Goal: Task Accomplishment & Management: Manage account settings

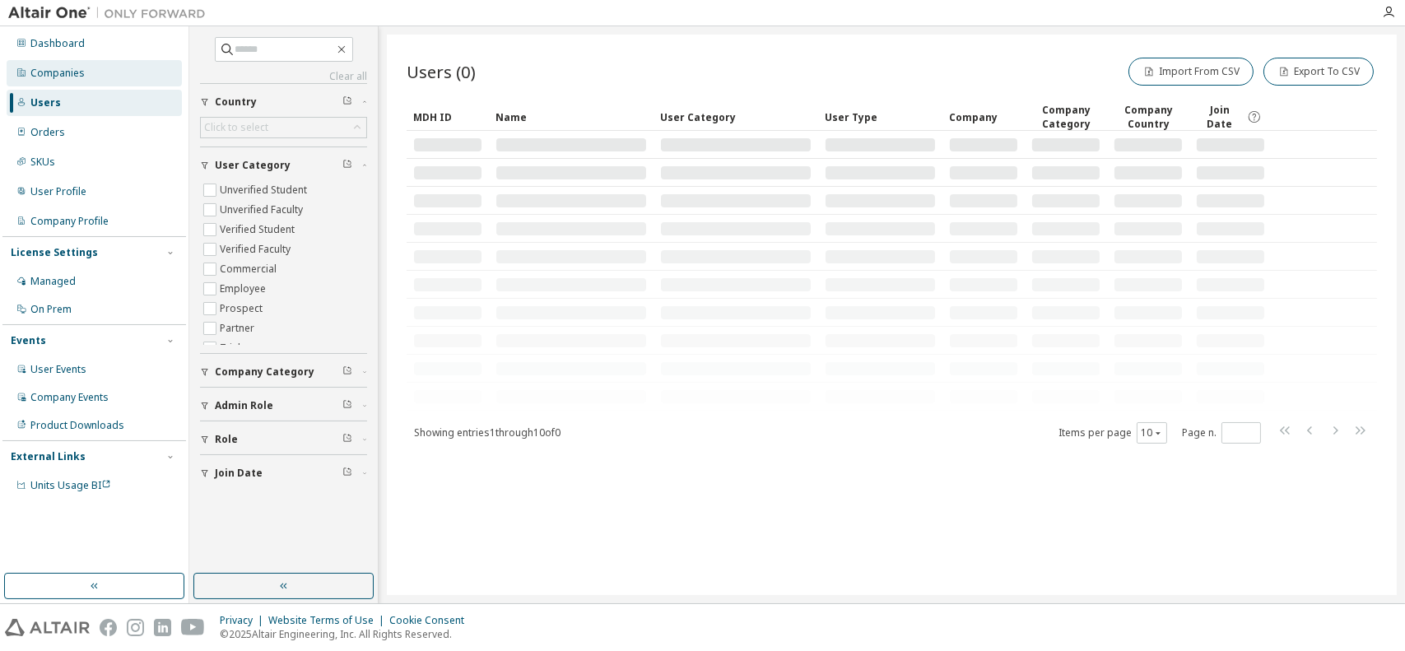
click at [91, 74] on div "Companies" at bounding box center [94, 73] width 175 height 26
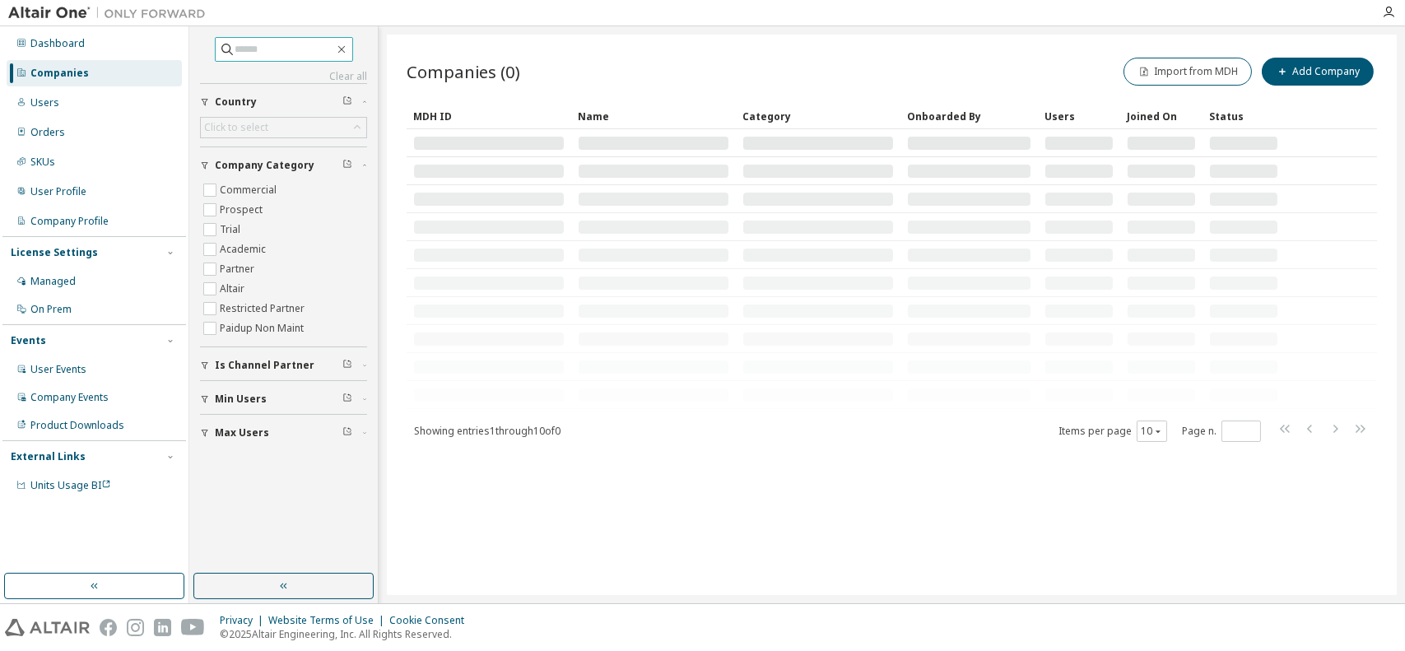
click at [263, 53] on input "text" at bounding box center [284, 49] width 99 height 16
type input "***"
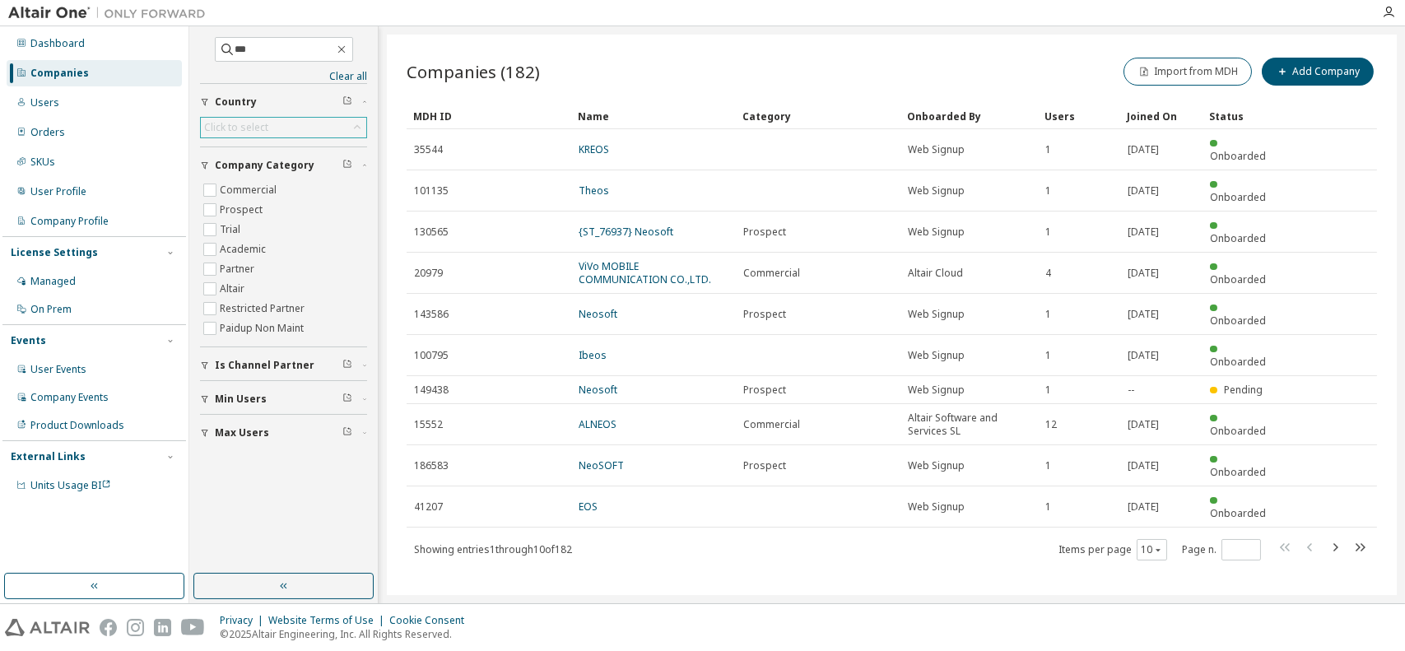
click at [262, 133] on div "Click to select" at bounding box center [236, 127] width 64 height 13
click at [262, 143] on input "text" at bounding box center [283, 150] width 123 height 16
type input "******"
click at [264, 172] on li "[GEOGRAPHIC_DATA]" at bounding box center [283, 173] width 162 height 21
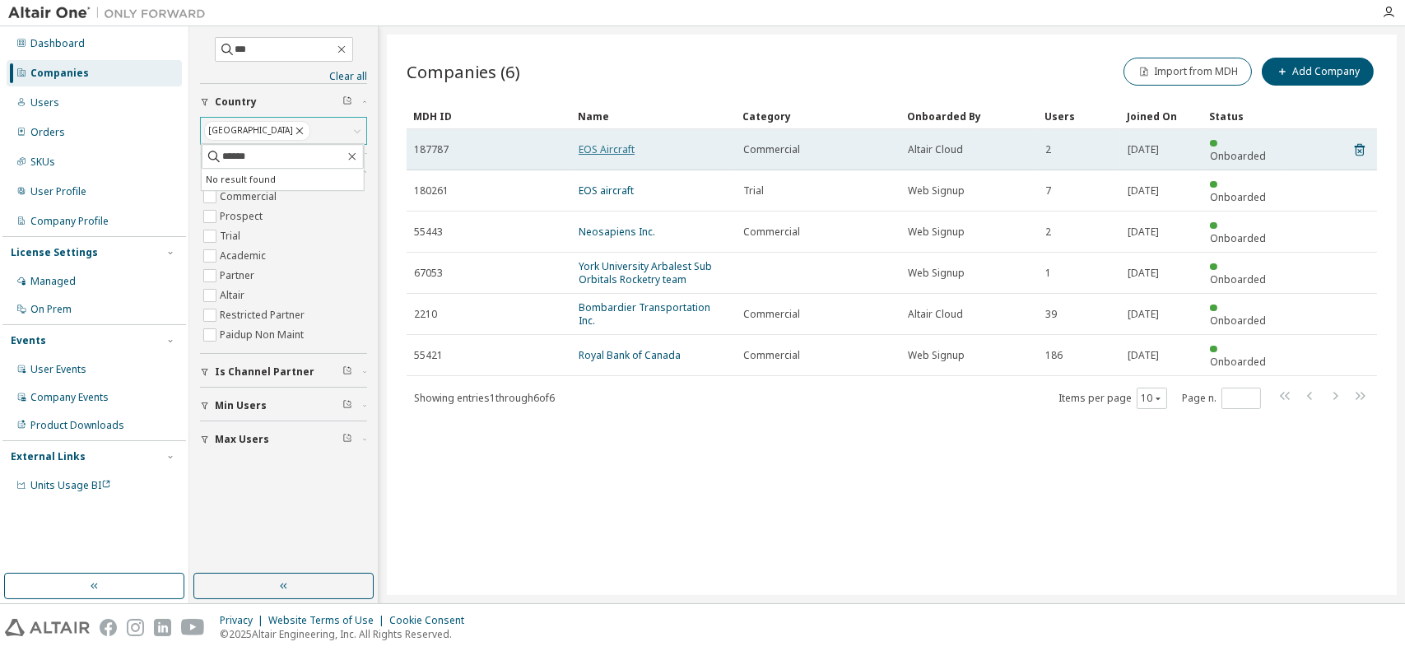
click at [609, 142] on link "EOS Aircraft" at bounding box center [606, 149] width 56 height 14
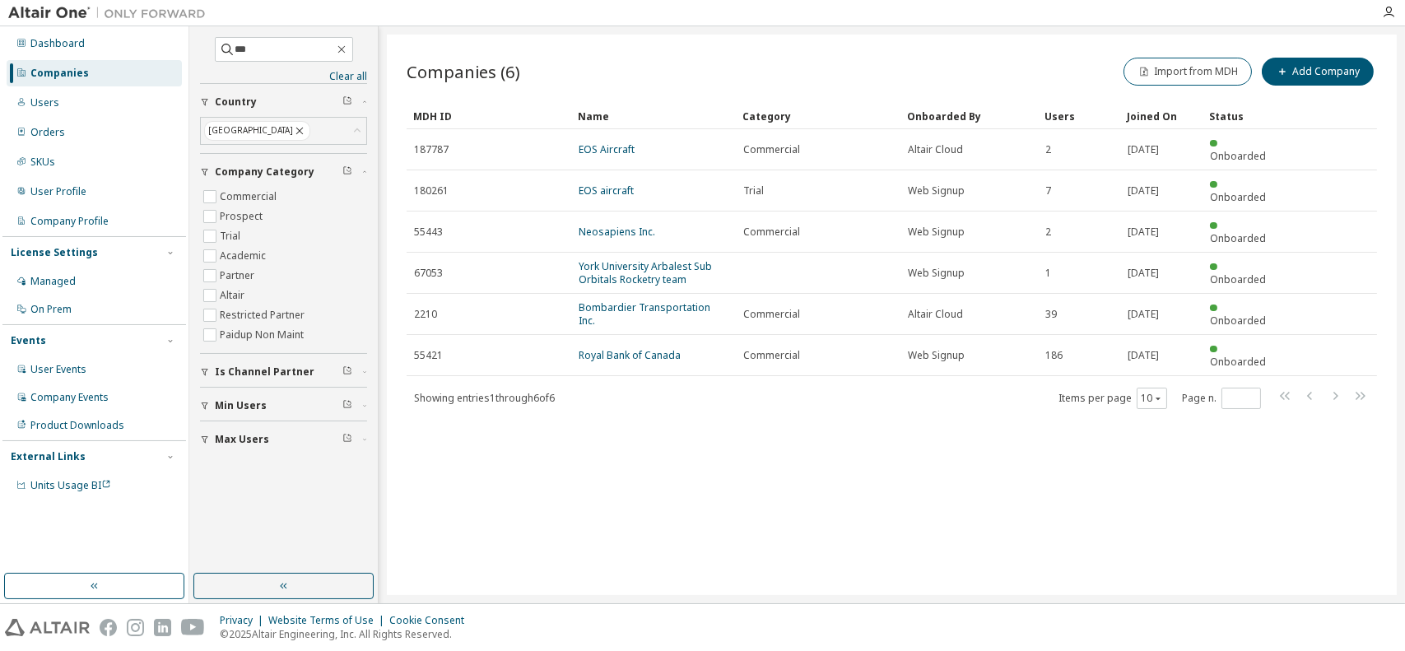
click at [612, 183] on link "EOS aircraft" at bounding box center [605, 190] width 55 height 14
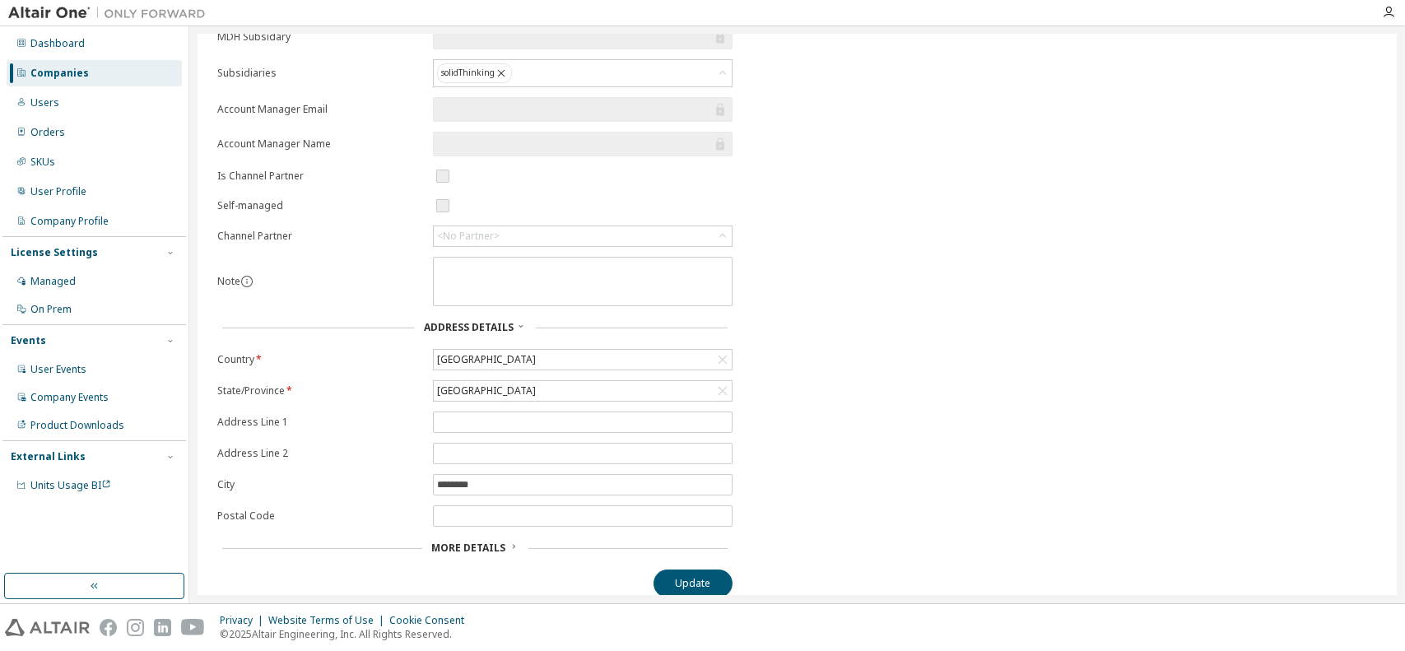
scroll to position [179, 0]
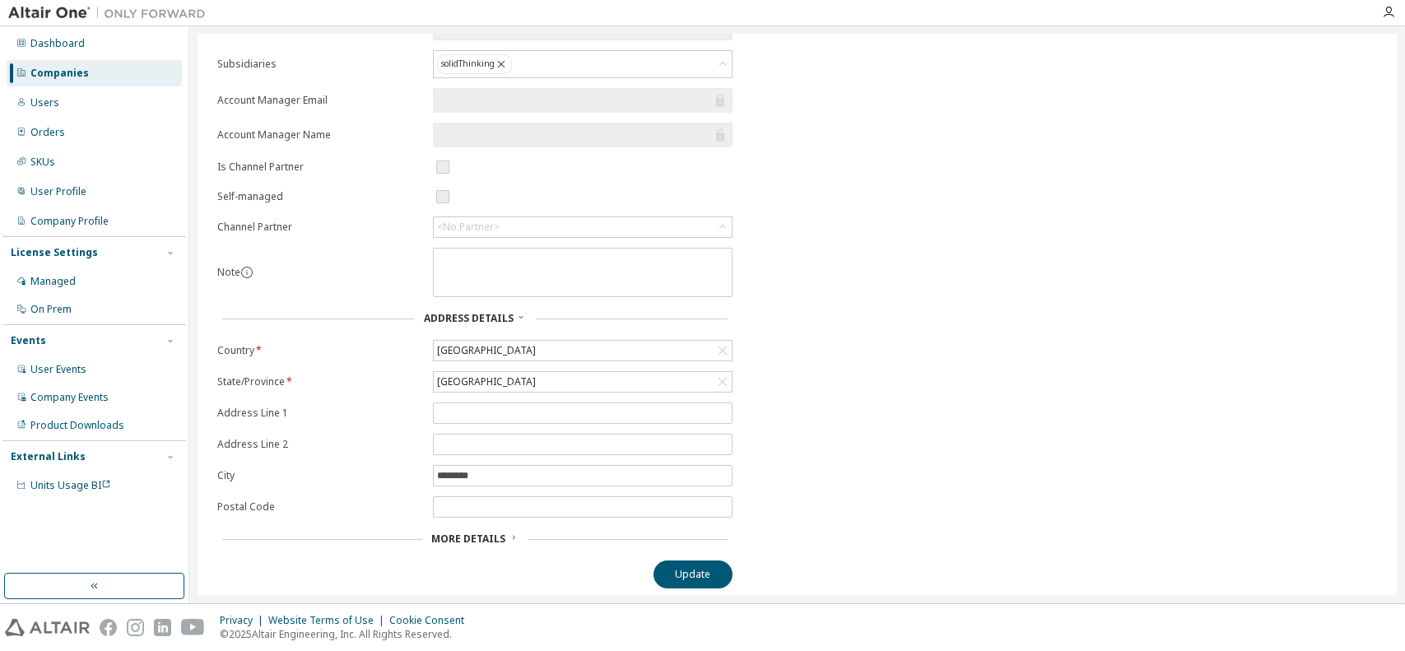
click at [510, 537] on icon at bounding box center [514, 537] width 10 height 10
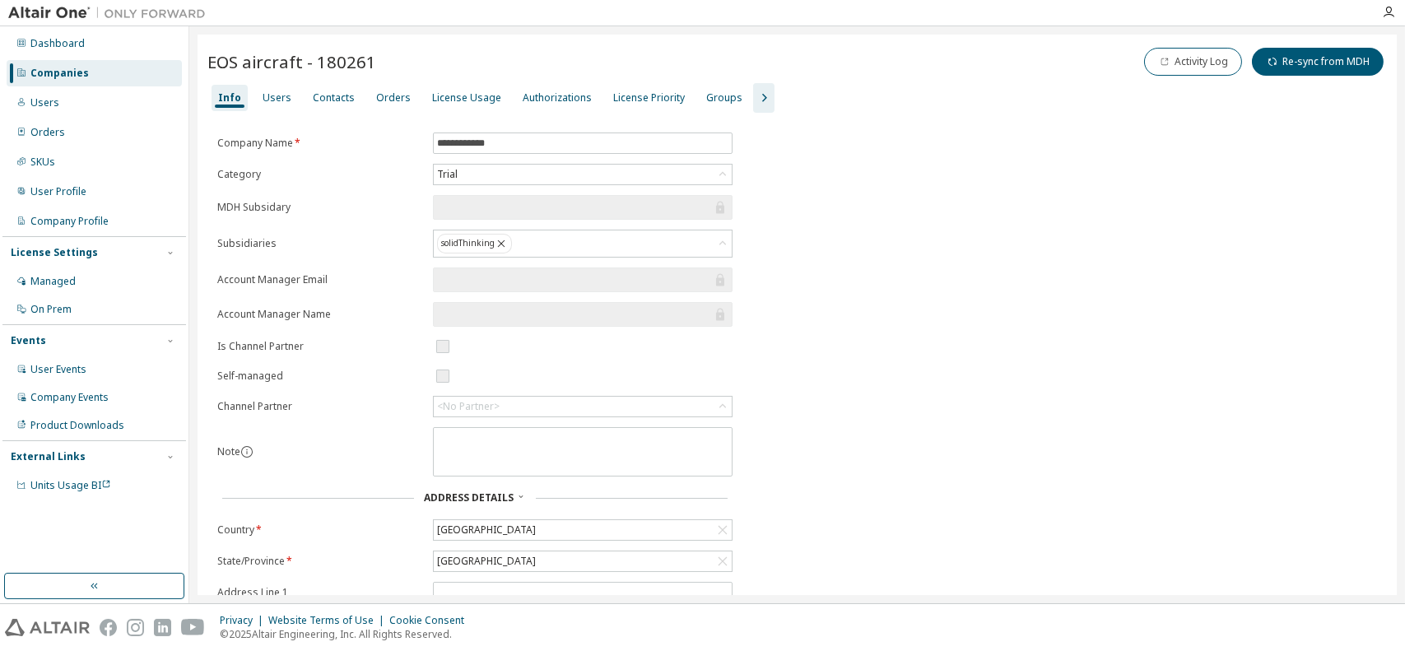
scroll to position [0, 0]
click at [280, 100] on div "Users" at bounding box center [276, 97] width 29 height 13
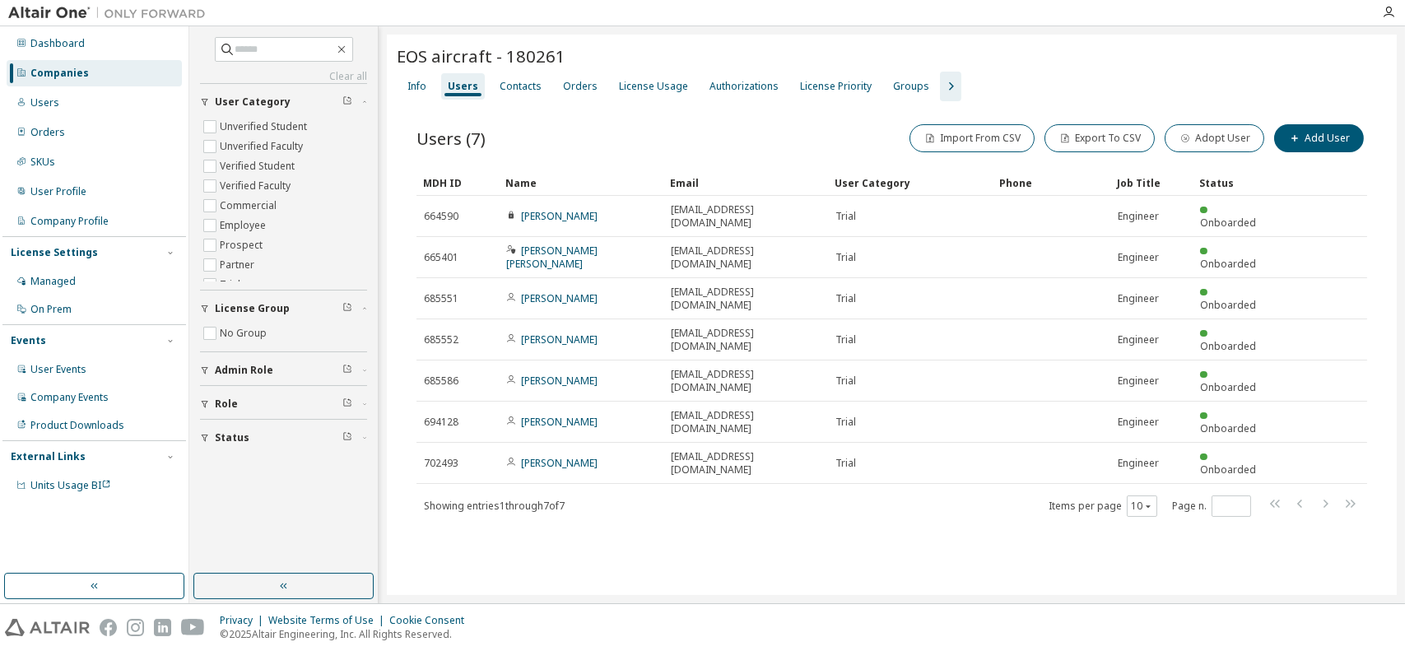
click at [1058, 479] on div "EOS aircraft - 180261 Clear Load Save Save As Field Operator Value Select filte…" at bounding box center [892, 315] width 1010 height 560
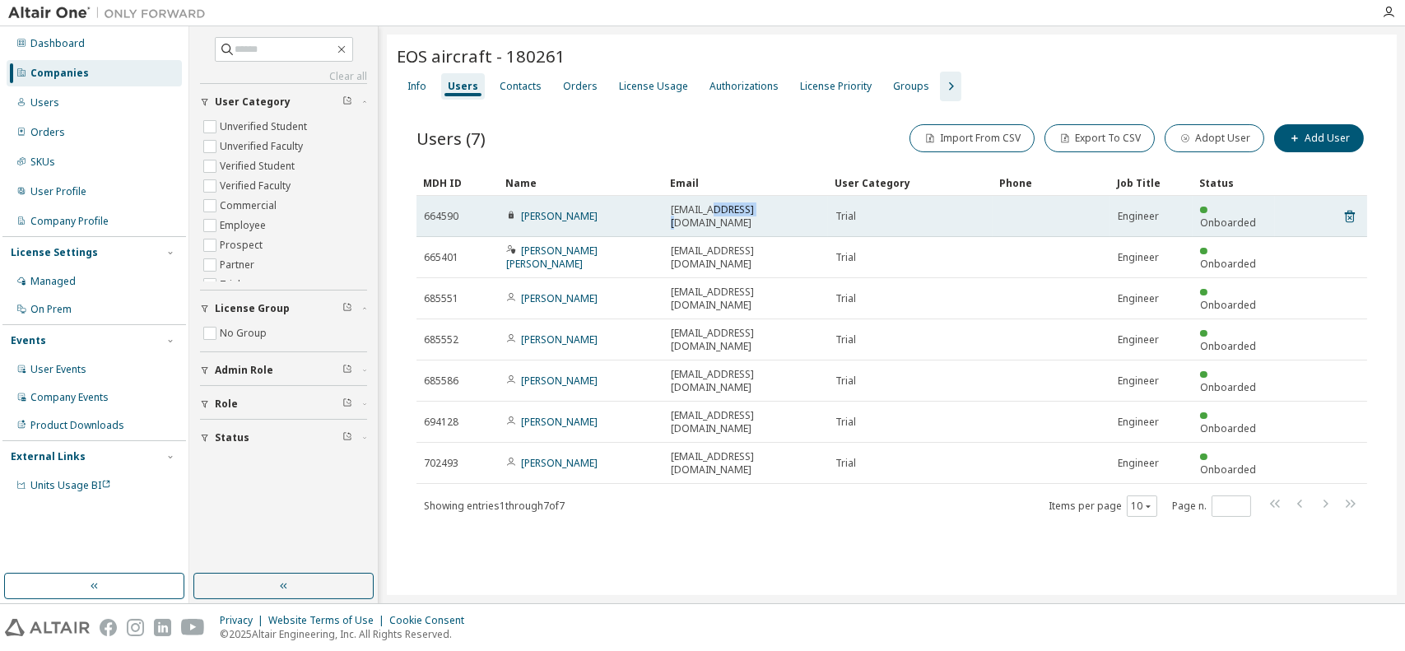
drag, startPoint x: 752, startPoint y: 211, endPoint x: 711, endPoint y: 210, distance: 41.2
click at [711, 210] on div "[EMAIL_ADDRESS][DOMAIN_NAME]" at bounding box center [746, 216] width 150 height 26
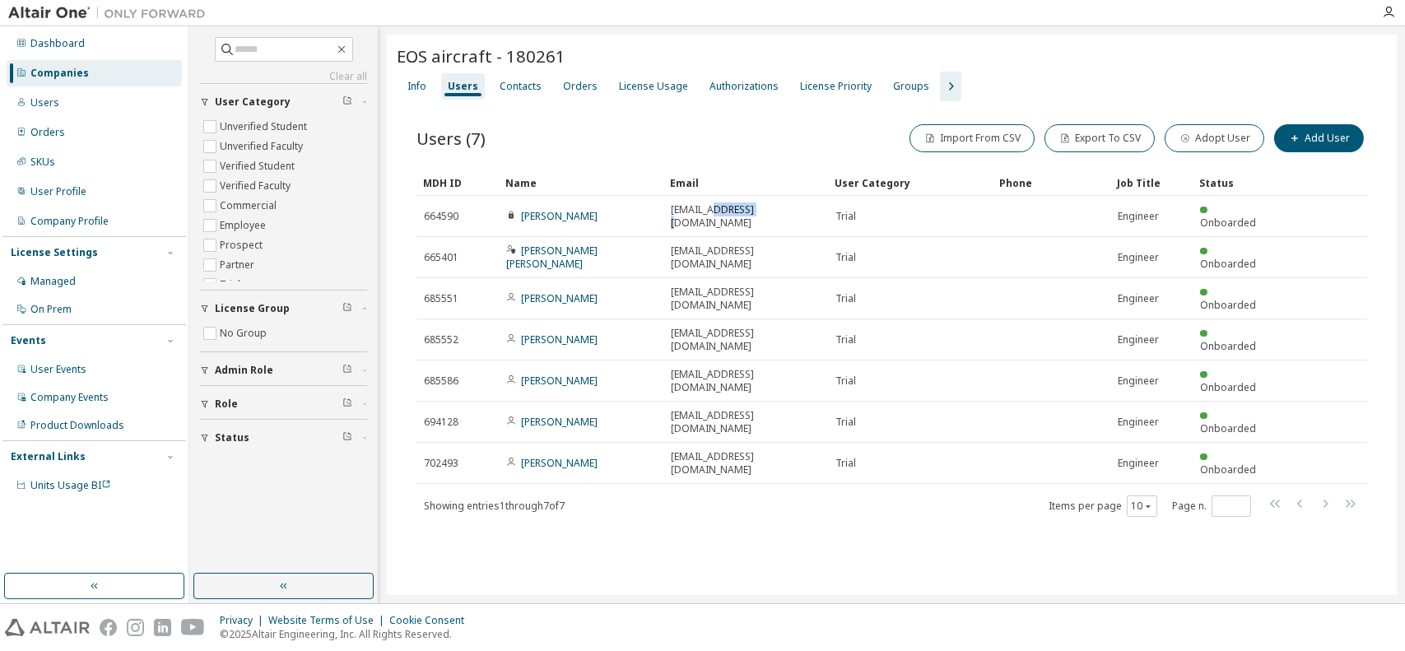
copy span "[DOMAIN_NAME]"
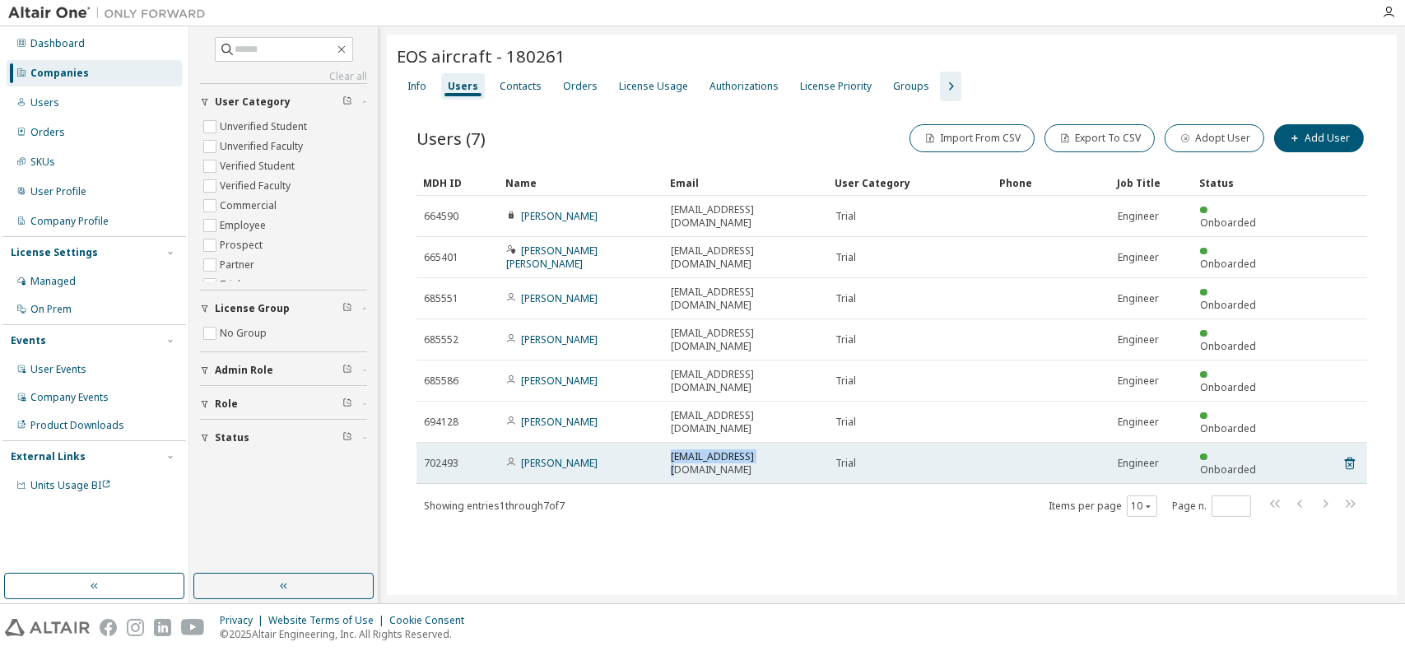
drag, startPoint x: 757, startPoint y: 377, endPoint x: 669, endPoint y: 379, distance: 88.1
click at [669, 443] on td "[EMAIL_ADDRESS][DOMAIN_NAME]" at bounding box center [745, 463] width 165 height 41
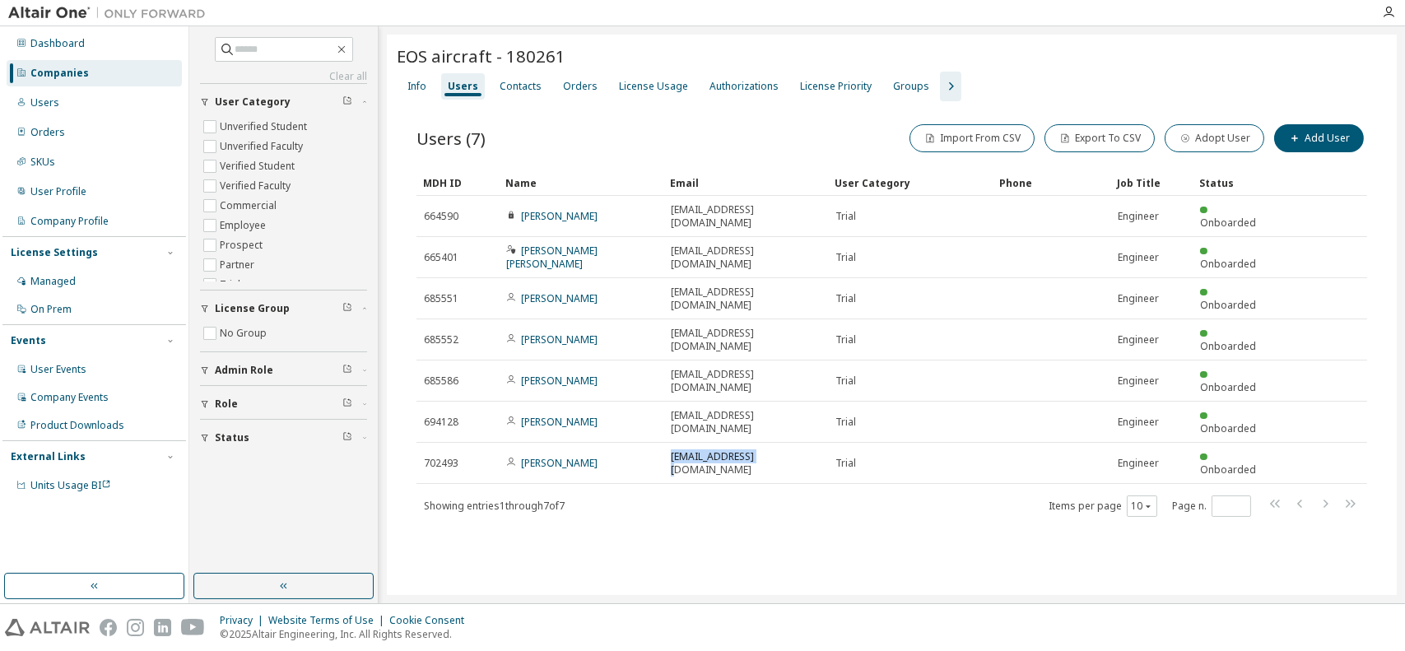
copy span "[EMAIL_ADDRESS][DOMAIN_NAME]"
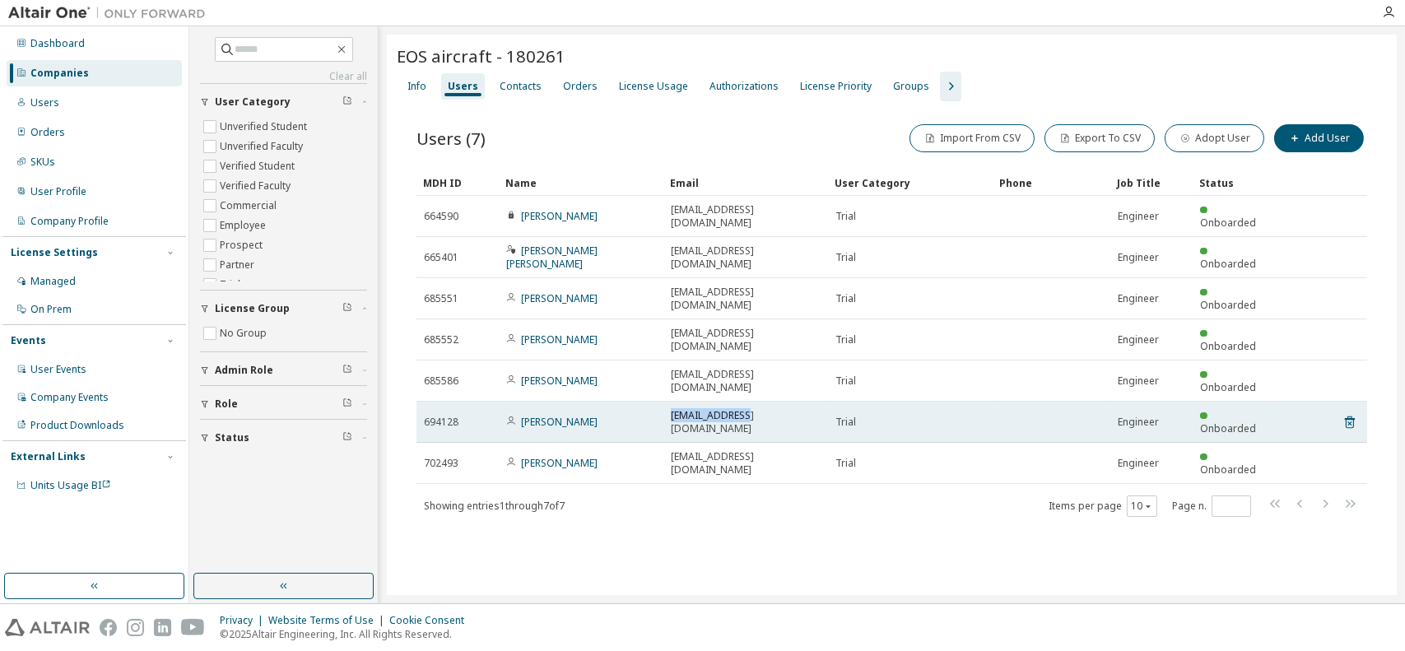
drag, startPoint x: 750, startPoint y: 348, endPoint x: 671, endPoint y: 351, distance: 79.9
click at [671, 409] on div "[EMAIL_ADDRESS][DOMAIN_NAME]" at bounding box center [746, 422] width 150 height 26
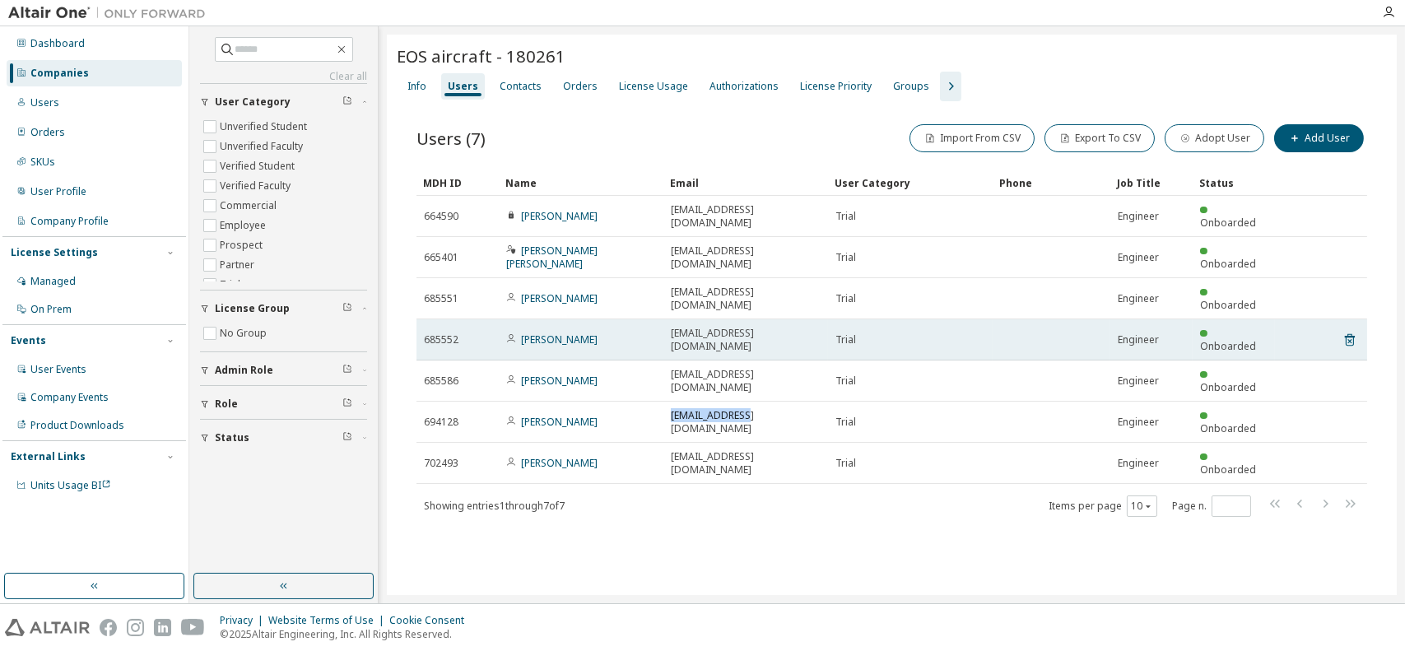
copy span "[EMAIL_ADDRESS][DOMAIN_NAME]"
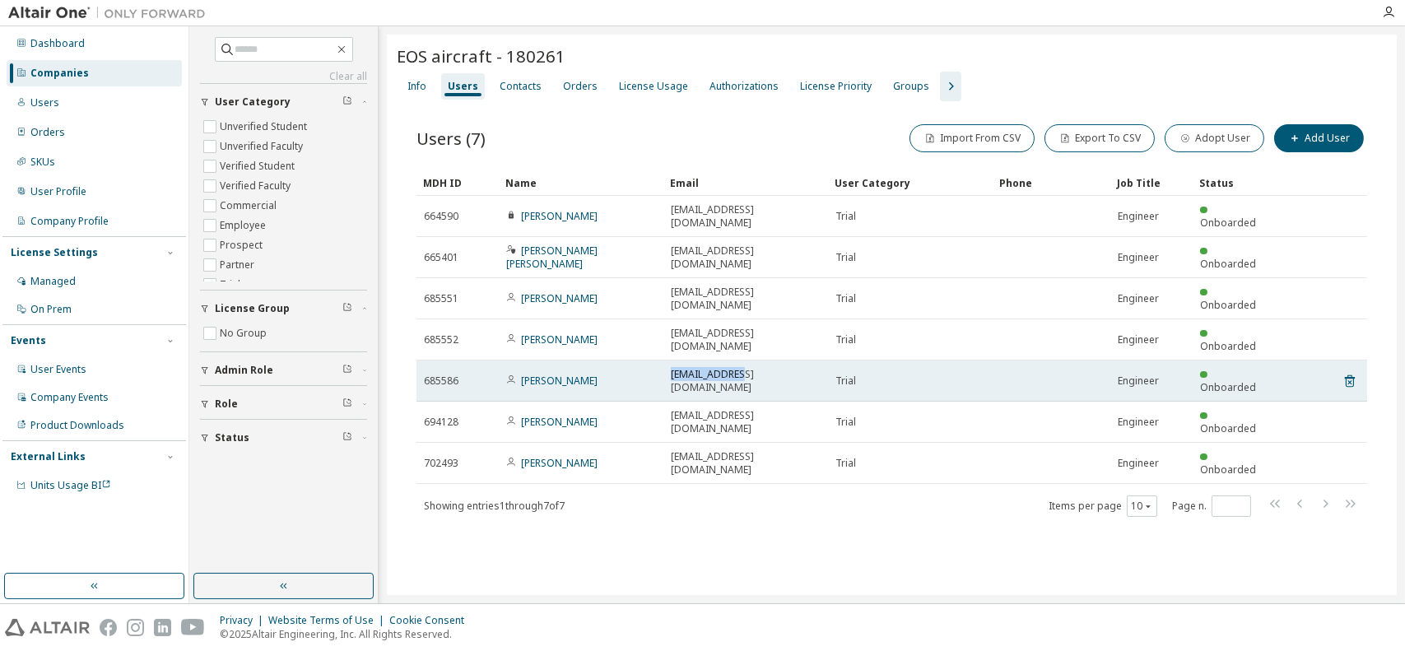
drag, startPoint x: 744, startPoint y: 318, endPoint x: 671, endPoint y: 326, distance: 73.6
click at [671, 368] on div "[EMAIL_ADDRESS][DOMAIN_NAME]" at bounding box center [746, 381] width 150 height 26
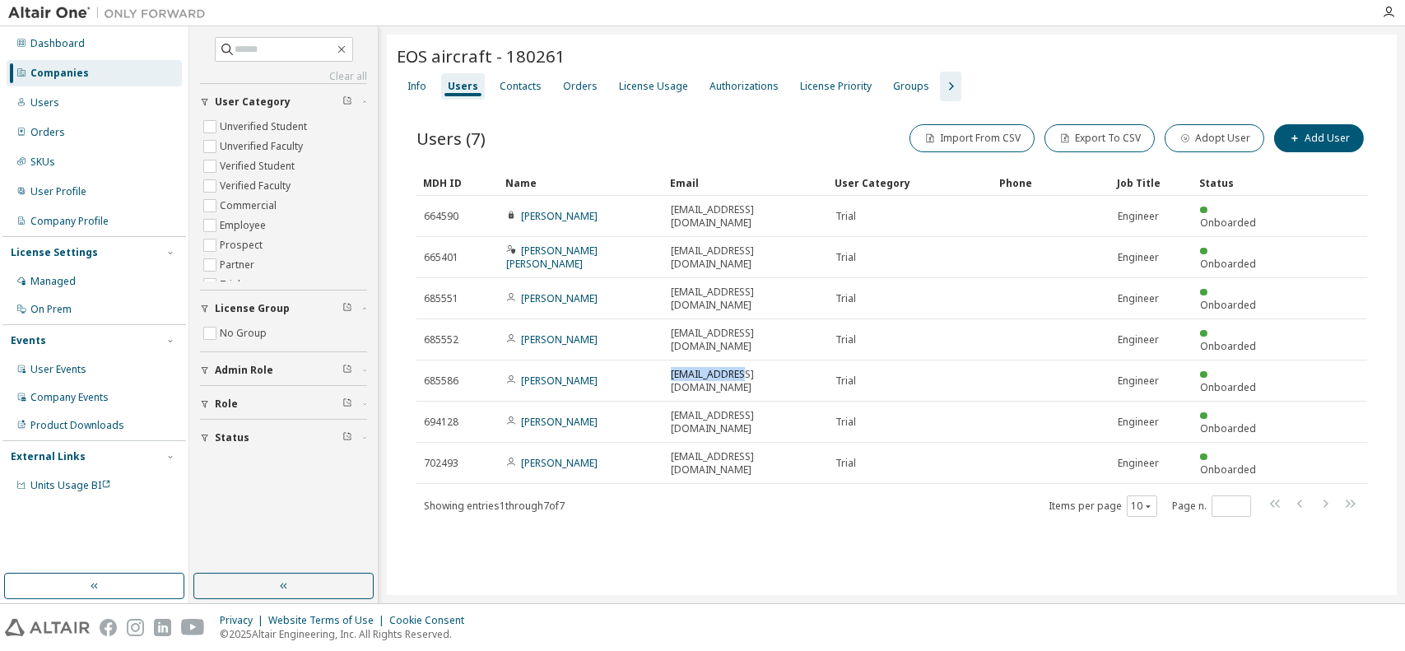
copy span "[EMAIL_ADDRESS][DOMAIN_NAME]"
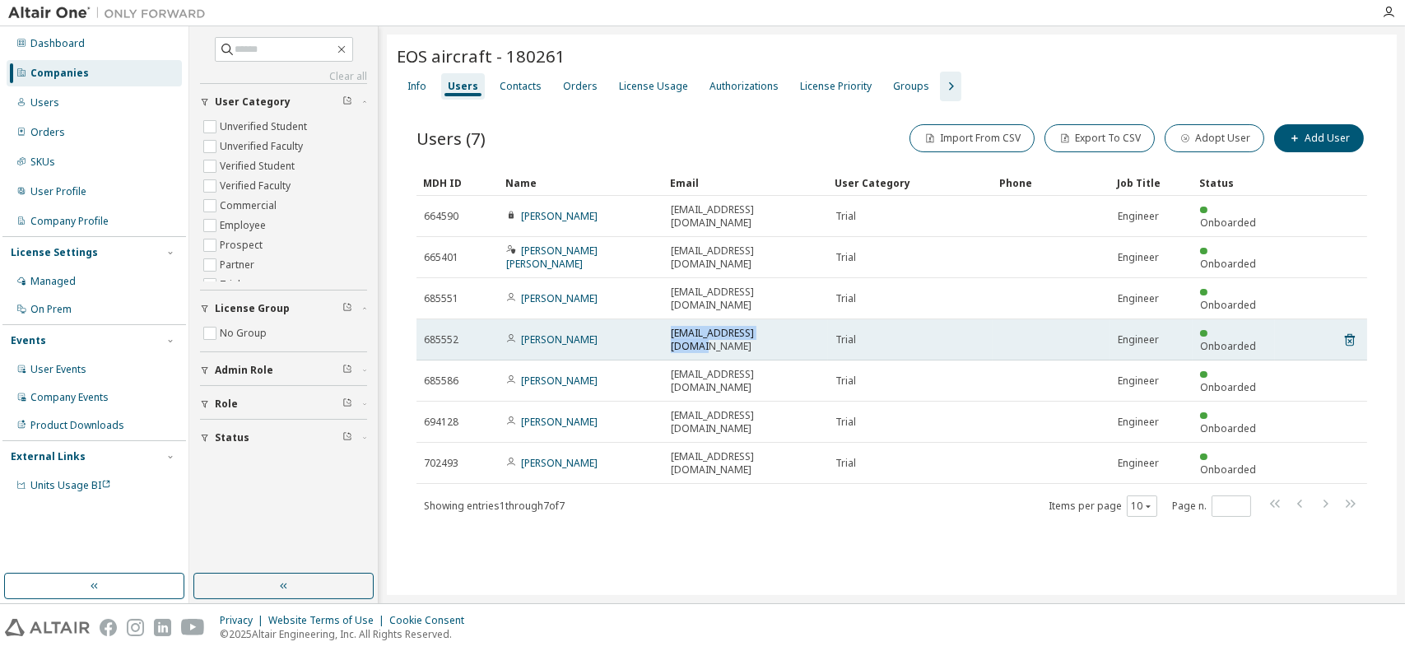
drag, startPoint x: 792, startPoint y: 292, endPoint x: 671, endPoint y: 300, distance: 120.4
click at [671, 319] on td "[EMAIL_ADDRESS][DOMAIN_NAME]" at bounding box center [745, 339] width 165 height 41
copy span "[EMAIL_ADDRESS][DOMAIN_NAME]"
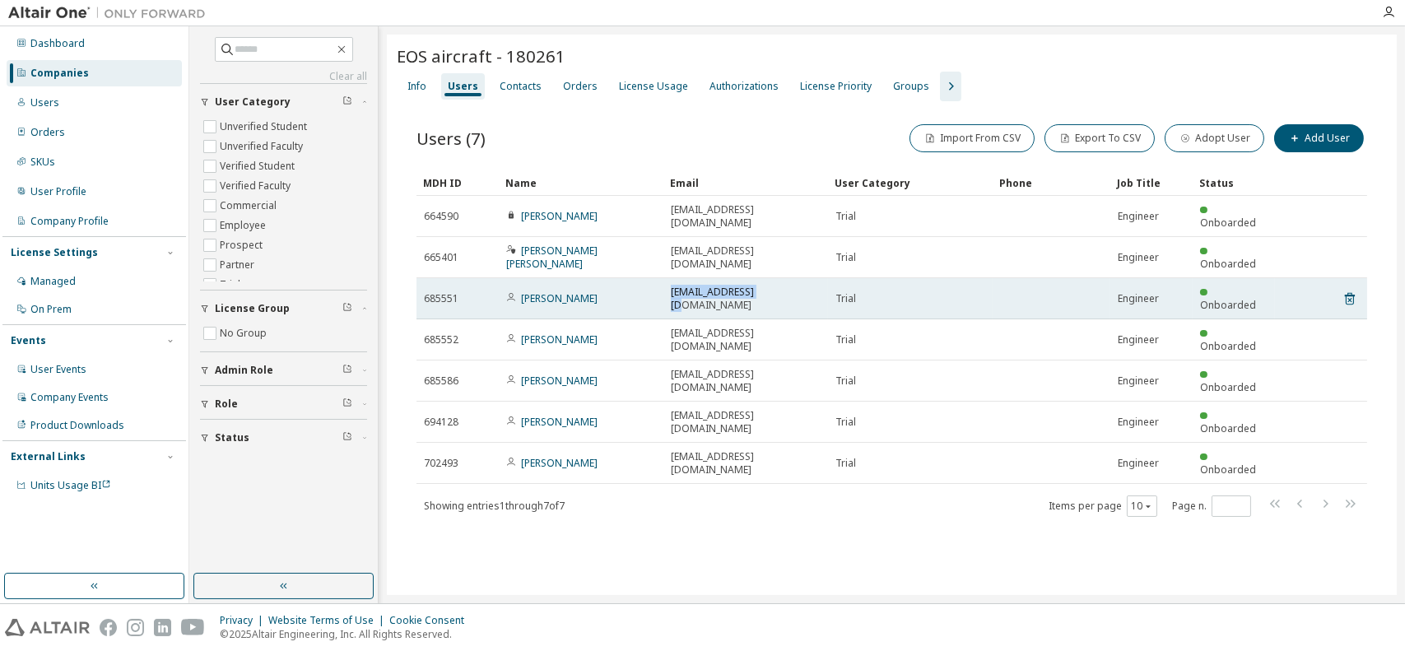
drag, startPoint x: 769, startPoint y: 267, endPoint x: 671, endPoint y: 270, distance: 98.8
click at [671, 286] on div "[EMAIL_ADDRESS][DOMAIN_NAME]" at bounding box center [746, 299] width 150 height 26
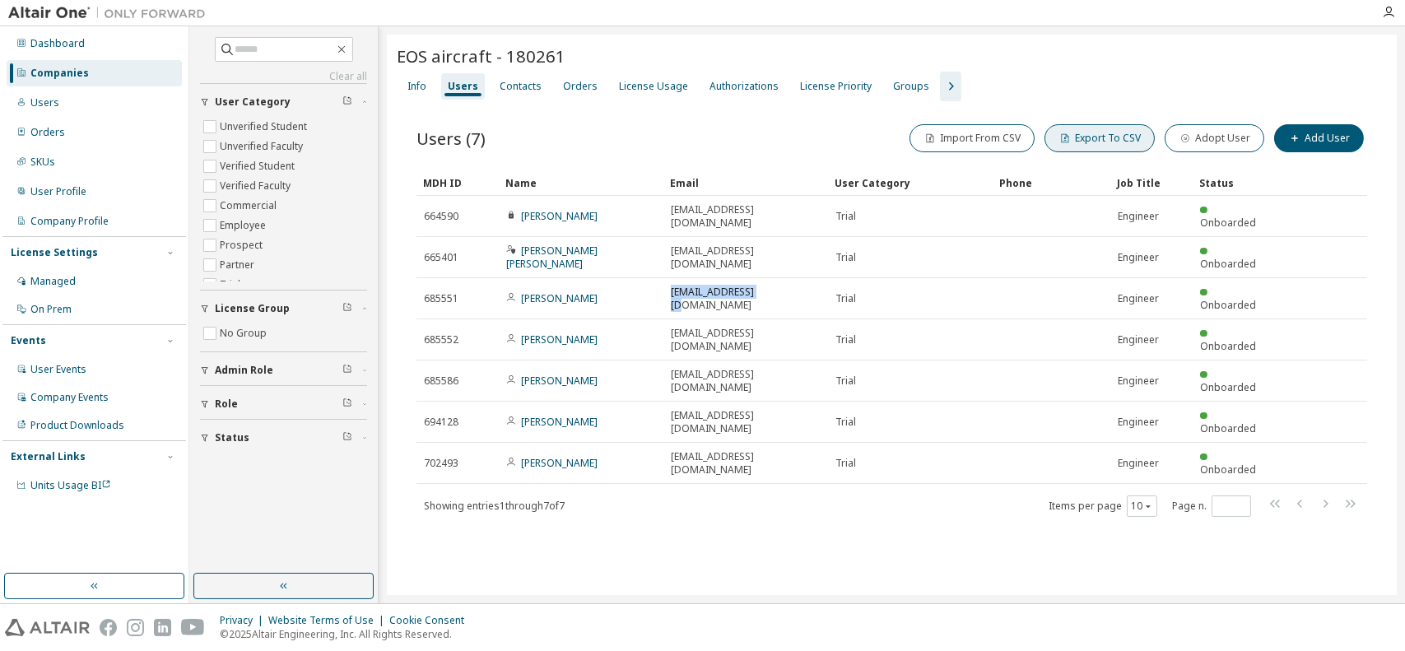
copy span "[EMAIL_ADDRESS][DOMAIN_NAME]"
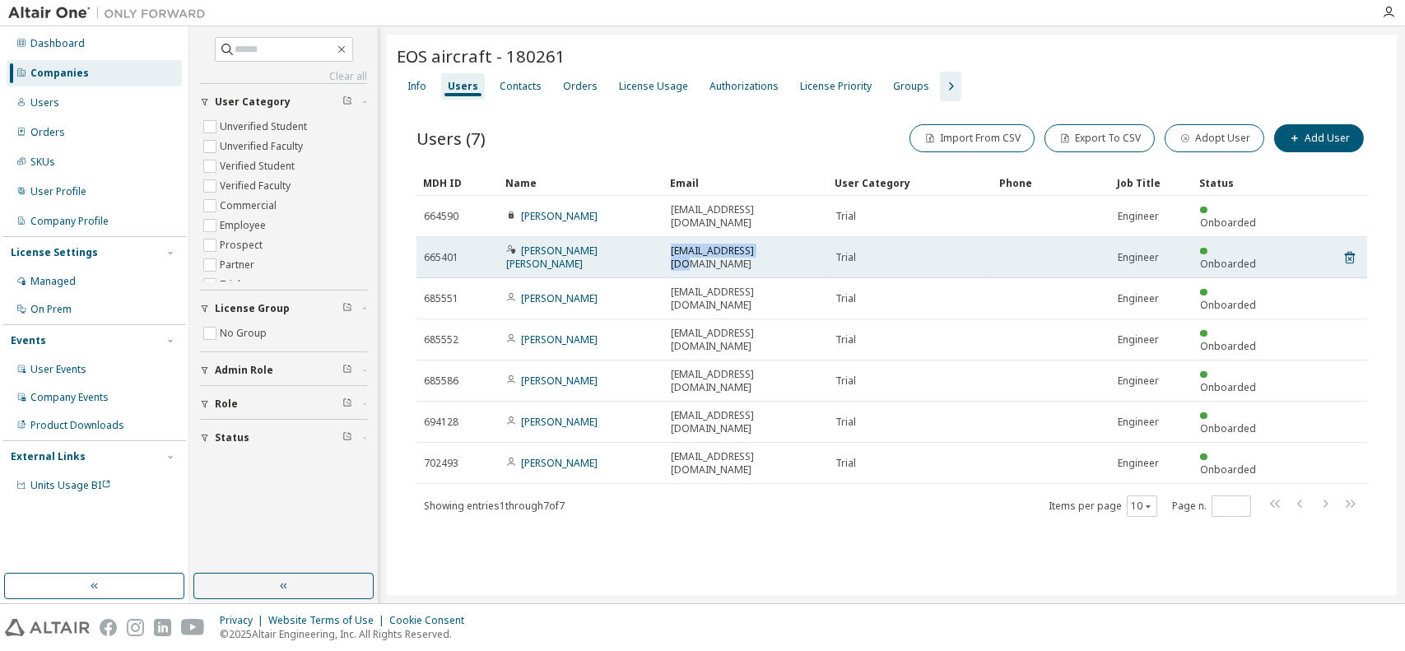
drag, startPoint x: 758, startPoint y: 238, endPoint x: 668, endPoint y: 239, distance: 89.7
click at [668, 239] on td "[EMAIL_ADDRESS][DOMAIN_NAME]" at bounding box center [745, 257] width 165 height 41
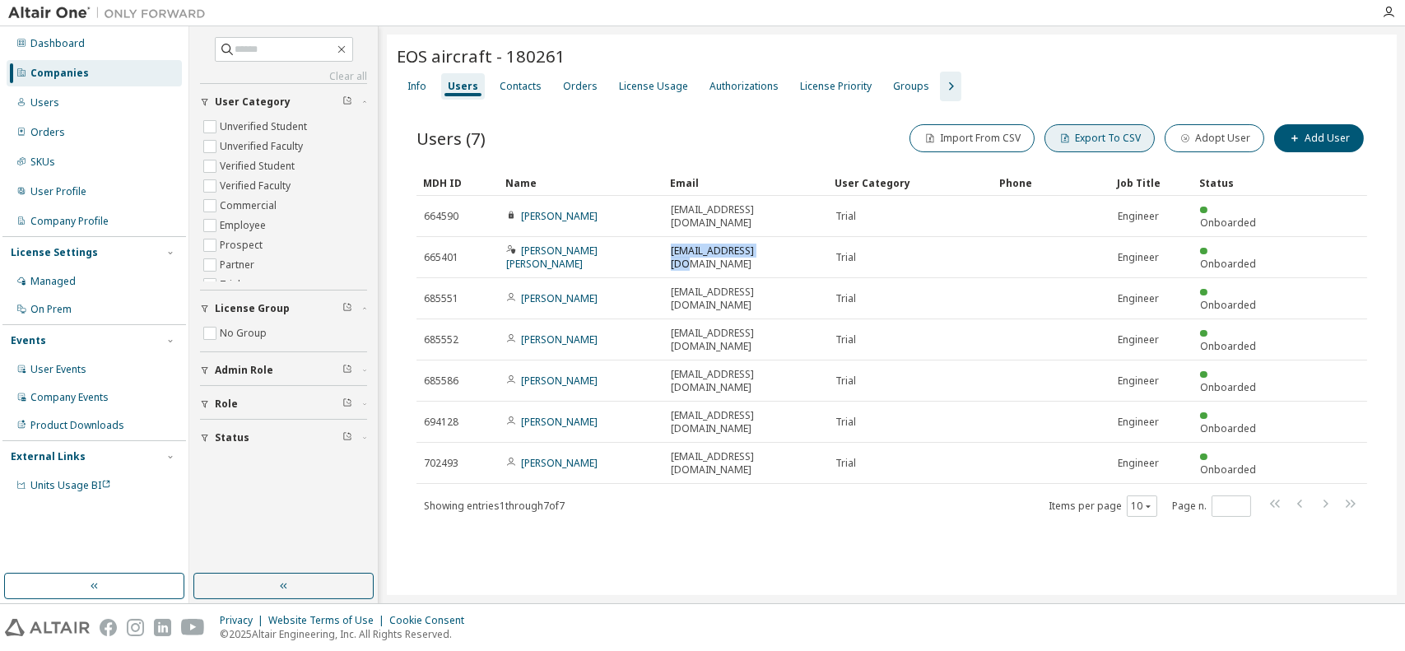
copy span "[EMAIL_ADDRESS][DOMAIN_NAME]"
click at [412, 86] on div "Info" at bounding box center [416, 86] width 19 height 13
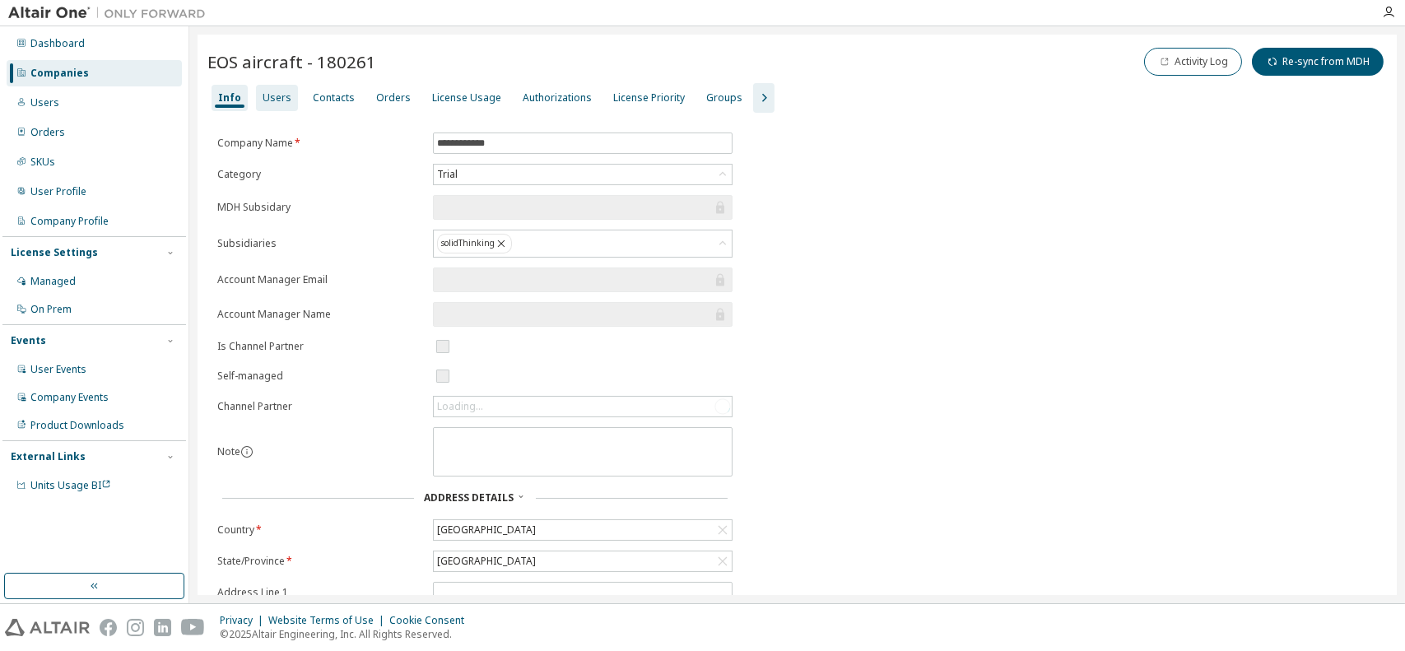
click at [276, 95] on div "Users" at bounding box center [276, 97] width 29 height 13
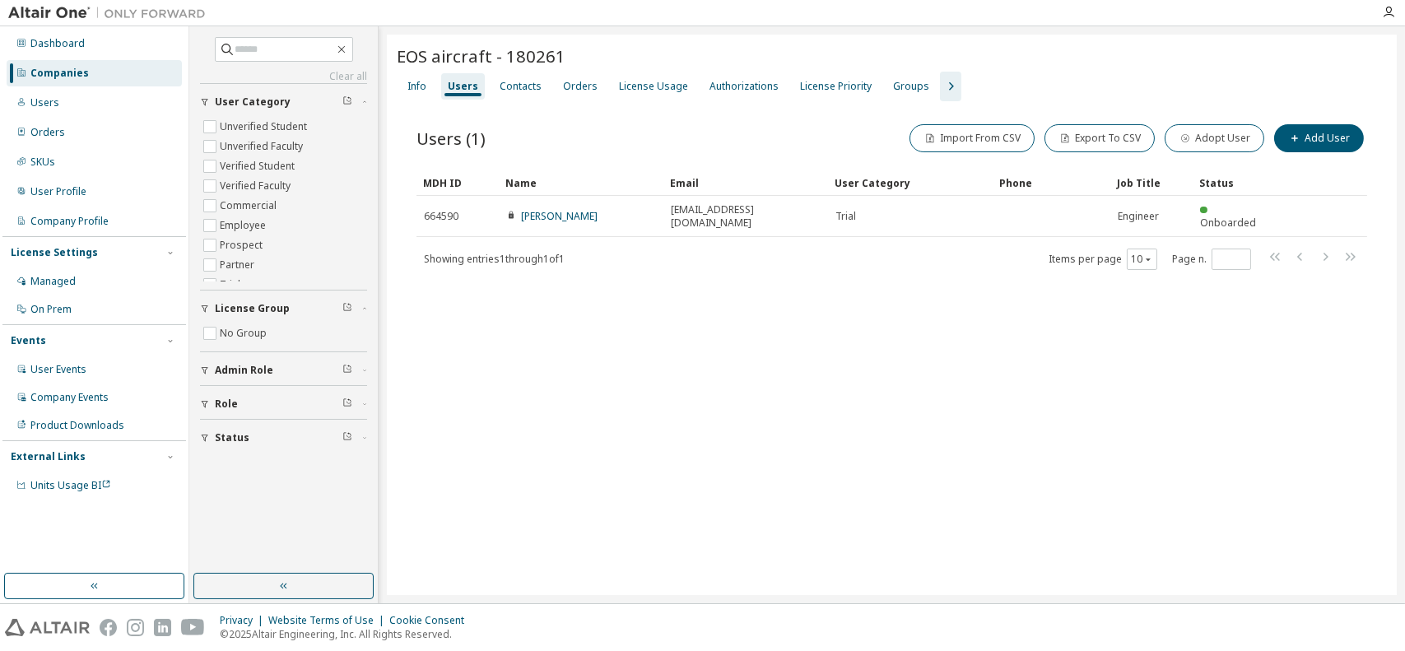
click at [729, 439] on div "EOS aircraft - 180261 Clear Load Save Save As Field Operator Value Select filte…" at bounding box center [892, 315] width 1010 height 560
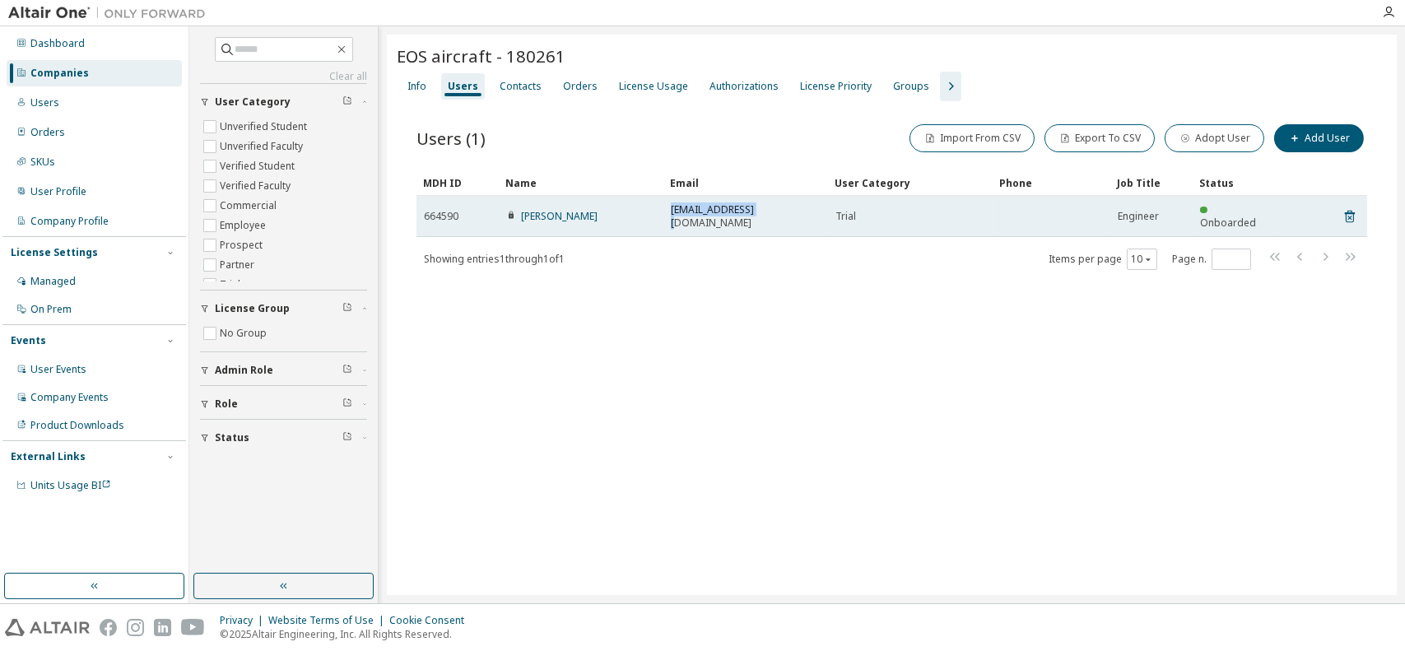
drag, startPoint x: 755, startPoint y: 211, endPoint x: 671, endPoint y: 209, distance: 83.9
click at [671, 209] on div "[EMAIL_ADDRESS][DOMAIN_NAME]" at bounding box center [746, 216] width 150 height 26
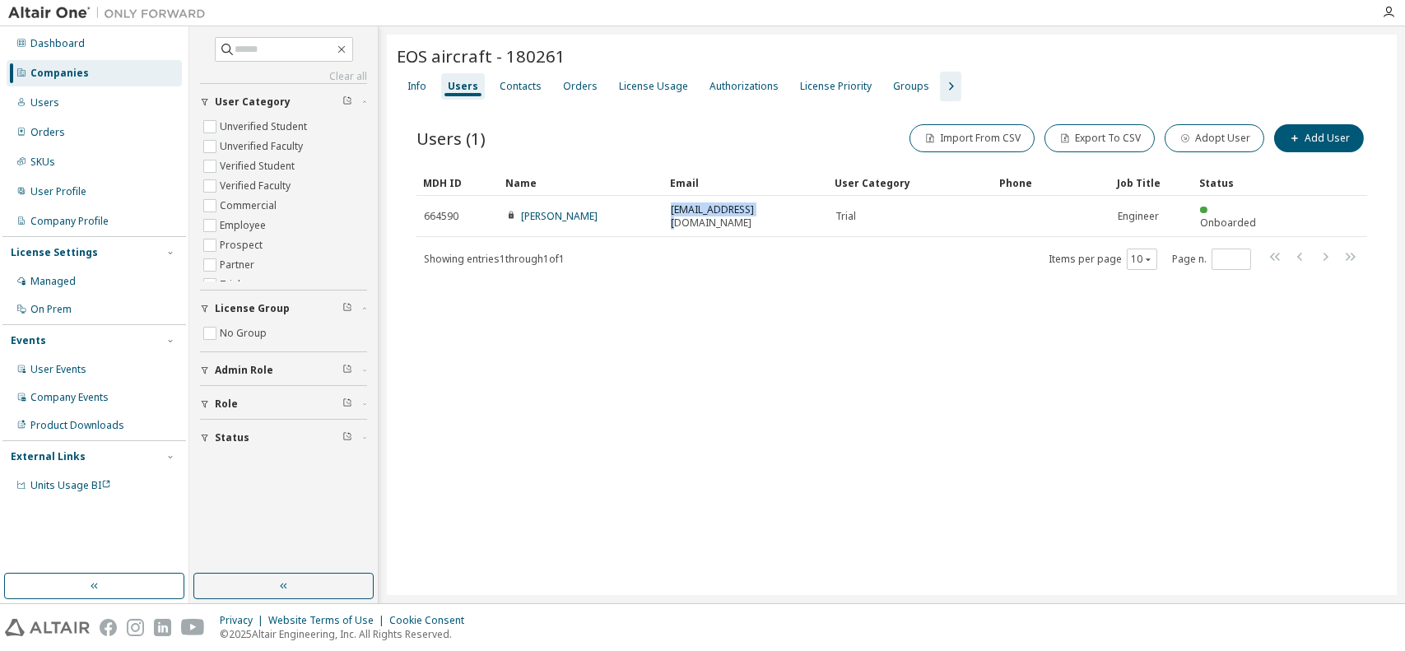
copy span "[EMAIL_ADDRESS][DOMAIN_NAME]"
click at [425, 81] on div "Info" at bounding box center [416, 86] width 19 height 13
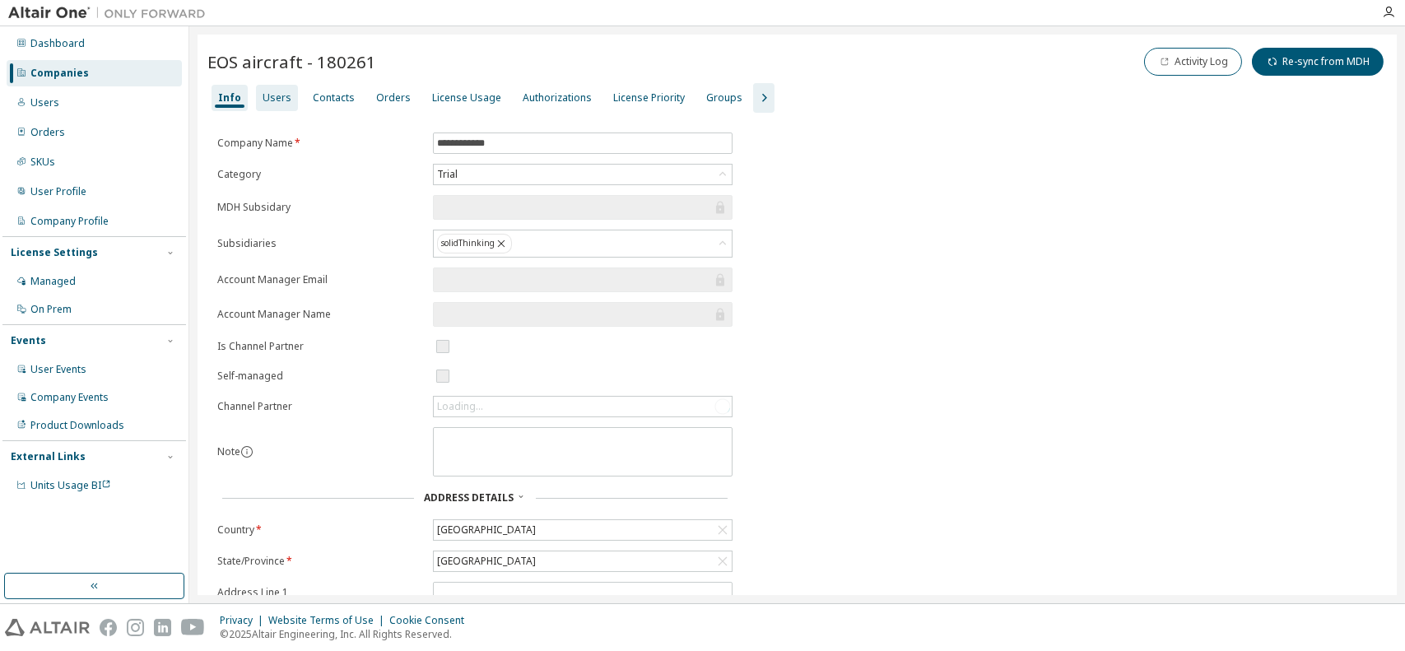
click at [274, 103] on div "Users" at bounding box center [276, 97] width 29 height 13
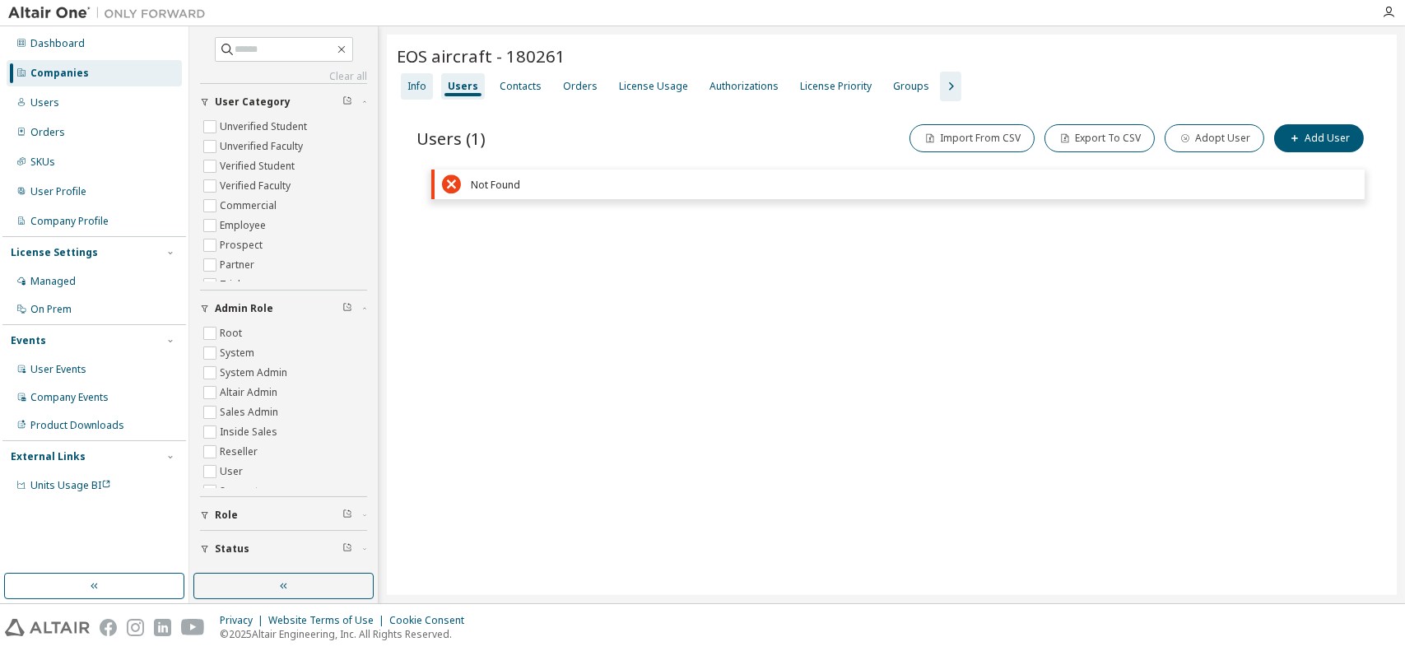
click at [420, 85] on div "Info" at bounding box center [416, 86] width 19 height 13
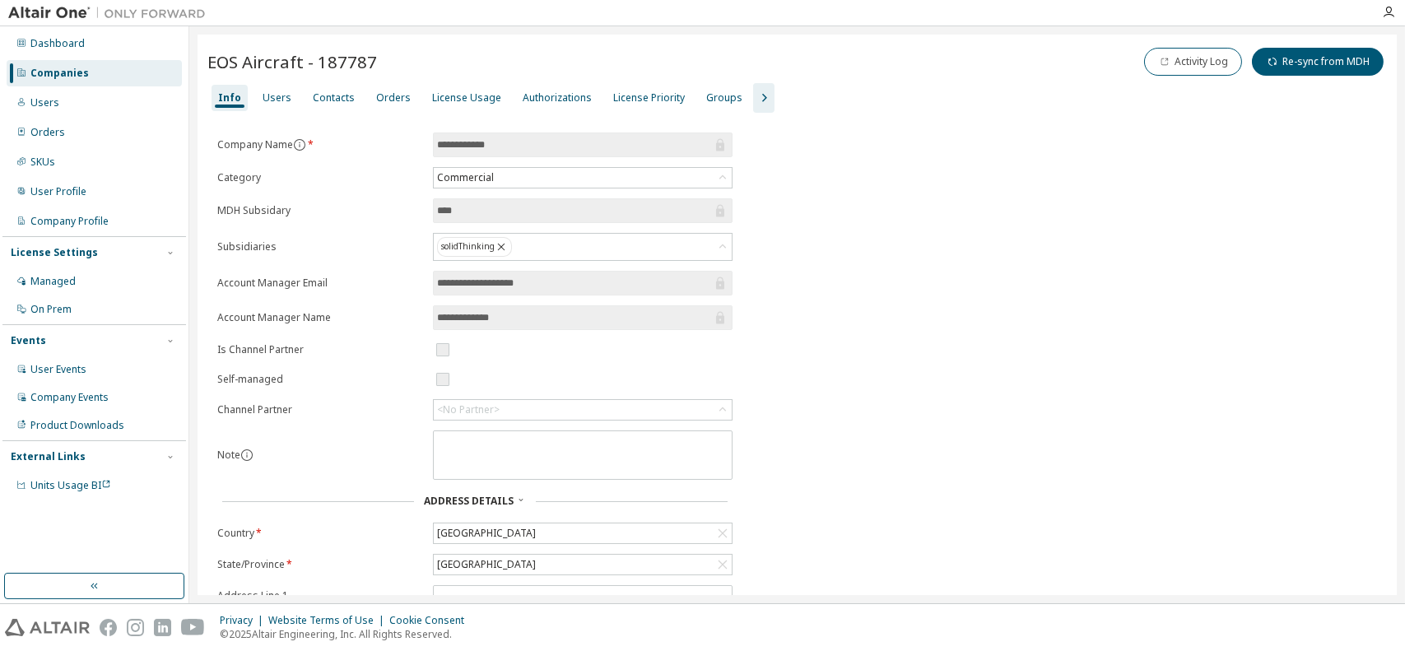
scroll to position [183, 0]
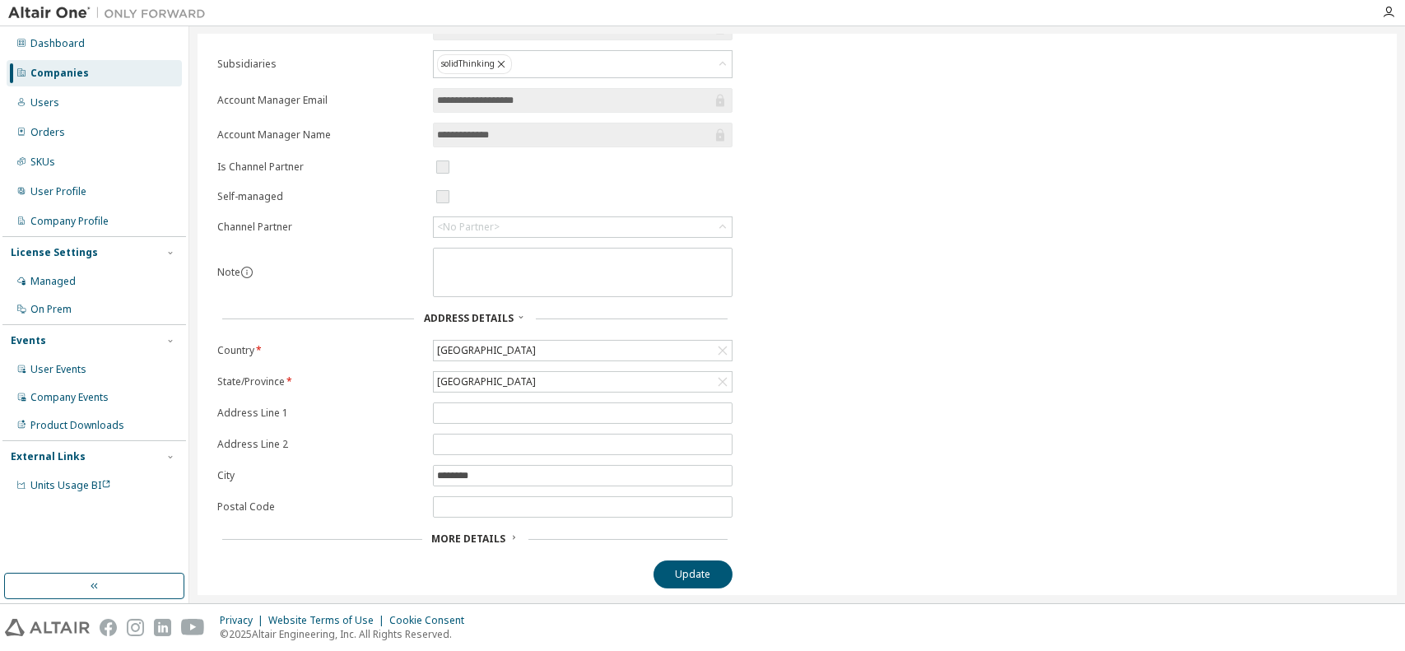
click at [504, 532] on div "More Details" at bounding box center [475, 538] width 86 height 13
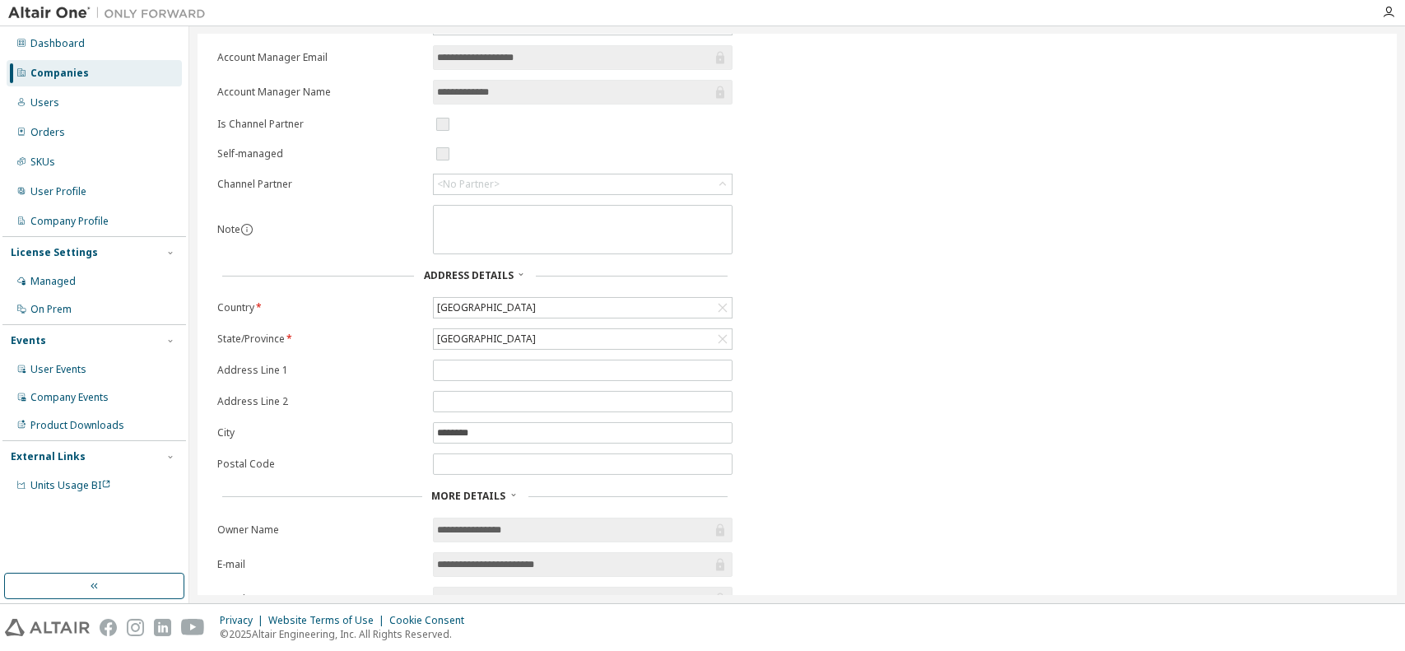
scroll to position [0, 0]
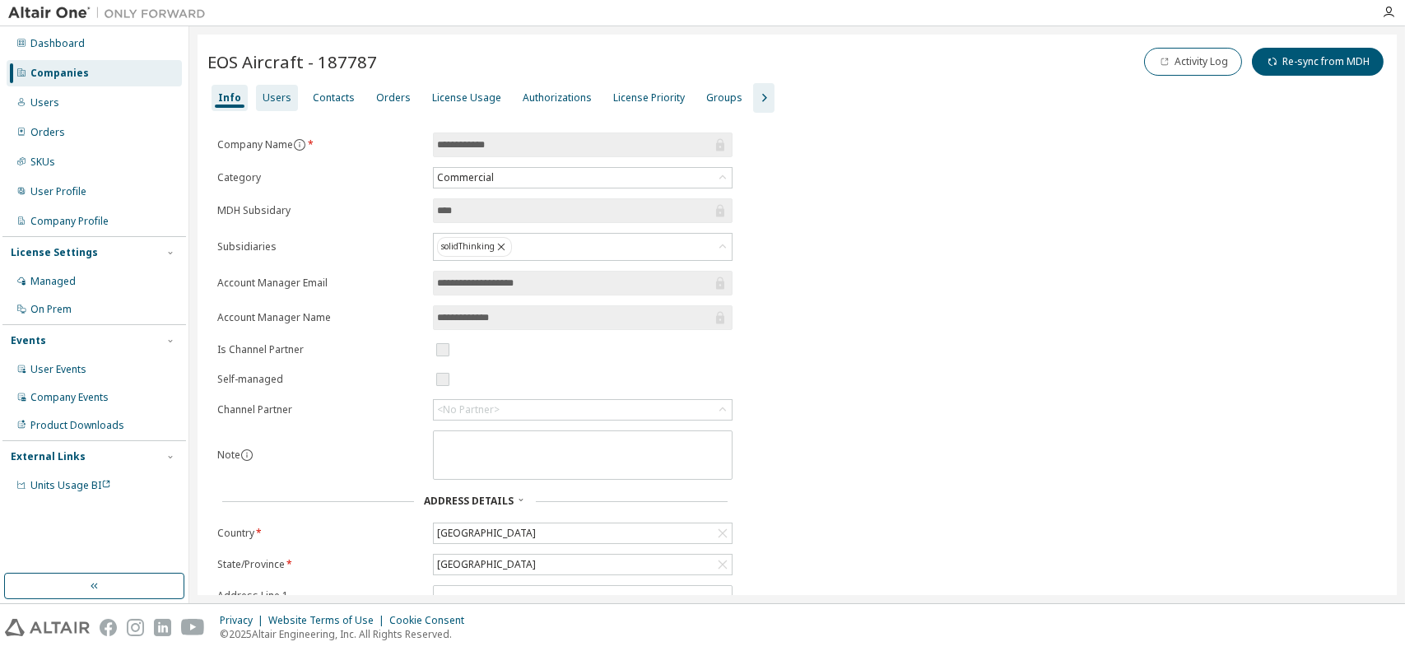
click at [279, 96] on div "Users" at bounding box center [276, 97] width 29 height 13
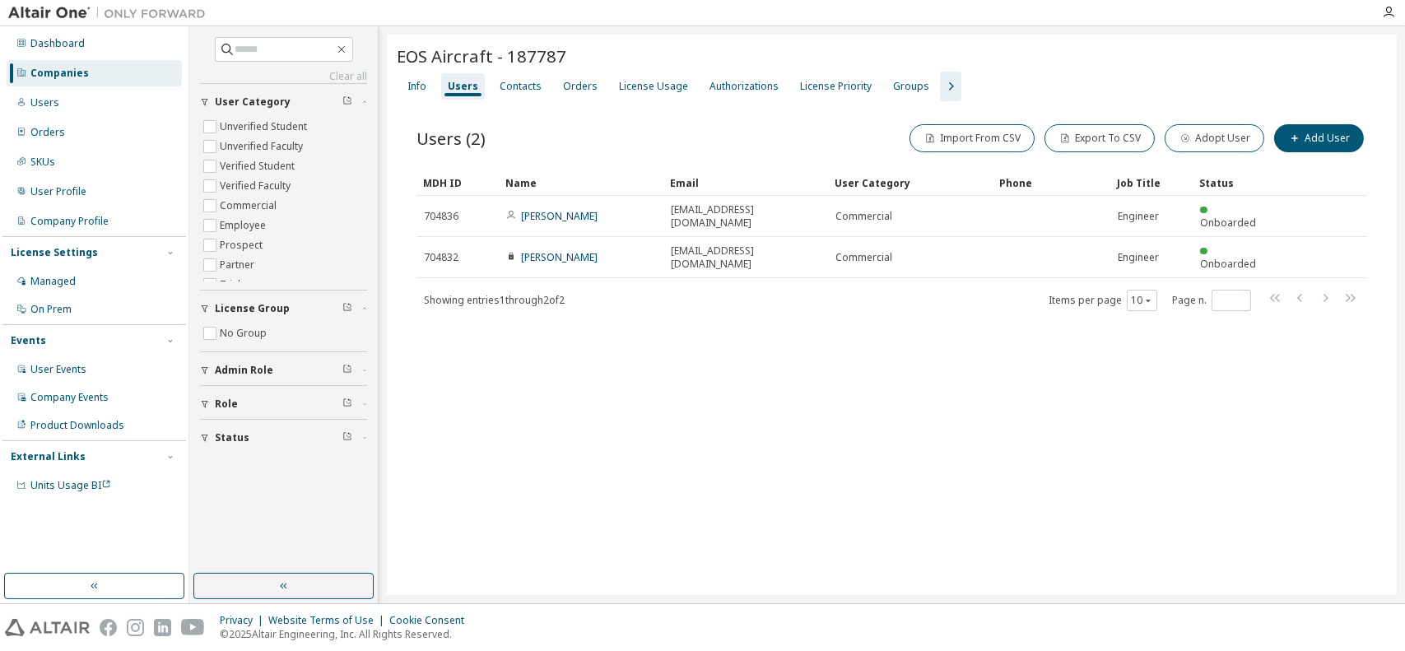
click at [1286, 444] on div "EOS Aircraft - 187787 Clear Load Save Save As Field Operator Value Select filte…" at bounding box center [892, 315] width 1010 height 560
click at [941, 91] on icon "button" at bounding box center [951, 87] width 20 height 20
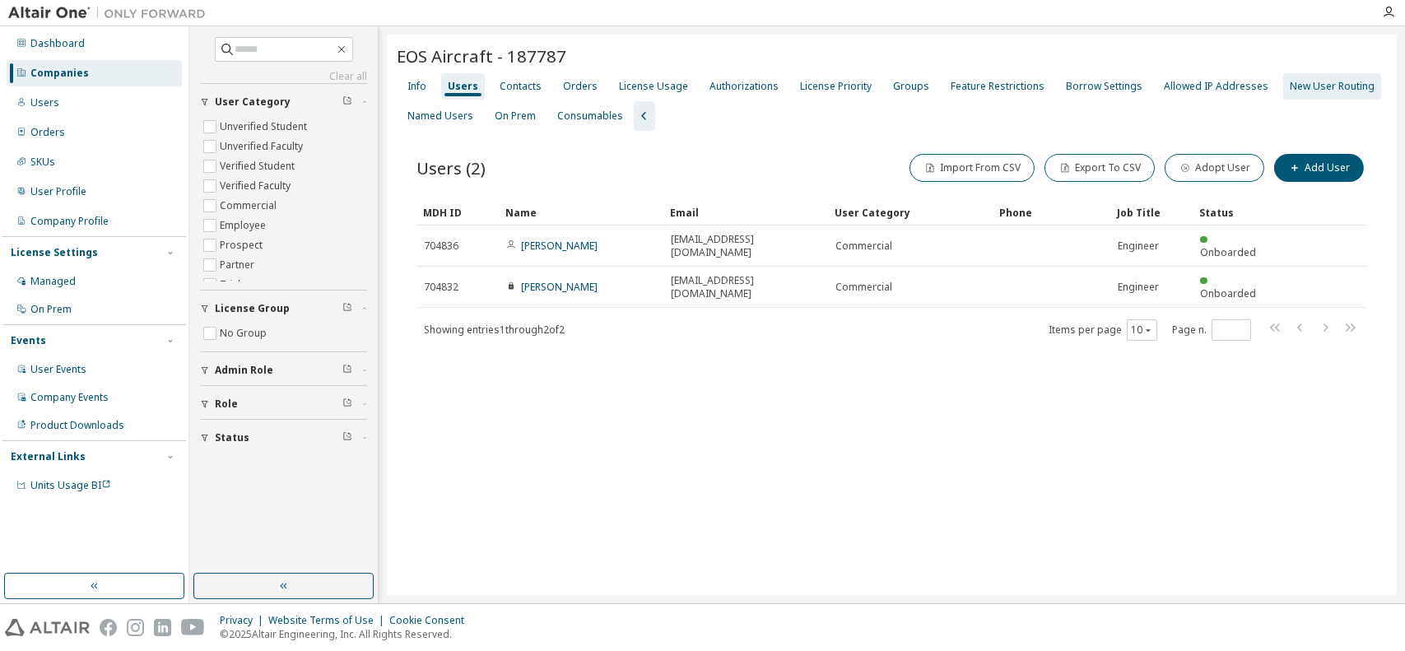
click at [1289, 85] on div "New User Routing" at bounding box center [1331, 86] width 85 height 13
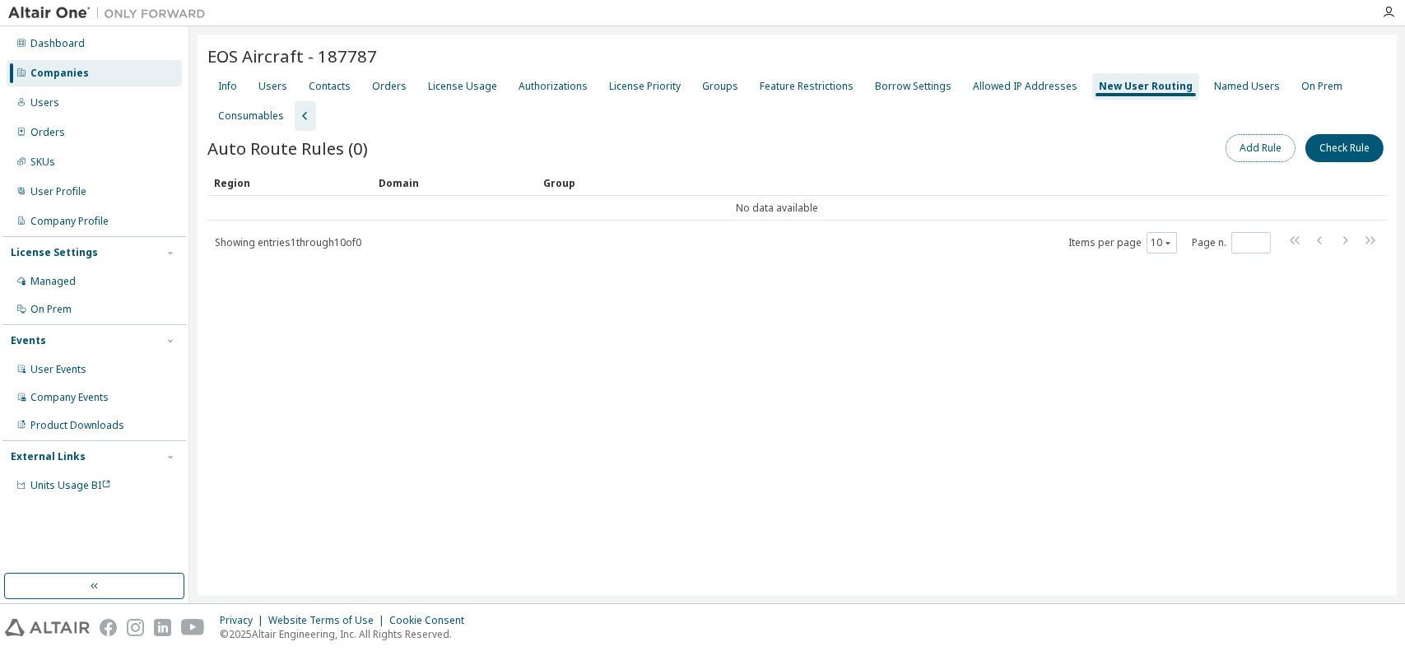
click at [1257, 147] on button "Add Rule" at bounding box center [1260, 148] width 70 height 28
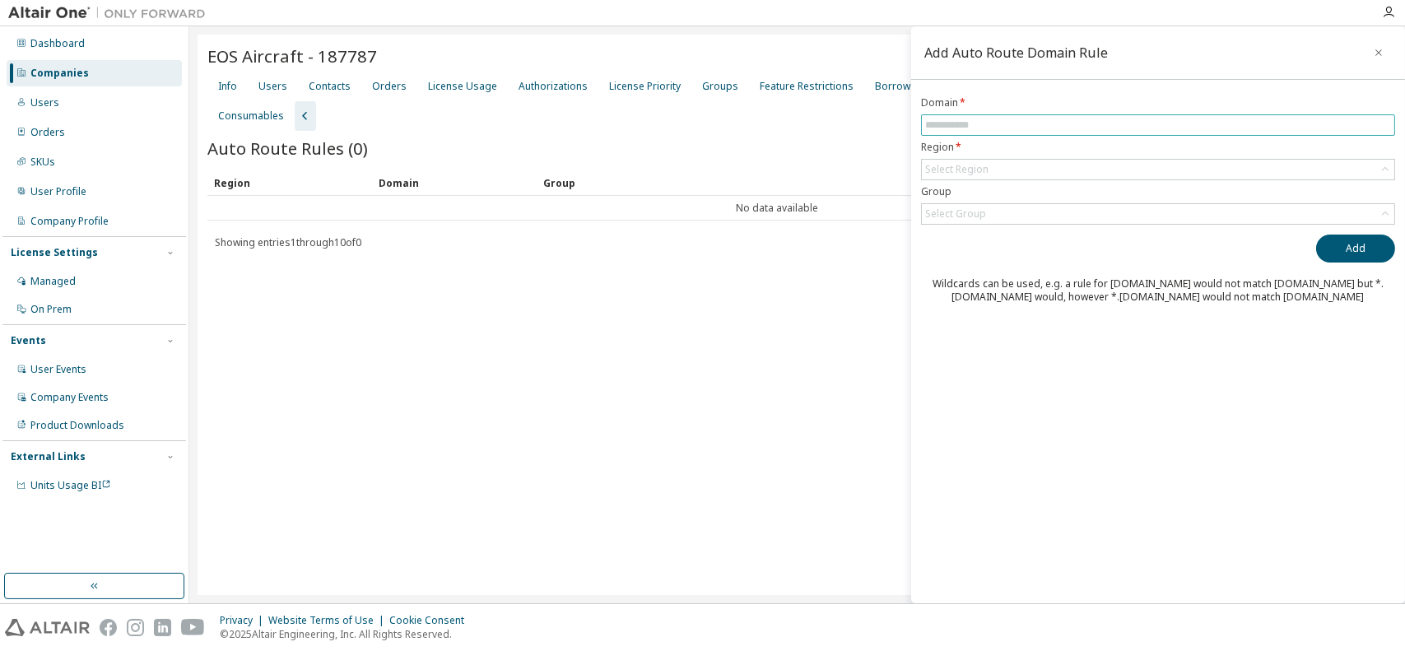
click at [991, 127] on input "text" at bounding box center [1158, 124] width 466 height 13
paste input "********"
type input "********"
click at [994, 167] on div "Select Region" at bounding box center [1158, 170] width 472 height 20
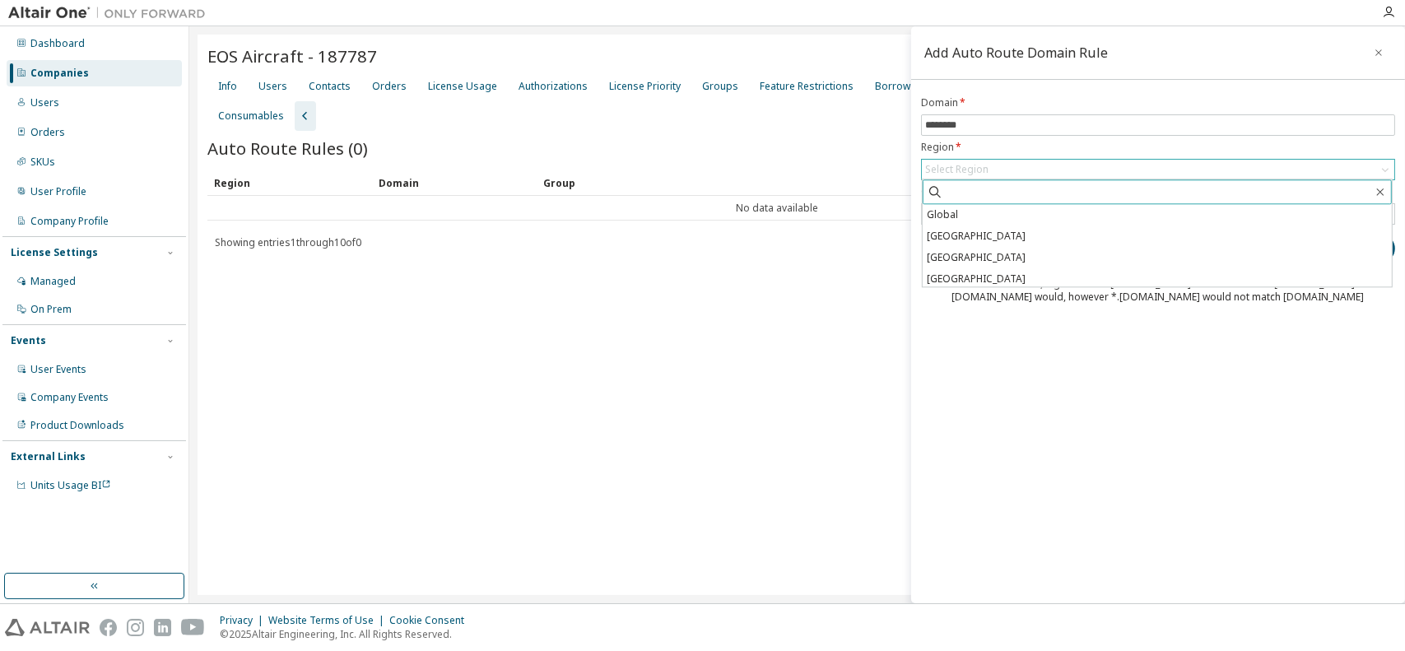
click at [987, 198] on input "text" at bounding box center [1158, 191] width 430 height 16
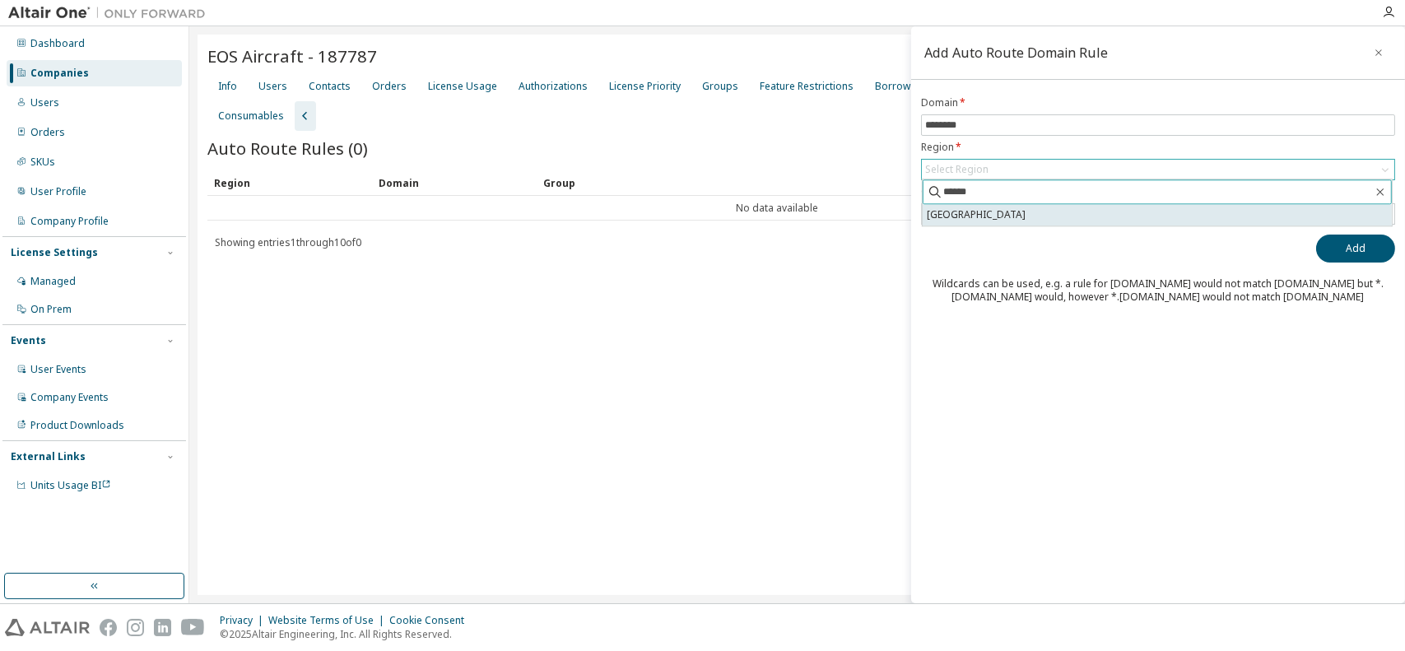
type input "******"
click at [979, 216] on li "[GEOGRAPHIC_DATA]" at bounding box center [1156, 214] width 469 height 21
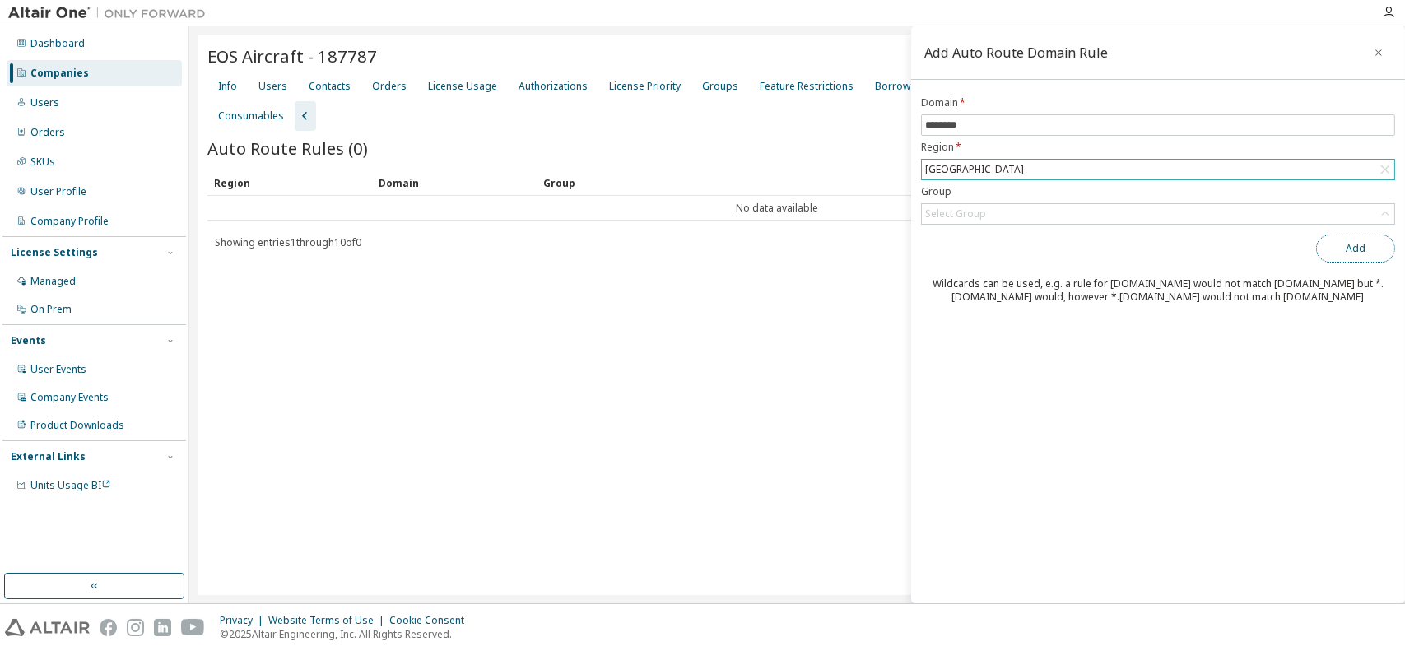
click at [1351, 255] on button "Add" at bounding box center [1355, 249] width 79 height 28
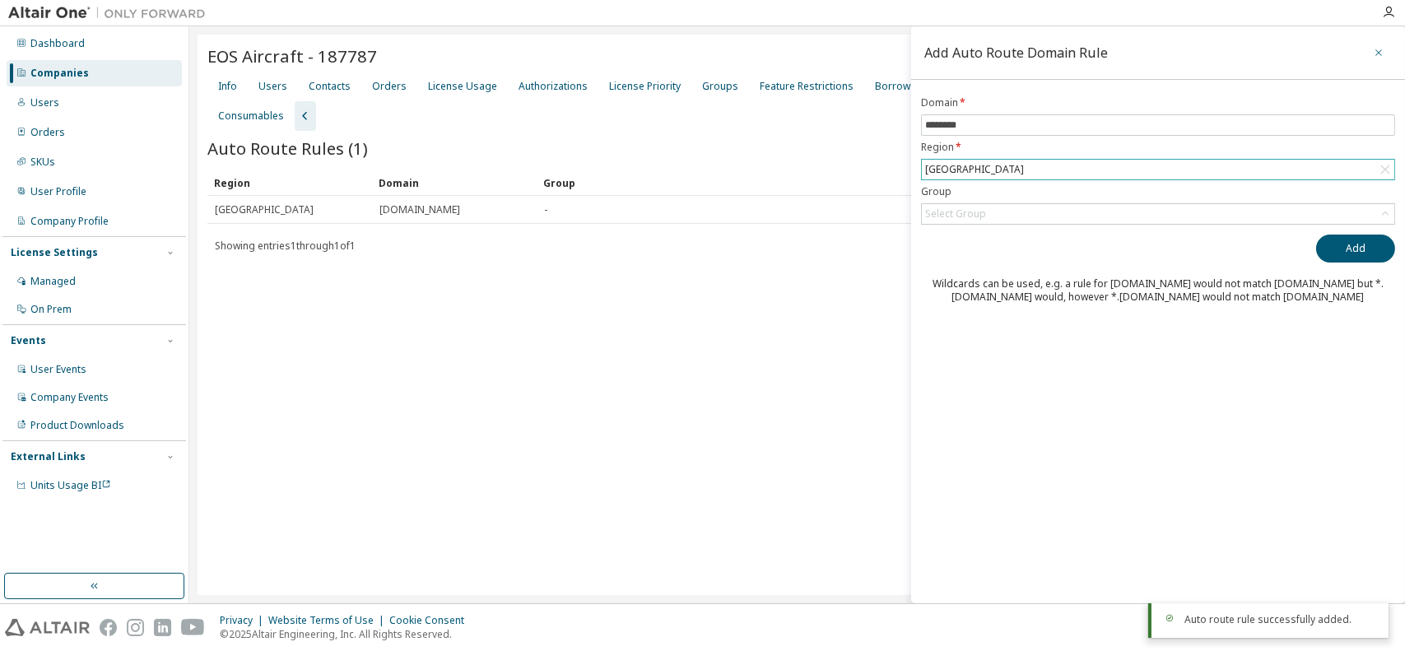
click at [1382, 53] on icon "button" at bounding box center [1379, 52] width 12 height 13
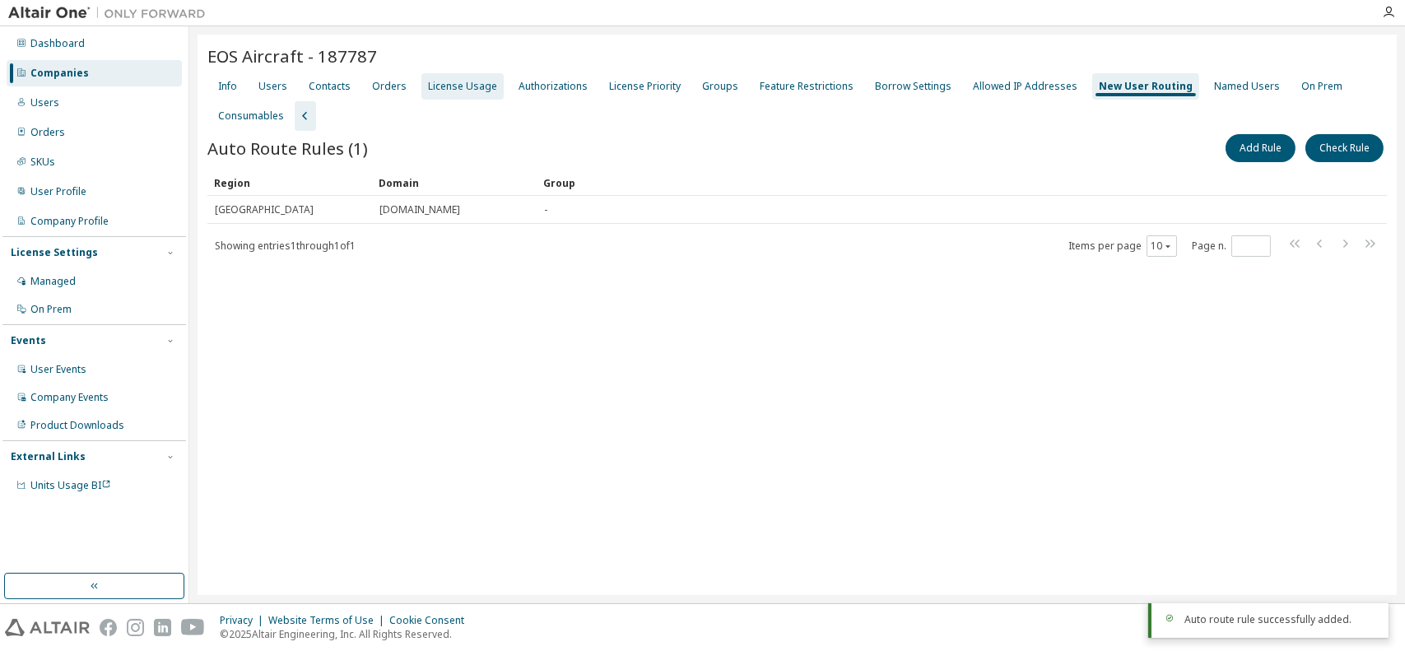
click at [443, 82] on div "License Usage" at bounding box center [462, 86] width 69 height 13
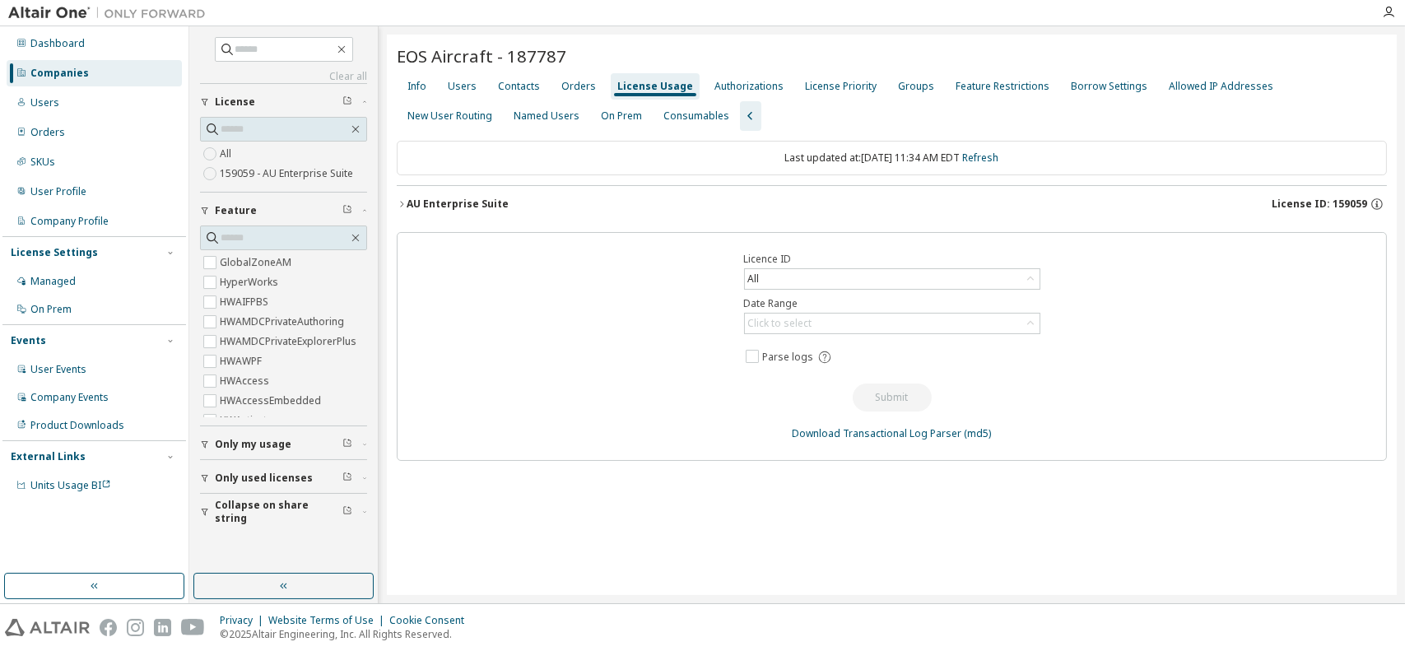
click at [402, 204] on icon "button" at bounding box center [401, 204] width 3 height 6
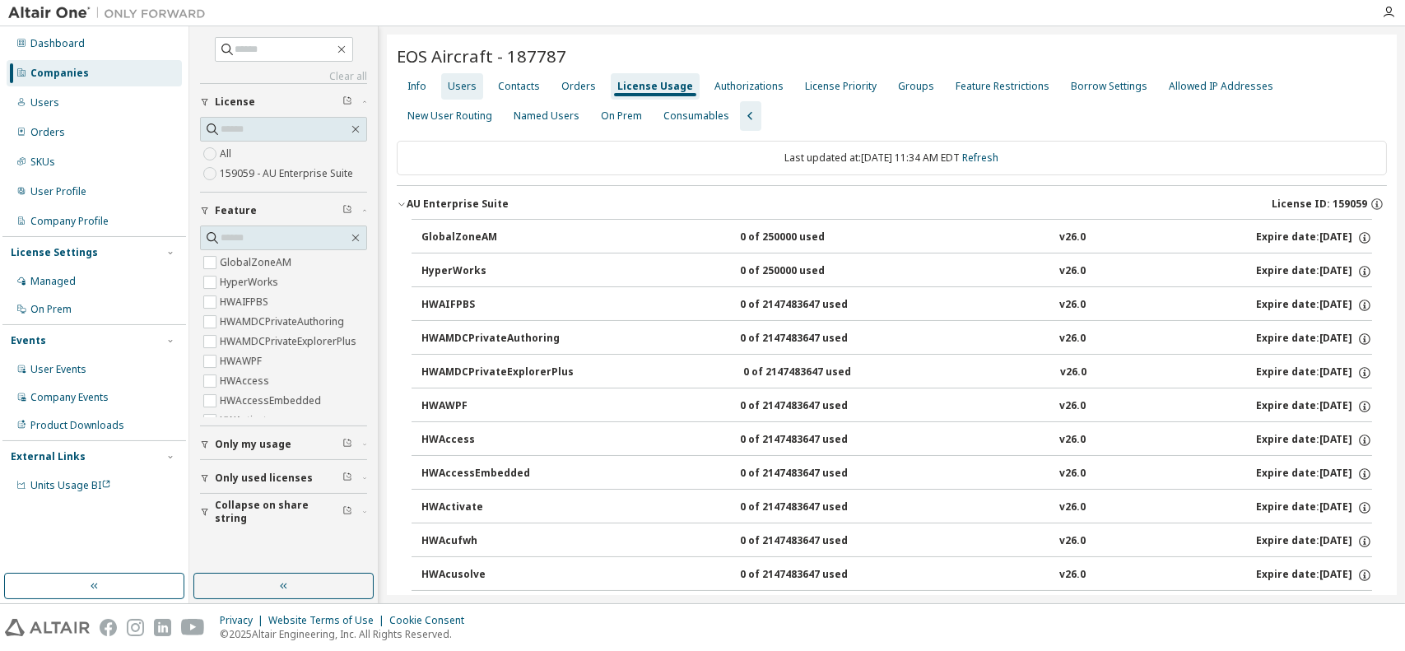
click at [467, 91] on div "Users" at bounding box center [462, 86] width 29 height 13
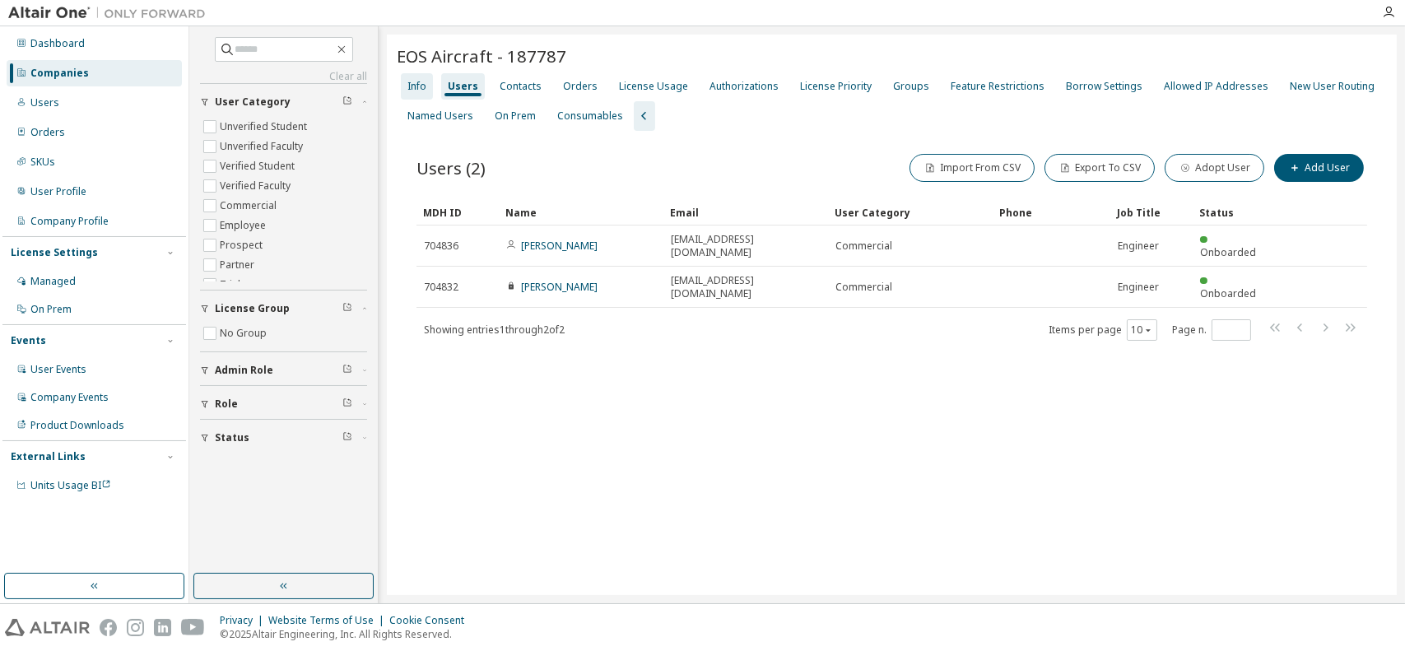
click at [416, 85] on div "Info" at bounding box center [416, 86] width 19 height 13
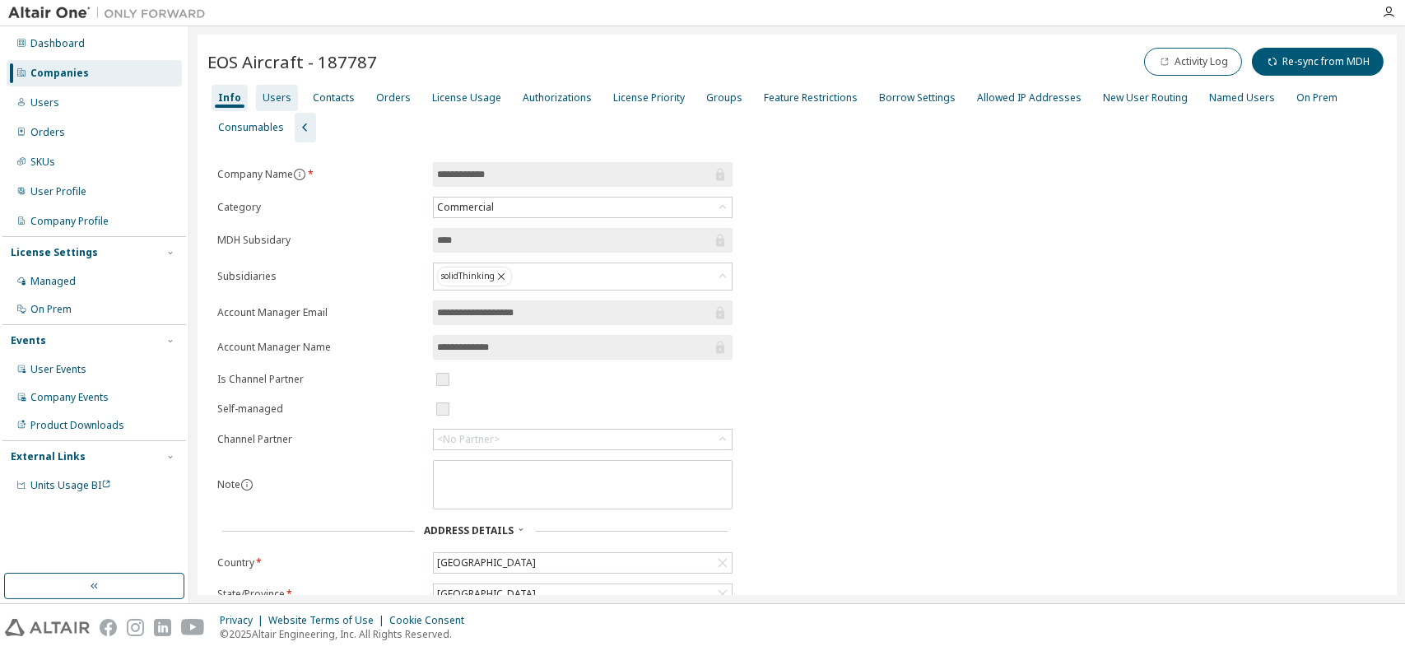
click at [278, 91] on div "Users" at bounding box center [276, 97] width 29 height 13
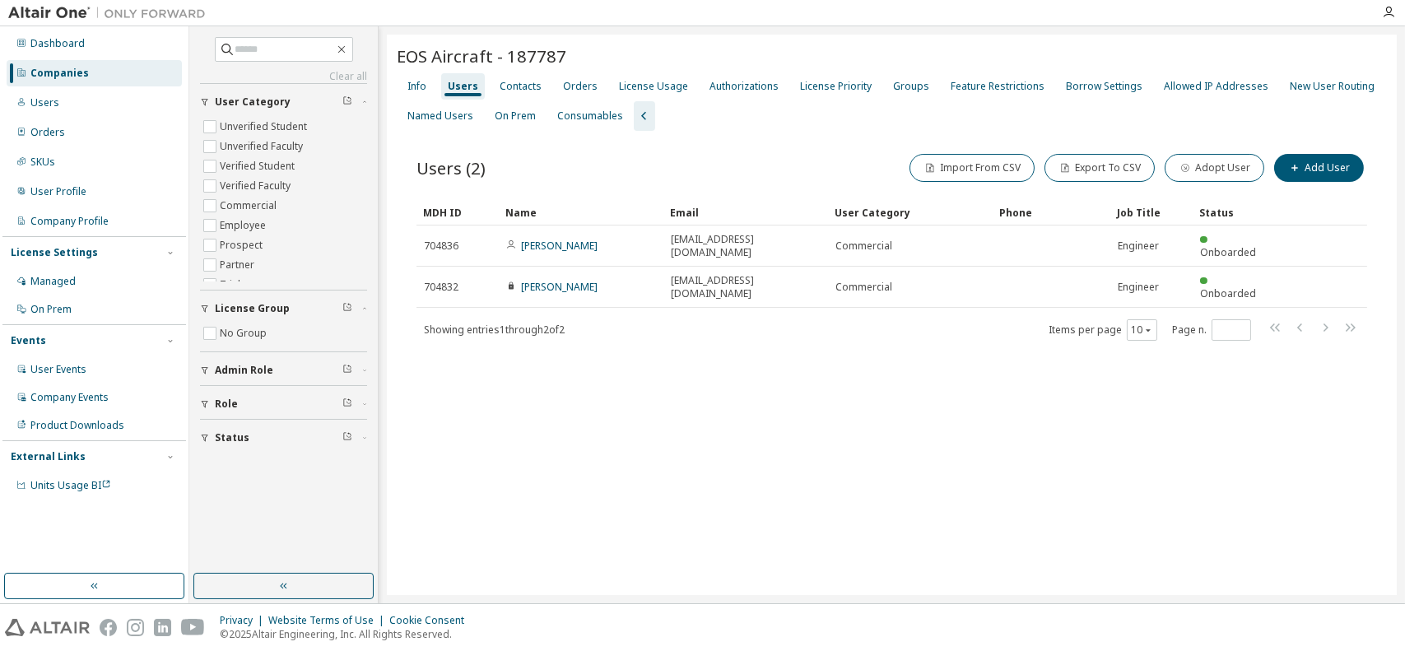
click at [1341, 428] on div "EOS Aircraft - 187787 Clear Load Save Save As Field Operator Value Select filte…" at bounding box center [892, 315] width 1010 height 560
click at [1192, 174] on button "Adopt User" at bounding box center [1214, 168] width 100 height 28
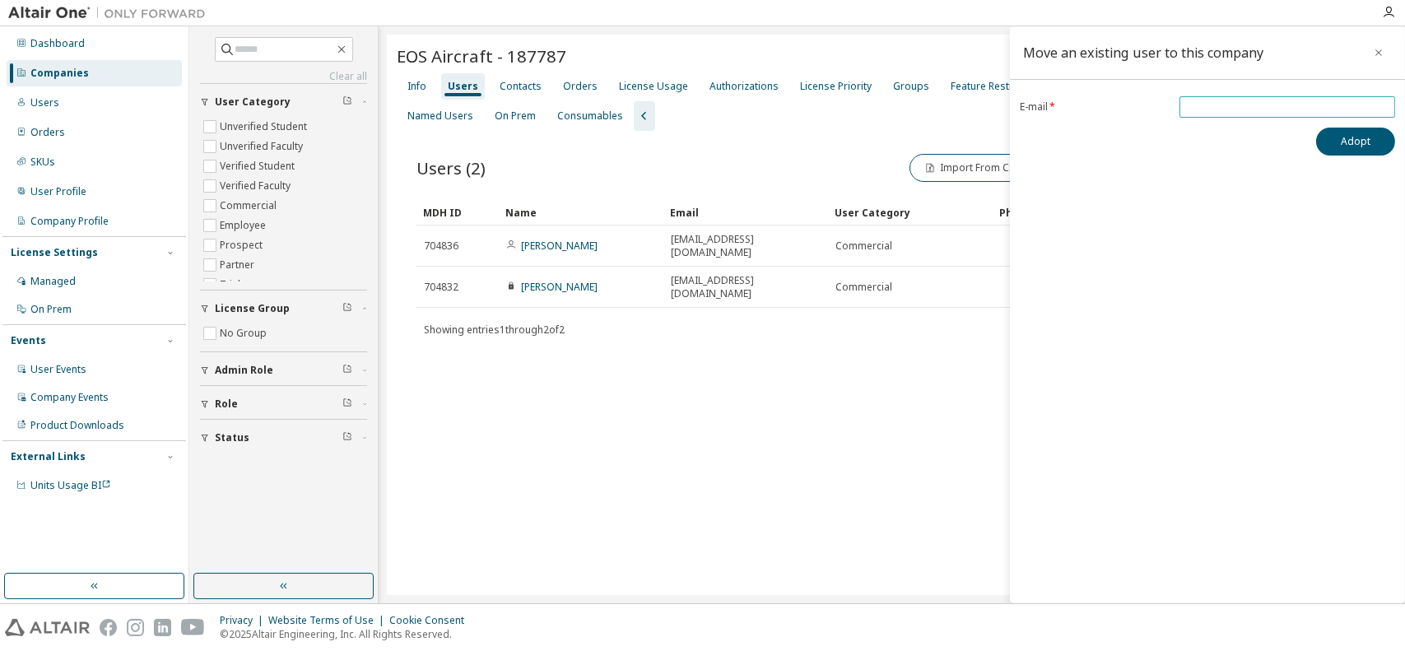
click at [1215, 113] on input "email" at bounding box center [1286, 106] width 207 height 13
paste input "**********"
type input "**********"
click at [1331, 133] on button "Adopt" at bounding box center [1355, 142] width 79 height 28
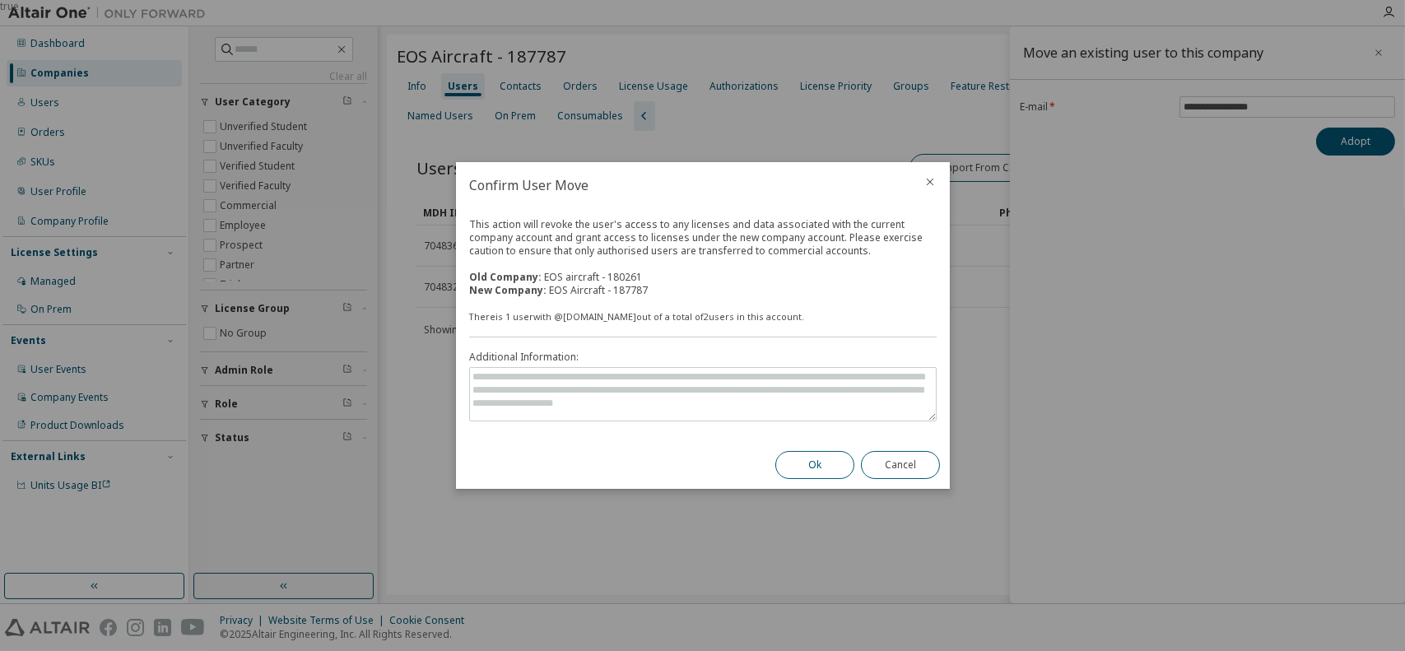
click at [825, 462] on button "Ok" at bounding box center [814, 465] width 79 height 28
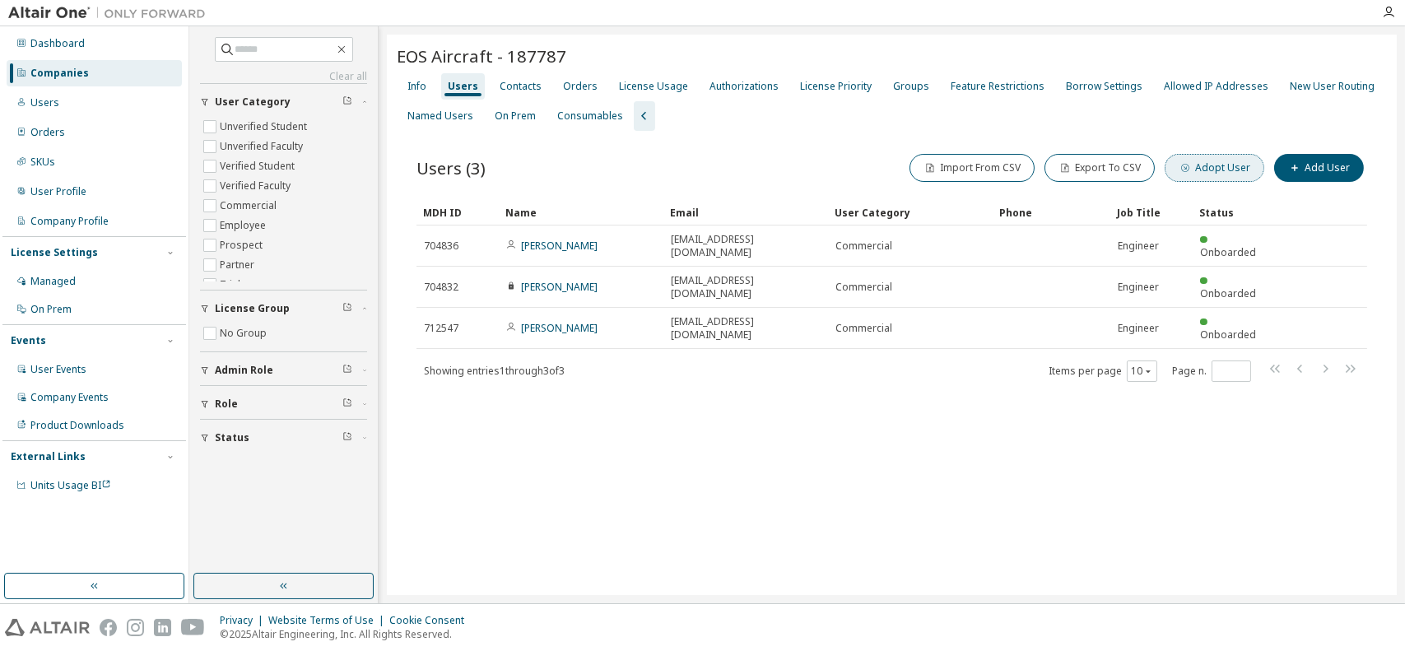
click at [1184, 166] on span "button" at bounding box center [1184, 167] width 13 height 13
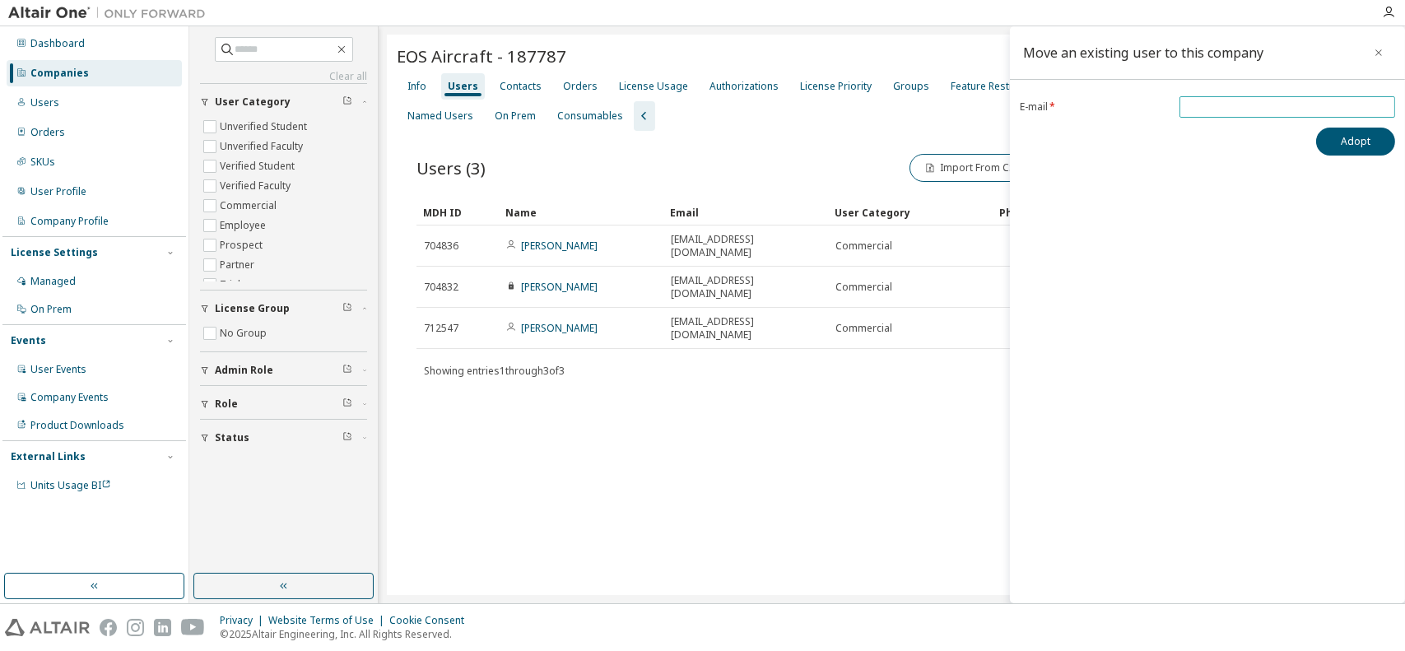
click at [1205, 103] on input "email" at bounding box center [1286, 106] width 207 height 13
paste input "**********"
type input "**********"
click at [1339, 133] on button "Adopt" at bounding box center [1355, 142] width 79 height 28
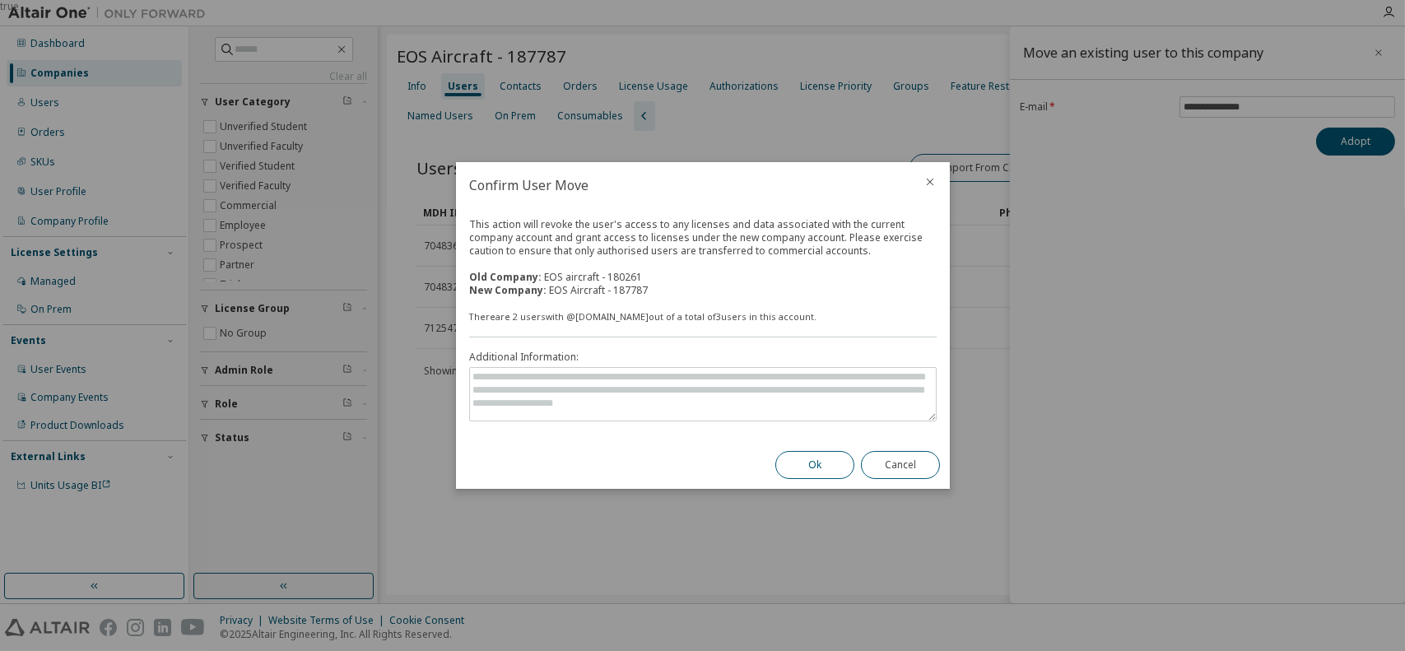
click at [819, 464] on button "Ok" at bounding box center [814, 465] width 79 height 28
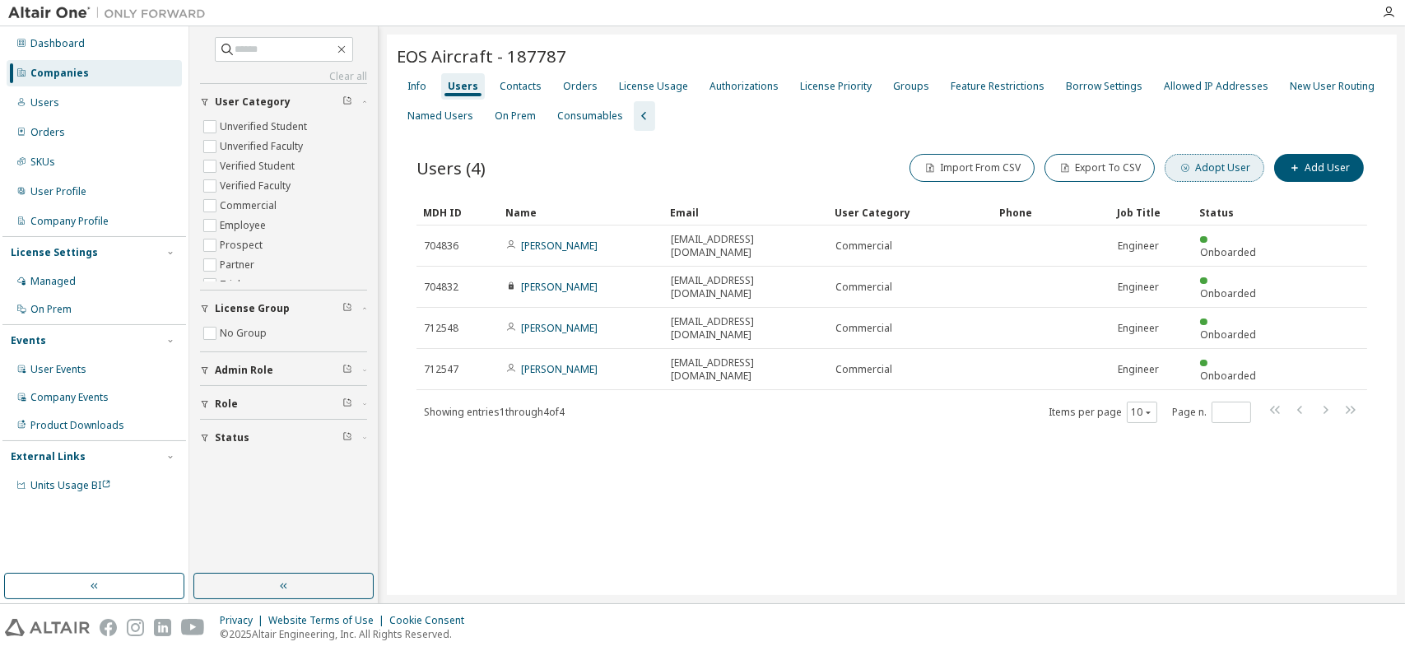
click at [1230, 160] on button "Adopt User" at bounding box center [1214, 168] width 100 height 28
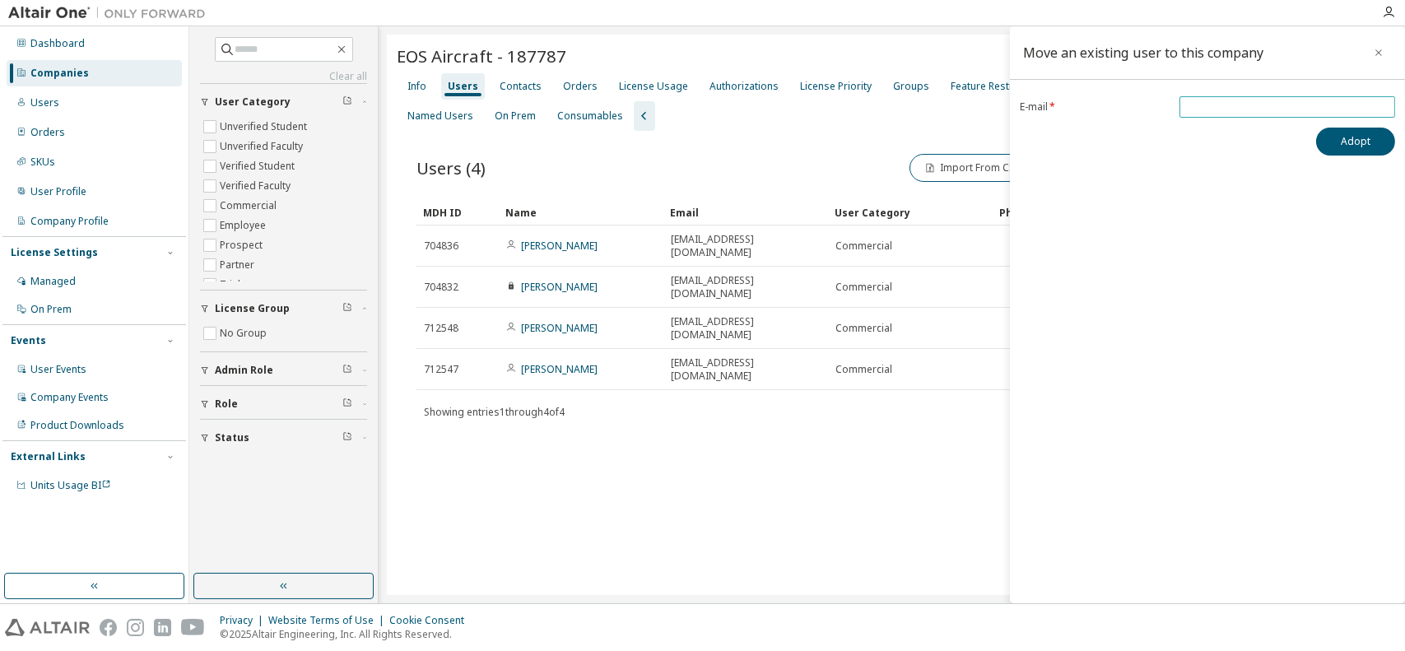
click at [1221, 110] on input "email" at bounding box center [1286, 106] width 207 height 13
paste input "**********"
type input "**********"
click at [1320, 138] on button "Adopt" at bounding box center [1355, 142] width 79 height 28
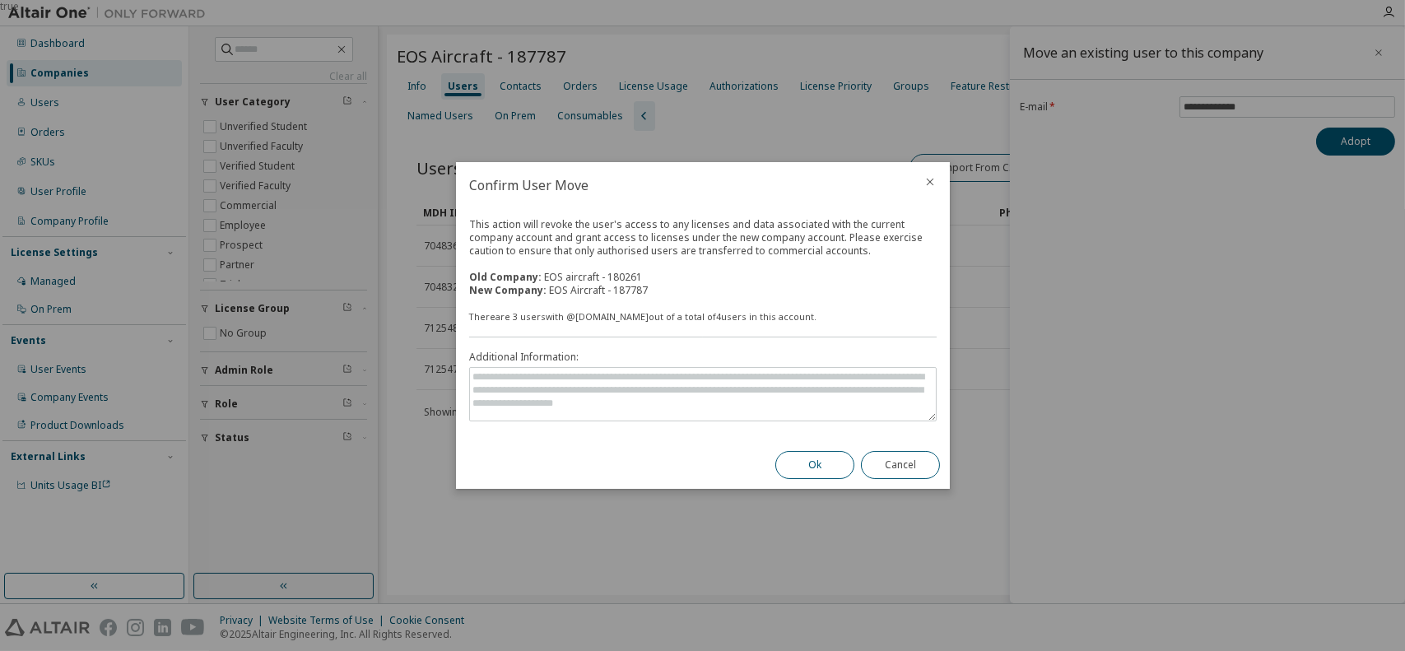
click at [822, 457] on button "Ok" at bounding box center [814, 465] width 79 height 28
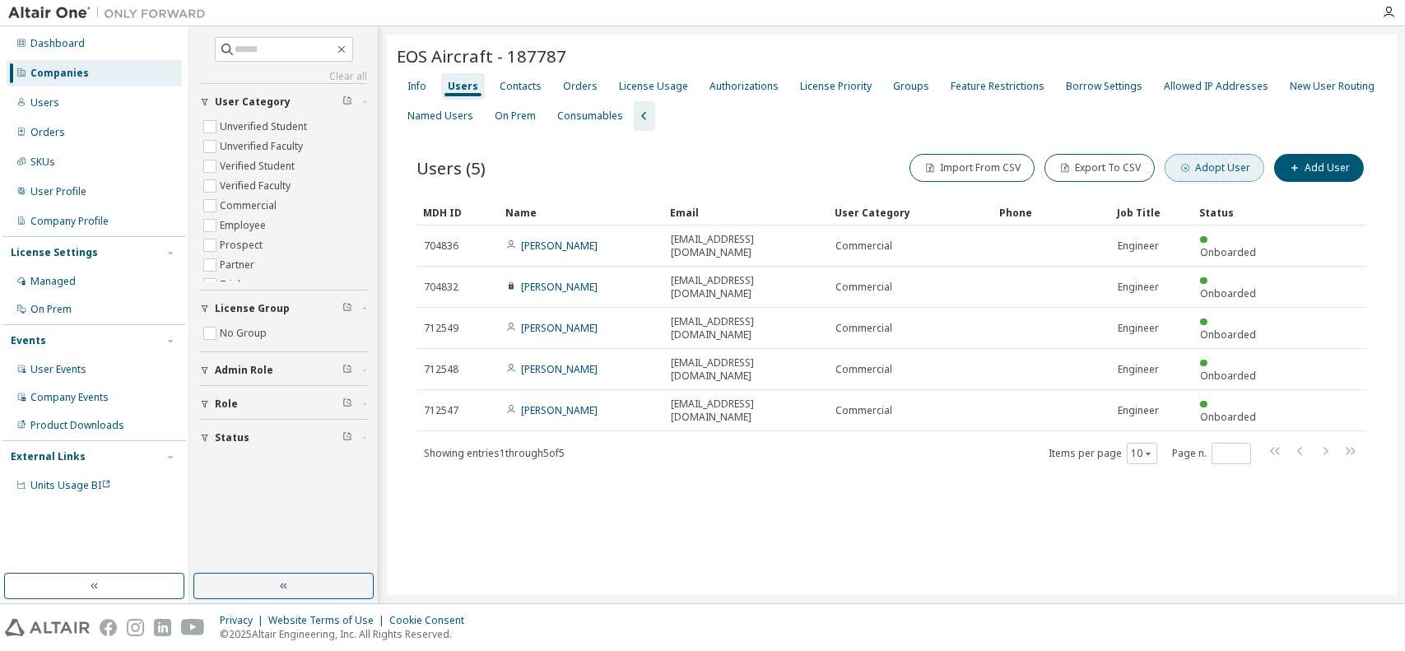
click at [1211, 167] on button "Adopt User" at bounding box center [1214, 168] width 100 height 28
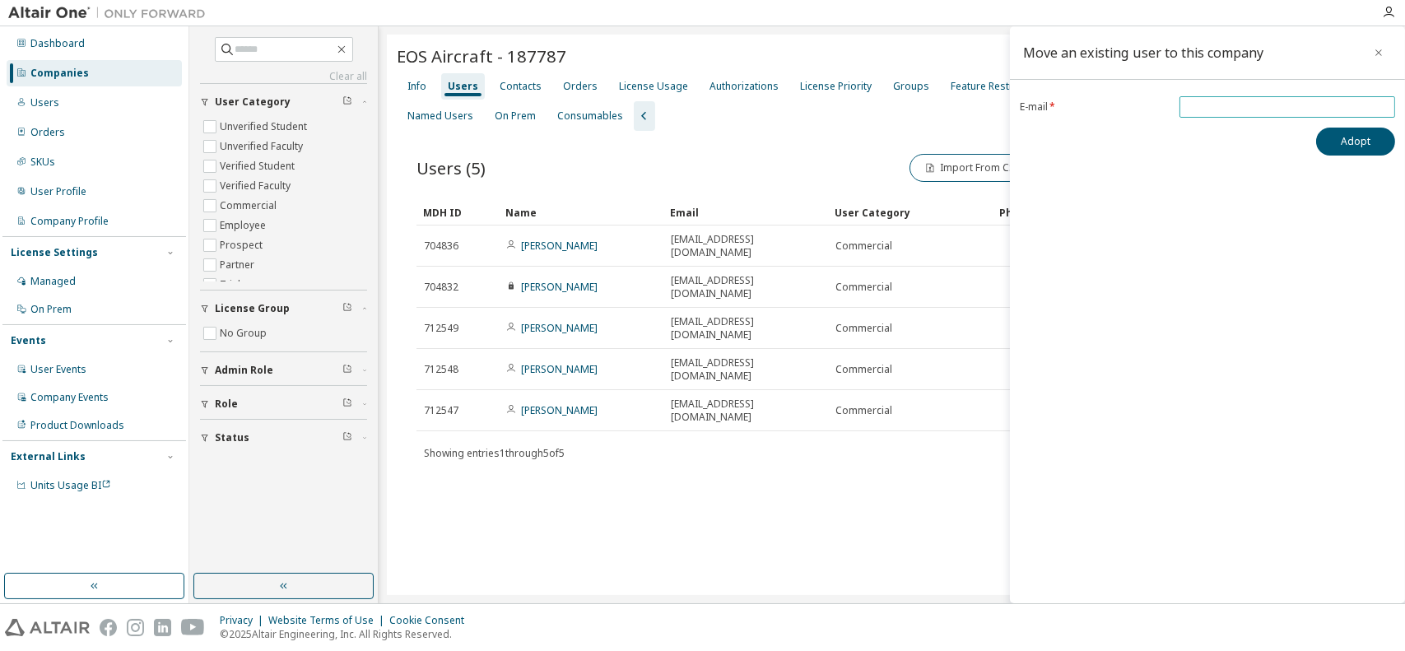
click at [1224, 113] on span at bounding box center [1287, 106] width 216 height 21
click at [1228, 110] on input "email" at bounding box center [1286, 106] width 207 height 13
paste input "**********"
type input "**********"
click at [1336, 144] on button "Adopt" at bounding box center [1355, 142] width 79 height 28
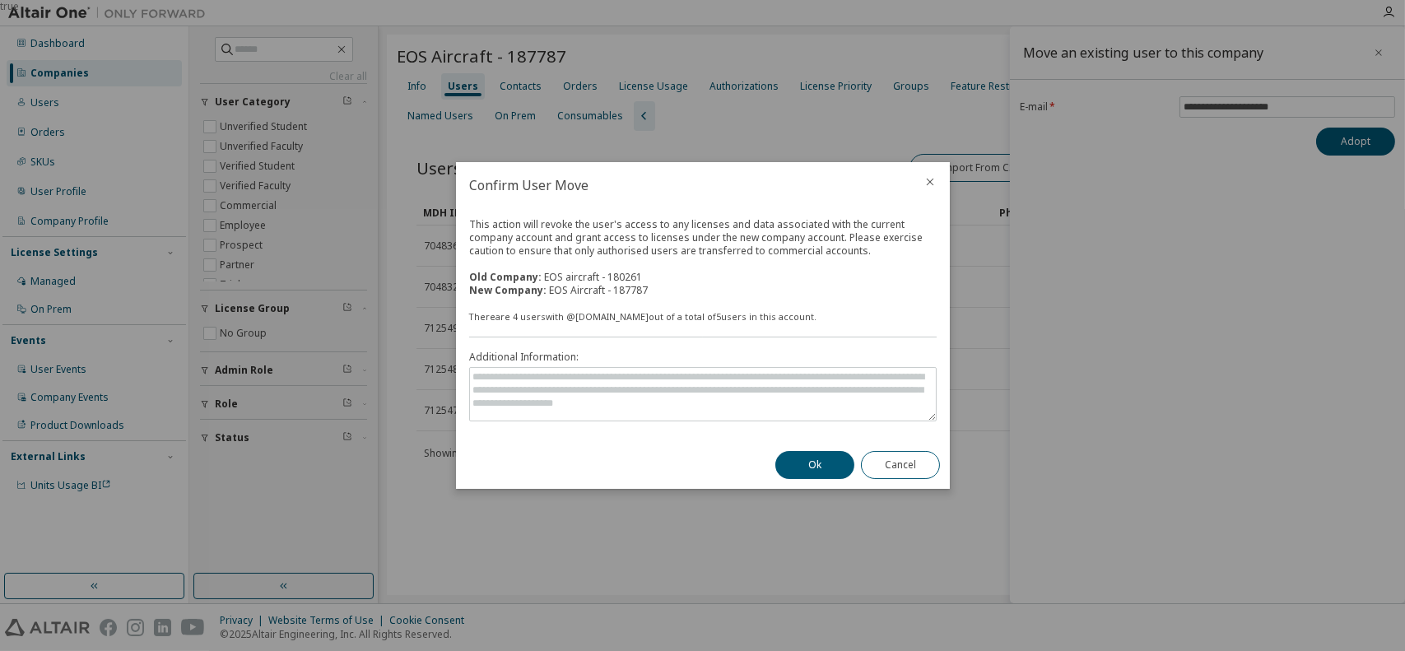
click at [849, 451] on div "Ok Cancel" at bounding box center [857, 465] width 184 height 48
click at [837, 462] on button "Ok" at bounding box center [814, 465] width 79 height 28
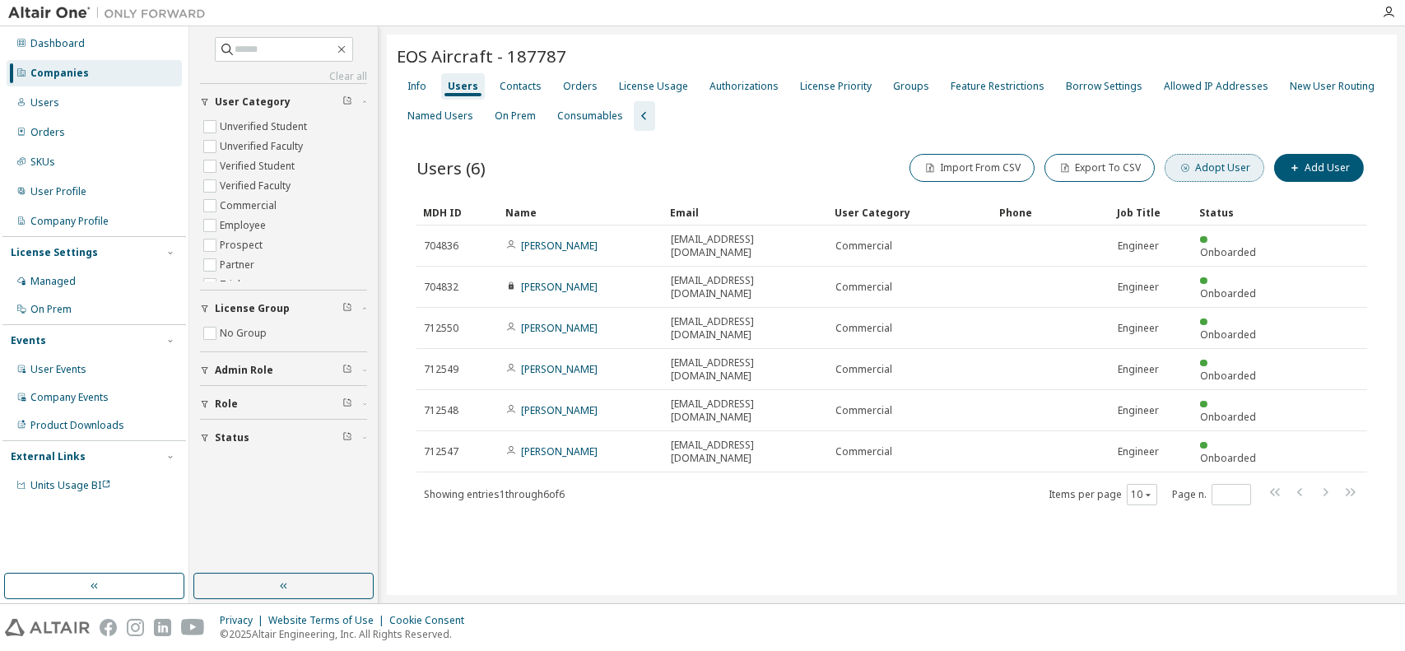
click at [1201, 179] on button "Adopt User" at bounding box center [1214, 168] width 100 height 28
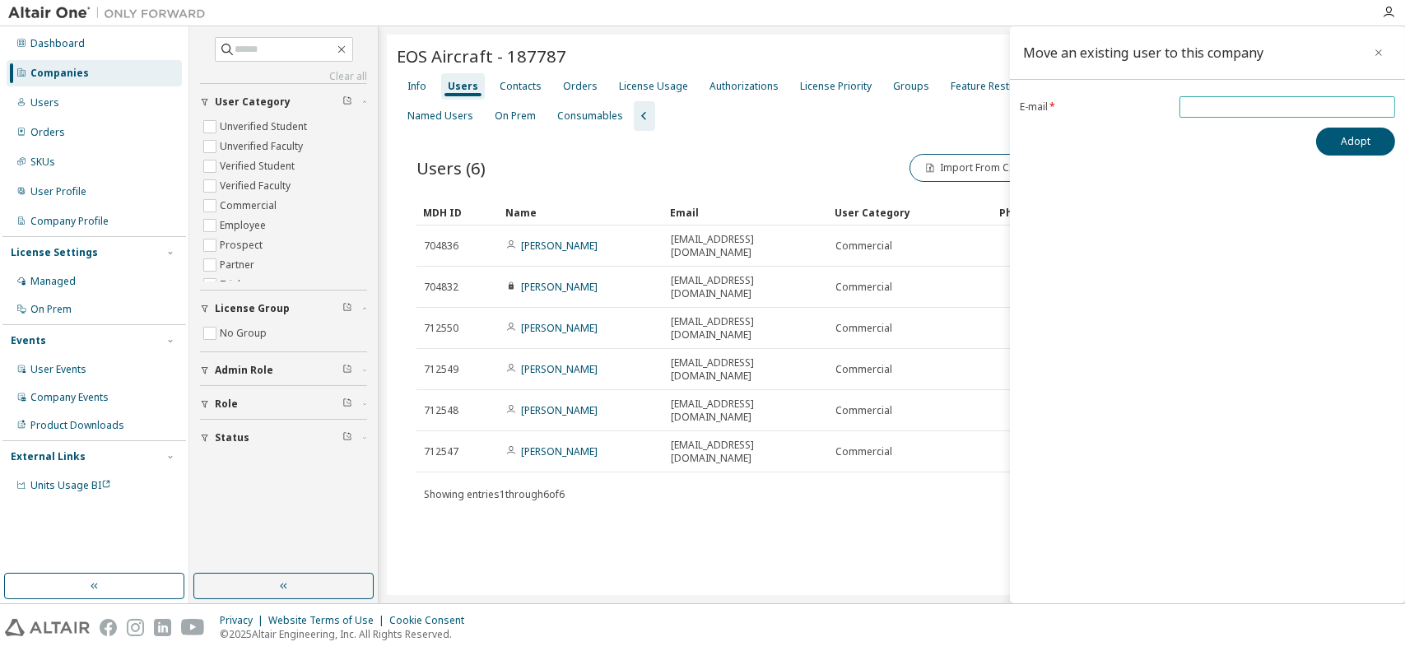
click at [1219, 107] on input "email" at bounding box center [1286, 106] width 207 height 13
paste input "**********"
type input "**********"
click at [1340, 151] on button "Adopt" at bounding box center [1355, 142] width 79 height 28
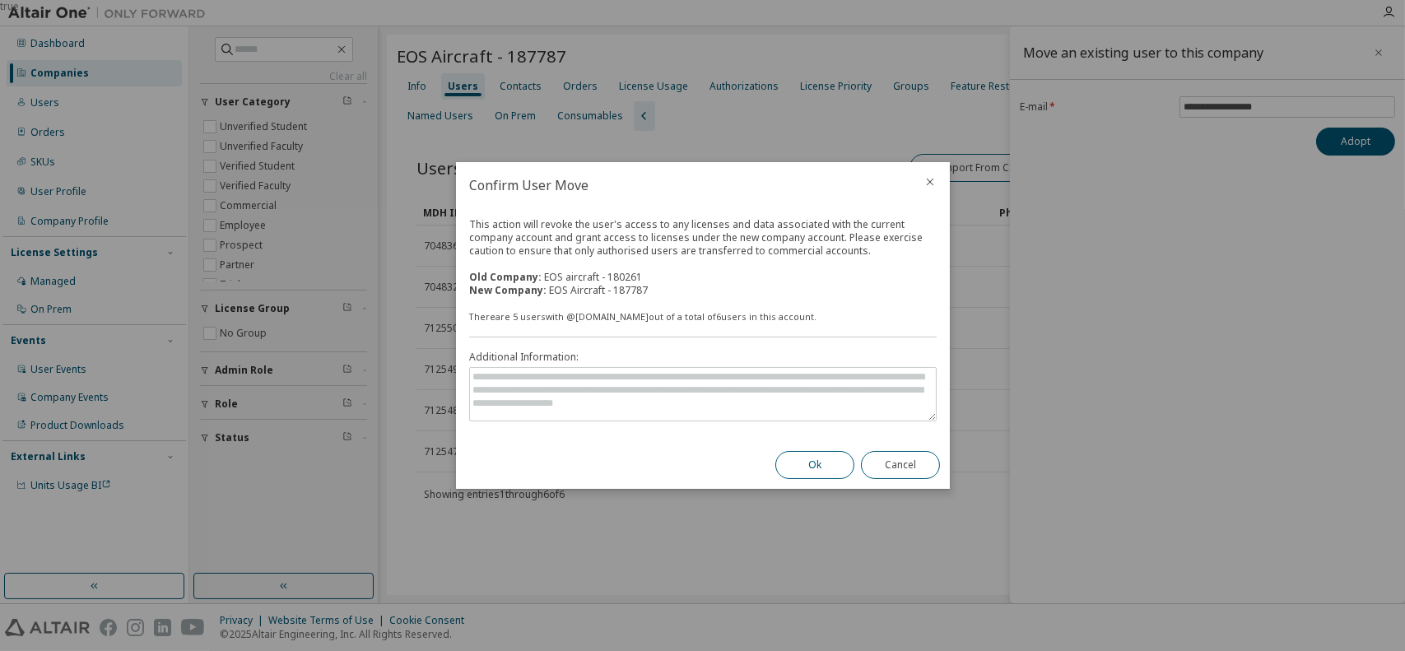
click at [795, 457] on button "Ok" at bounding box center [814, 465] width 79 height 28
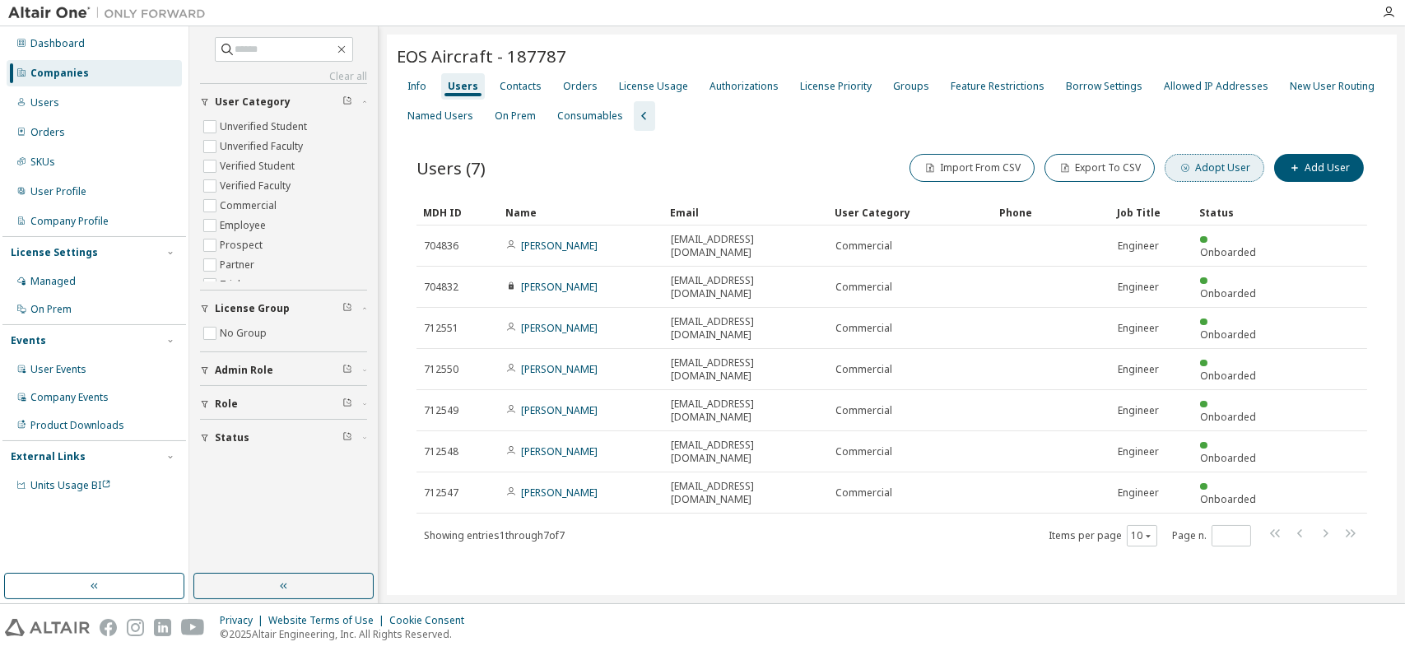
click at [1207, 163] on button "Adopt User" at bounding box center [1214, 168] width 100 height 28
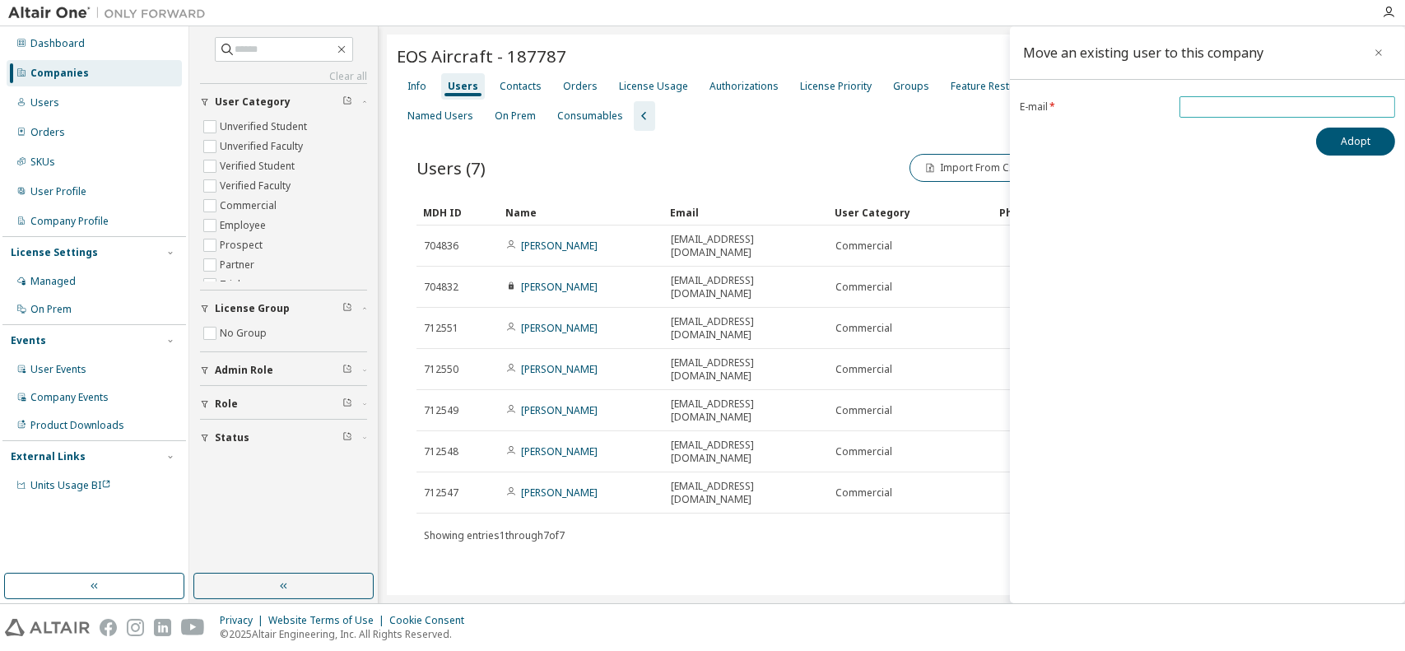
click at [1222, 111] on input "email" at bounding box center [1286, 106] width 207 height 13
paste input "**********"
type input "**********"
click at [1356, 147] on button "Adopt" at bounding box center [1355, 142] width 79 height 28
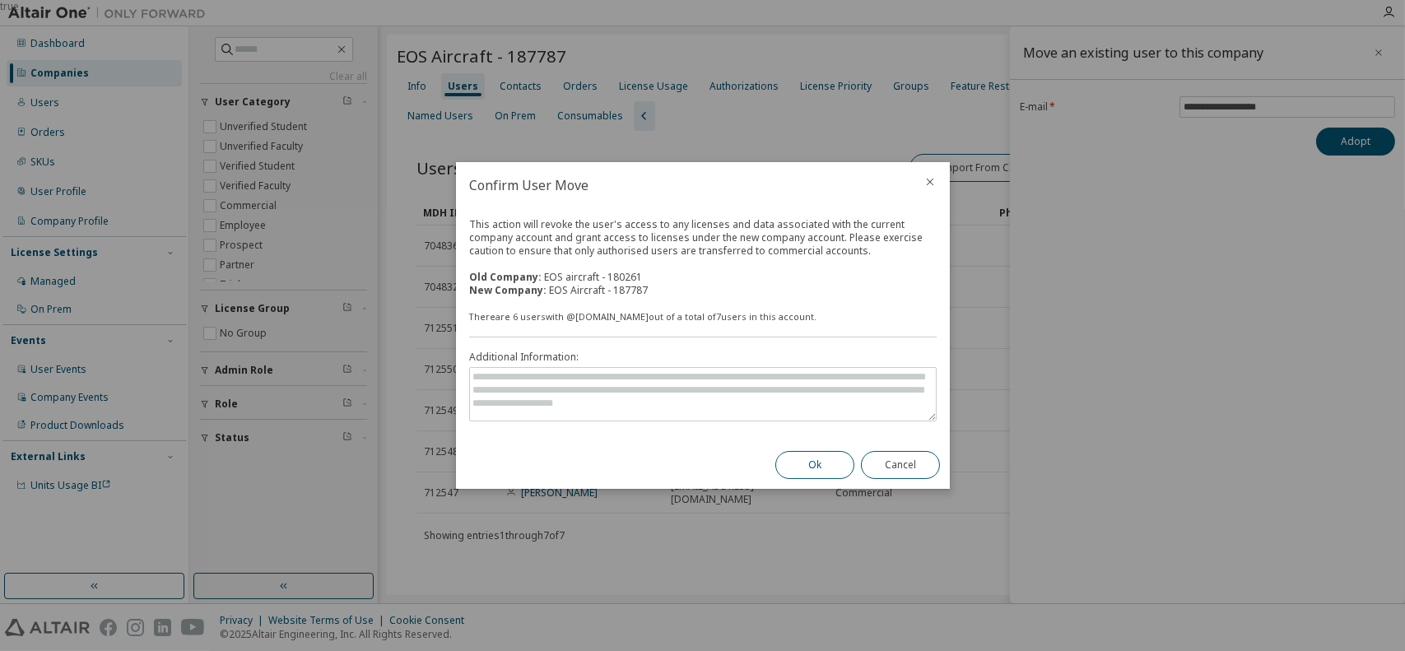
click at [790, 460] on button "Ok" at bounding box center [814, 465] width 79 height 28
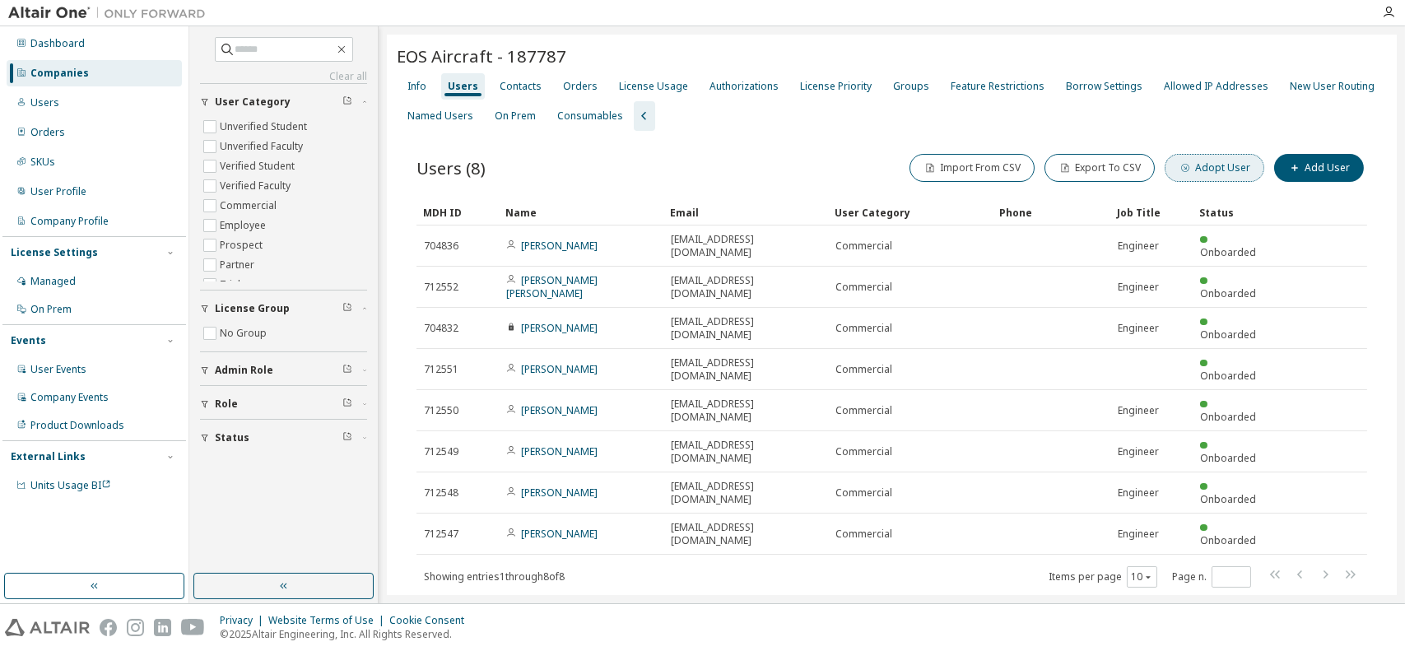
click at [1218, 162] on button "Adopt User" at bounding box center [1214, 168] width 100 height 28
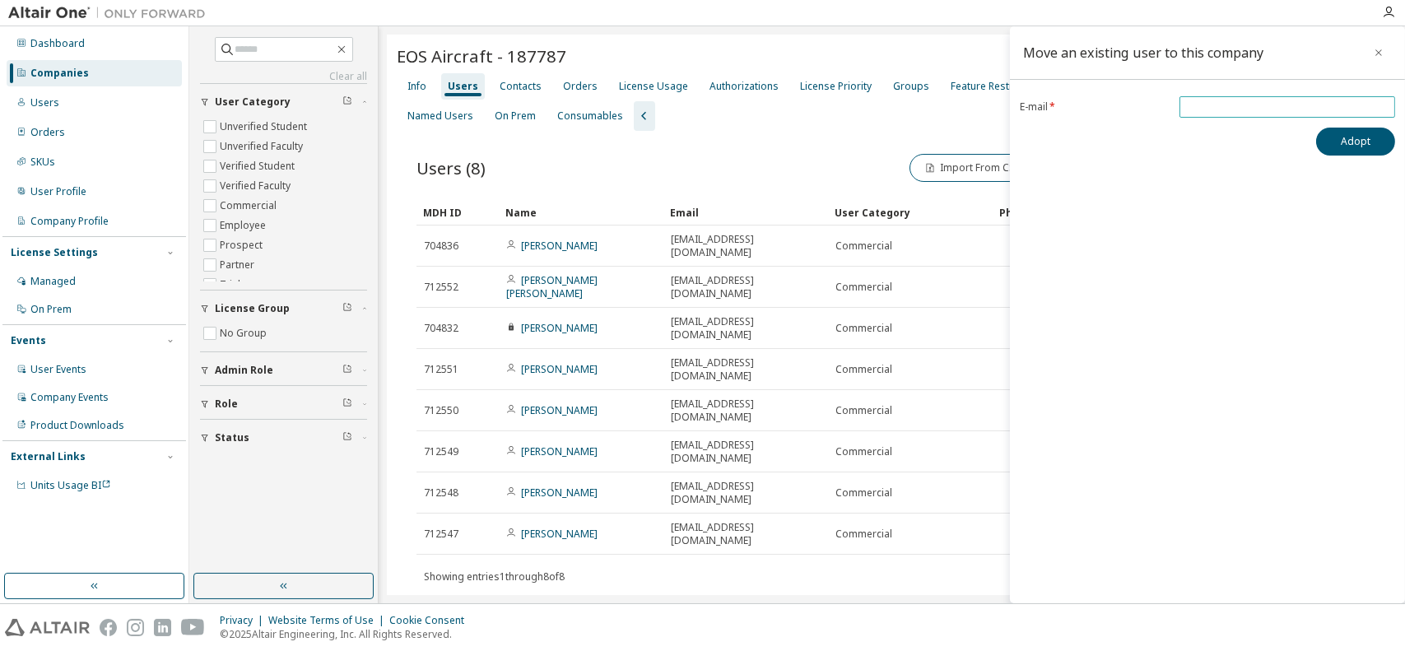
click at [1229, 110] on input "email" at bounding box center [1286, 106] width 207 height 13
paste input "**********"
type input "**********"
click at [1356, 153] on button "Adopt" at bounding box center [1355, 142] width 79 height 28
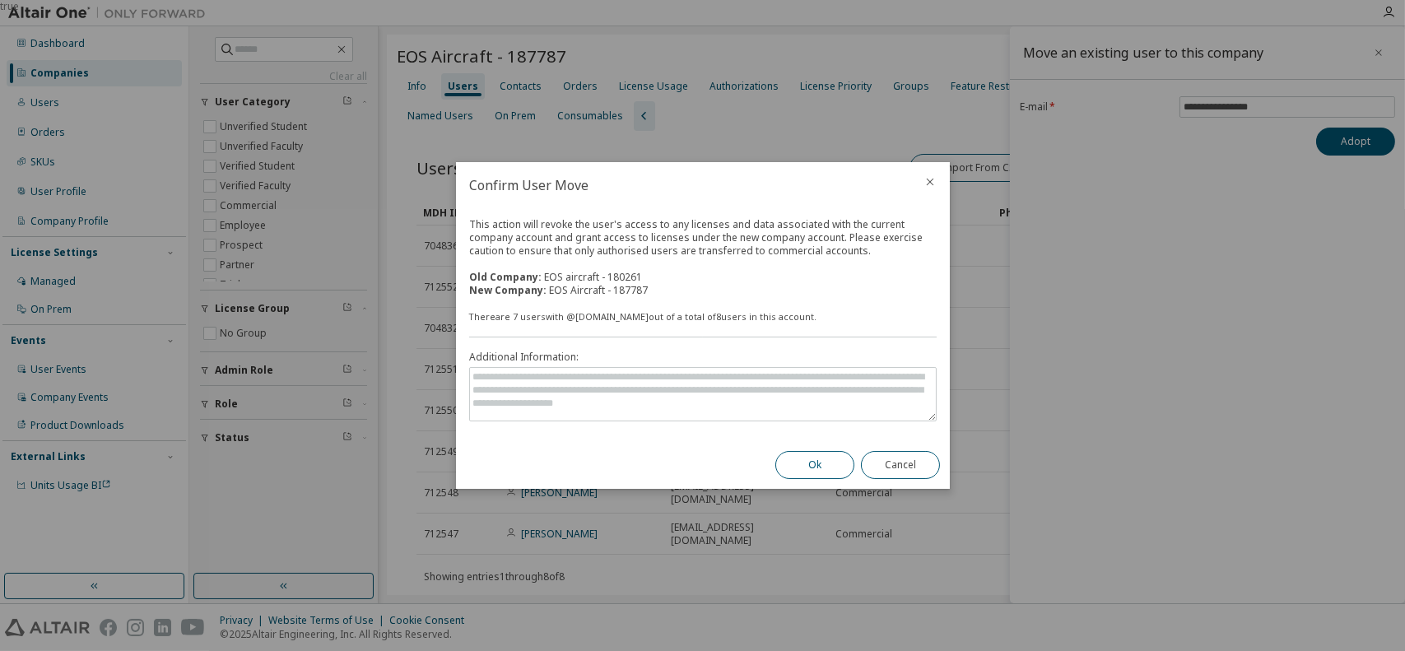
click at [805, 462] on button "Ok" at bounding box center [814, 465] width 79 height 28
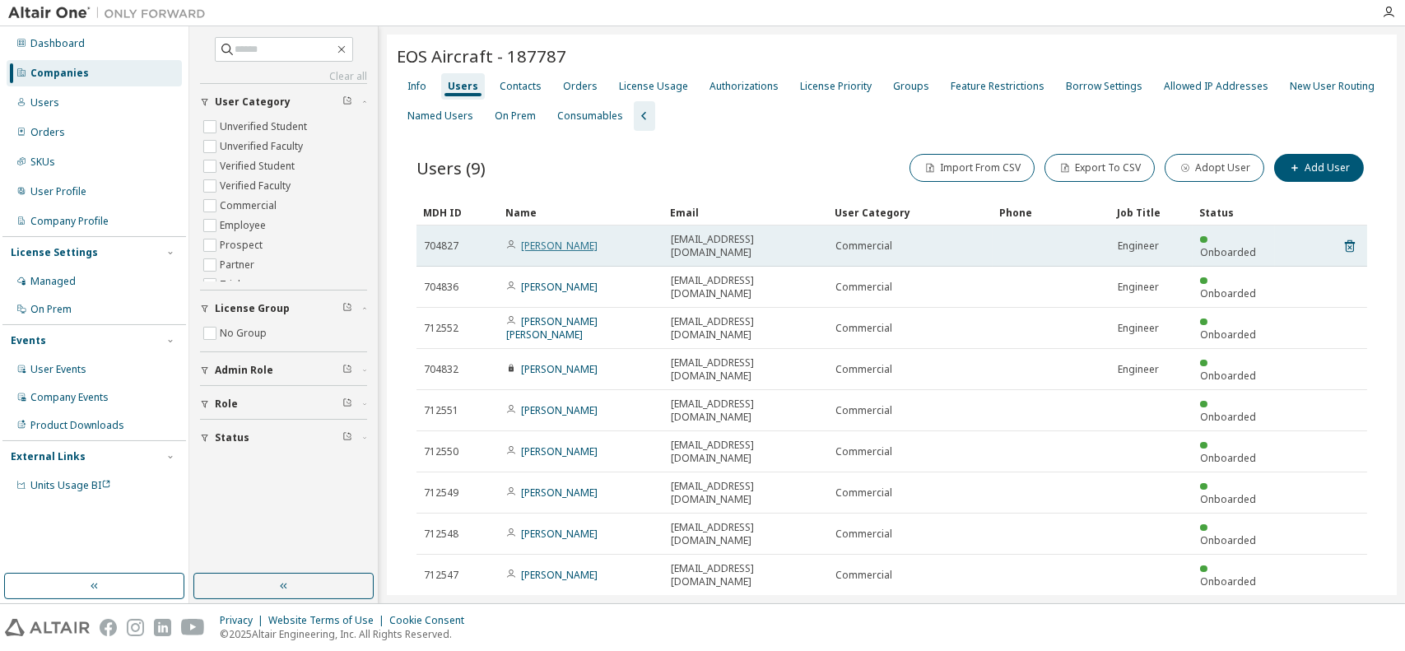
click at [556, 239] on link "[PERSON_NAME]" at bounding box center [559, 246] width 77 height 14
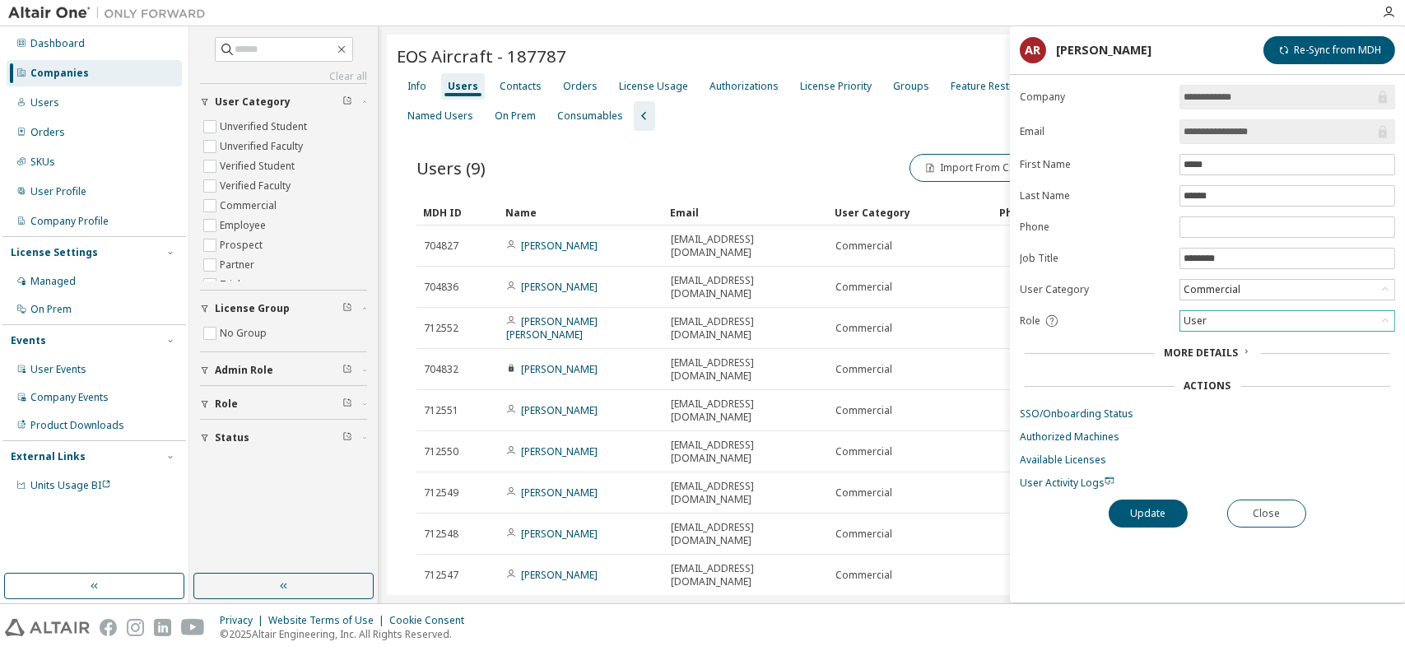
click at [1210, 314] on div "User" at bounding box center [1287, 321] width 214 height 20
click at [1215, 342] on li "Admin" at bounding box center [1286, 340] width 211 height 21
click at [1154, 516] on button "Update" at bounding box center [1147, 513] width 79 height 28
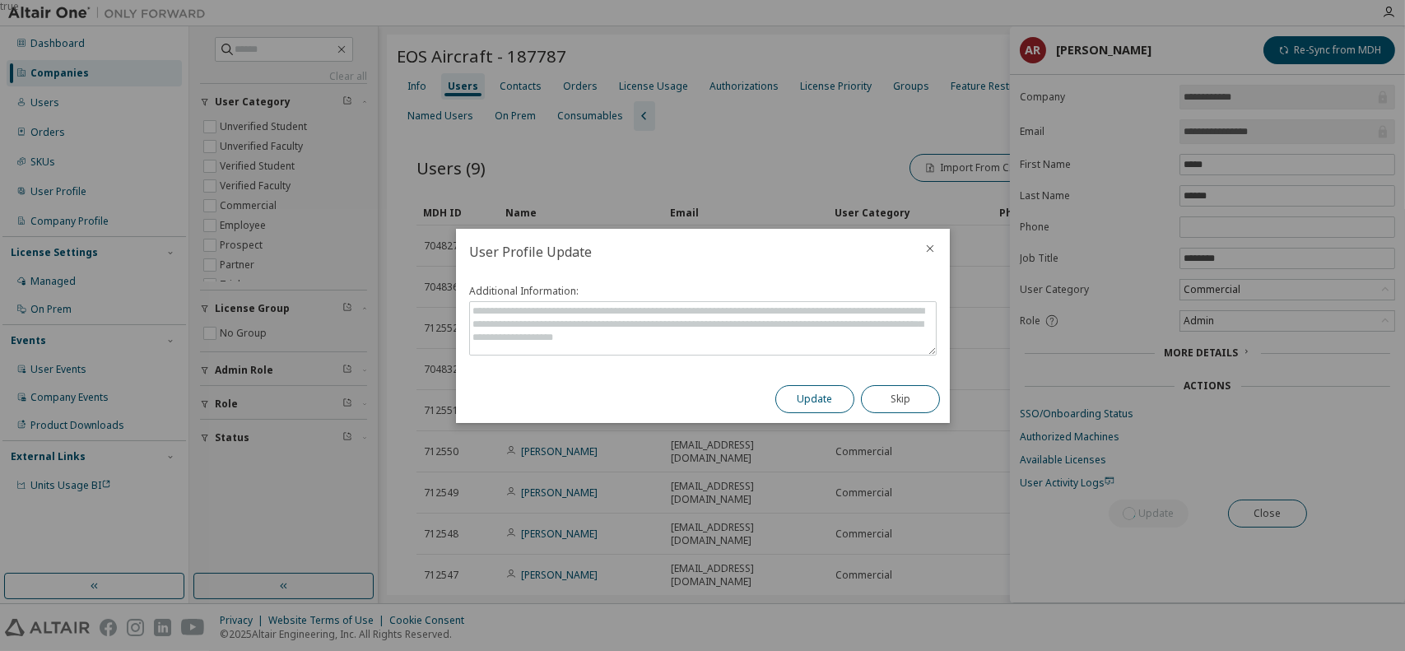
click at [820, 394] on button "Update" at bounding box center [814, 399] width 79 height 28
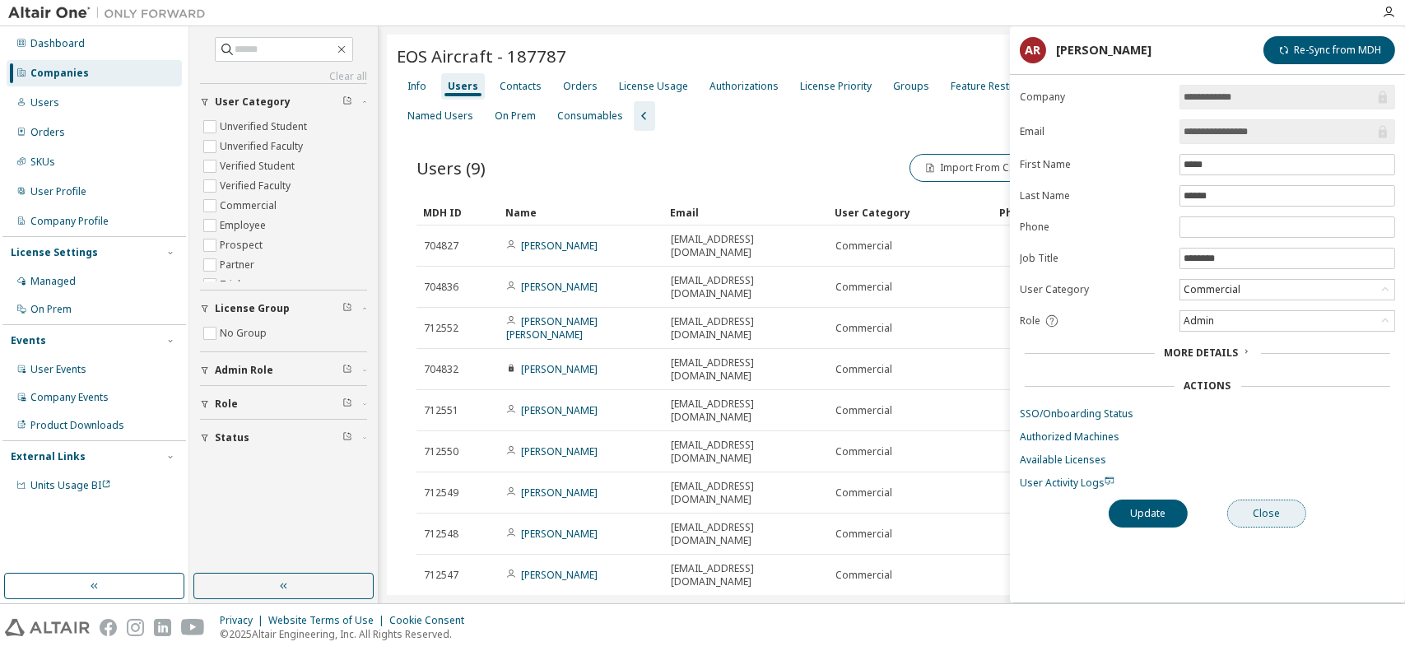
click at [1292, 513] on button "Close" at bounding box center [1266, 513] width 79 height 28
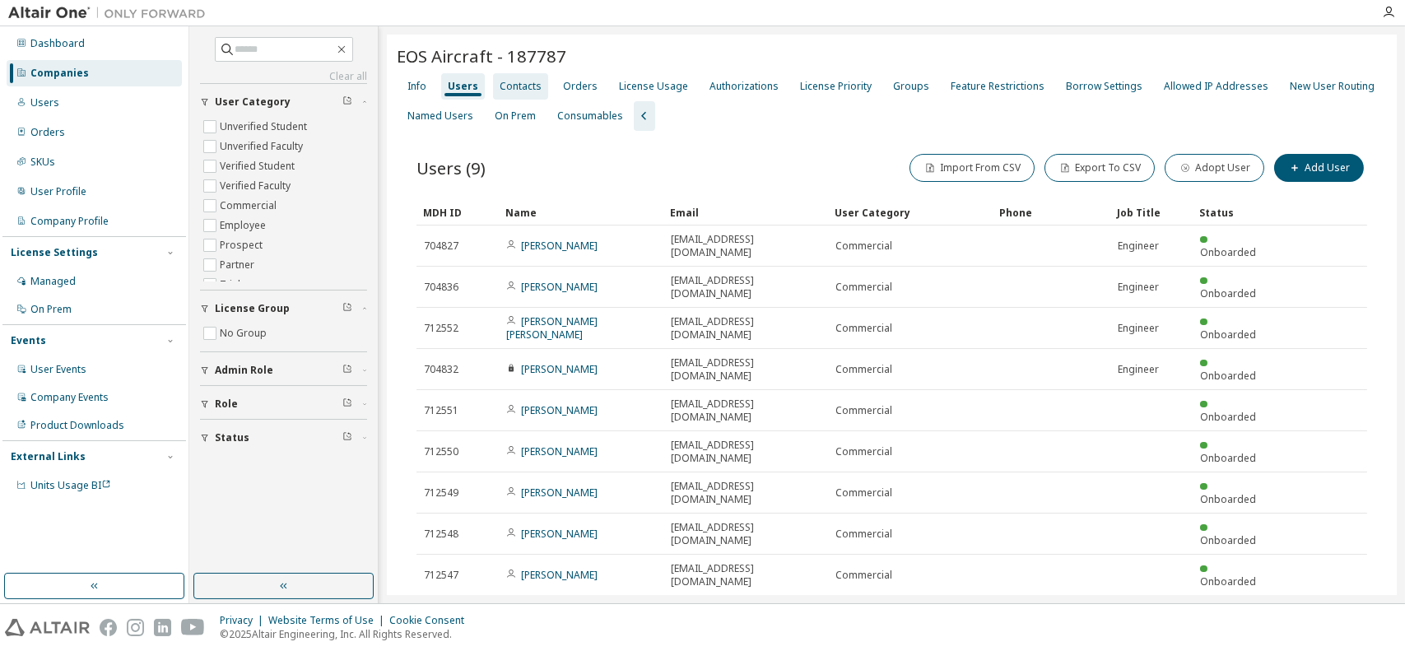
click at [504, 88] on div "Contacts" at bounding box center [520, 86] width 42 height 13
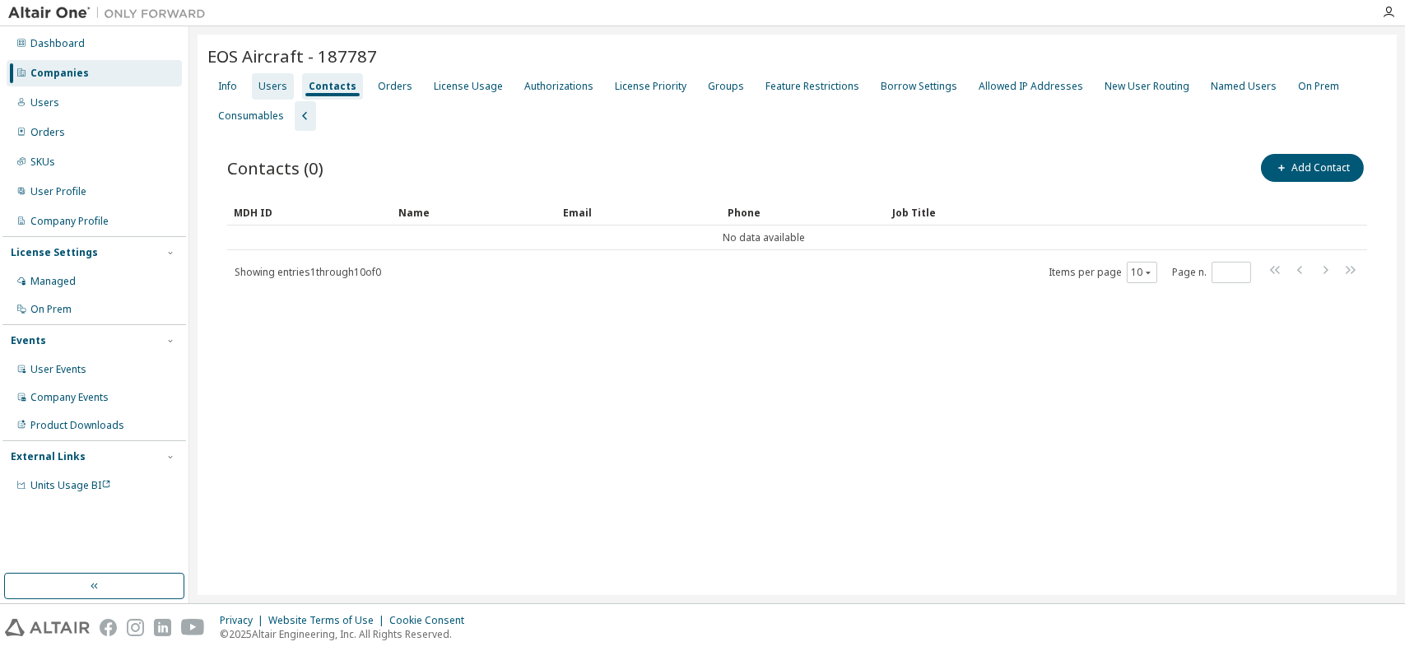
click at [284, 81] on div "Users" at bounding box center [272, 86] width 29 height 13
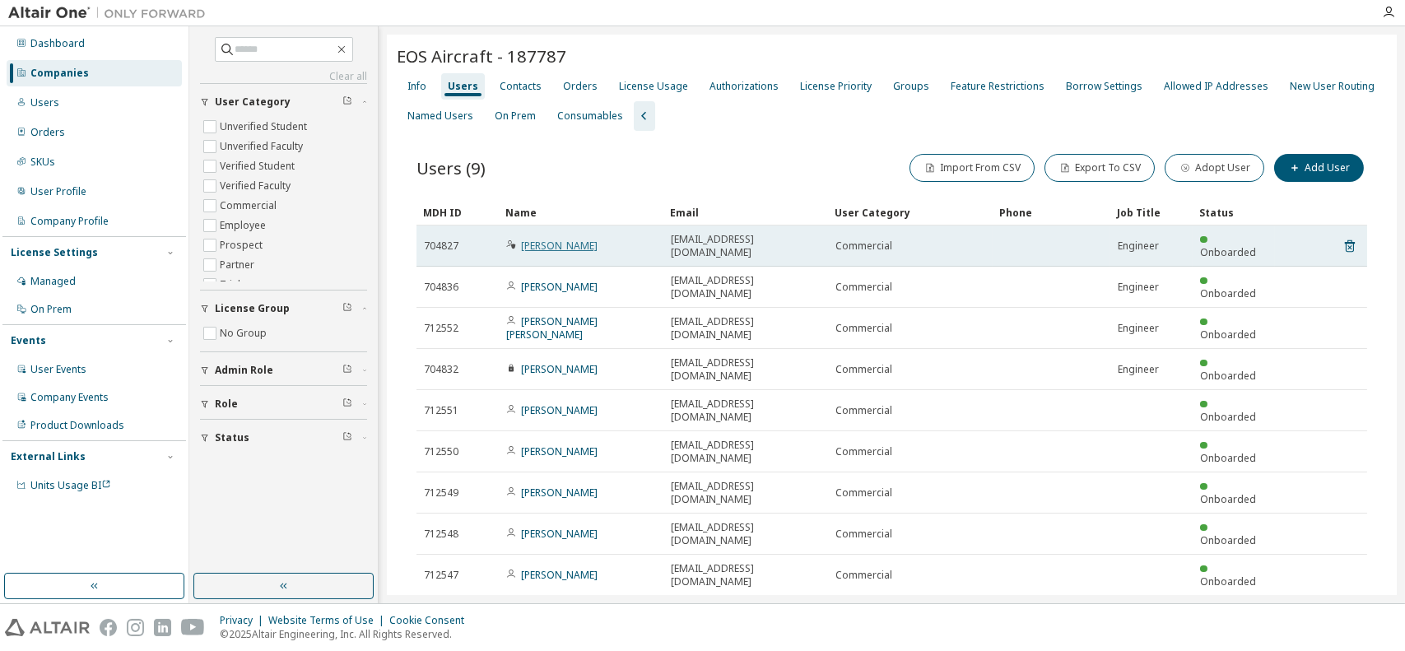
click at [551, 239] on link "[PERSON_NAME]" at bounding box center [559, 246] width 77 height 14
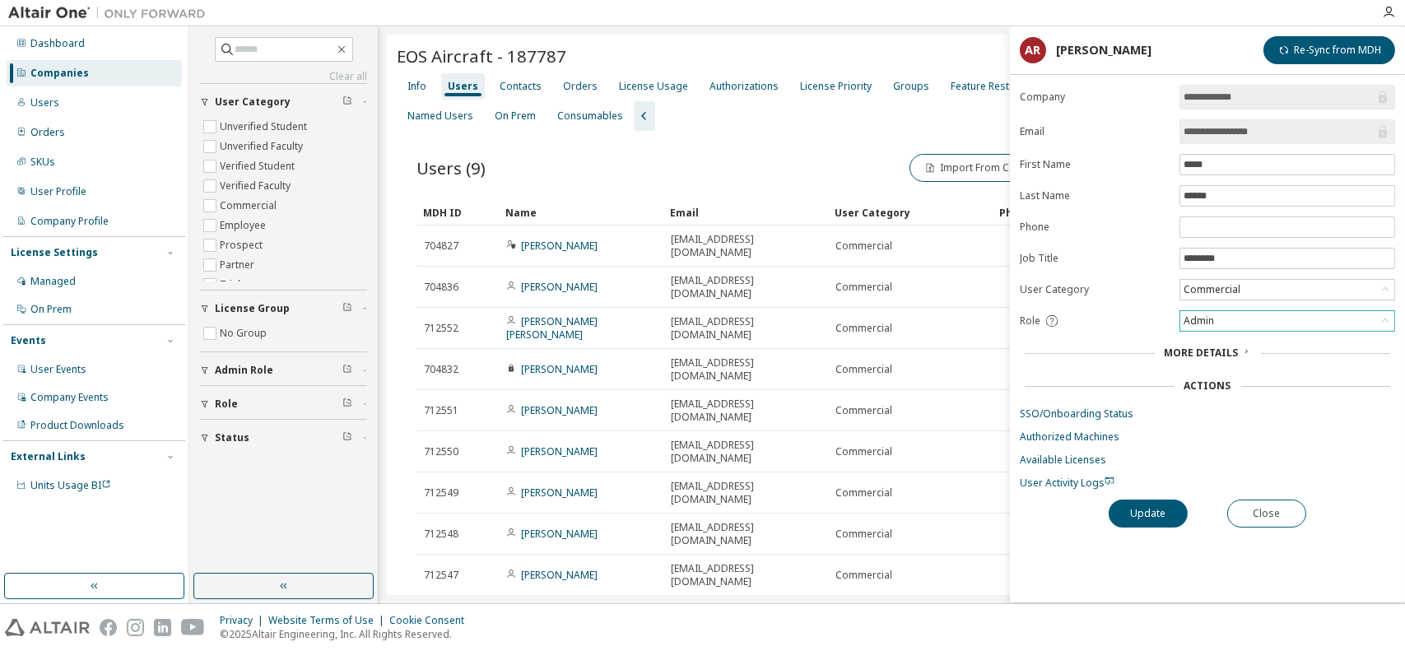
click at [1233, 312] on div "Admin" at bounding box center [1287, 321] width 214 height 20
click at [1210, 362] on li "Owner" at bounding box center [1286, 361] width 211 height 21
click at [1162, 511] on button "Update" at bounding box center [1147, 513] width 79 height 28
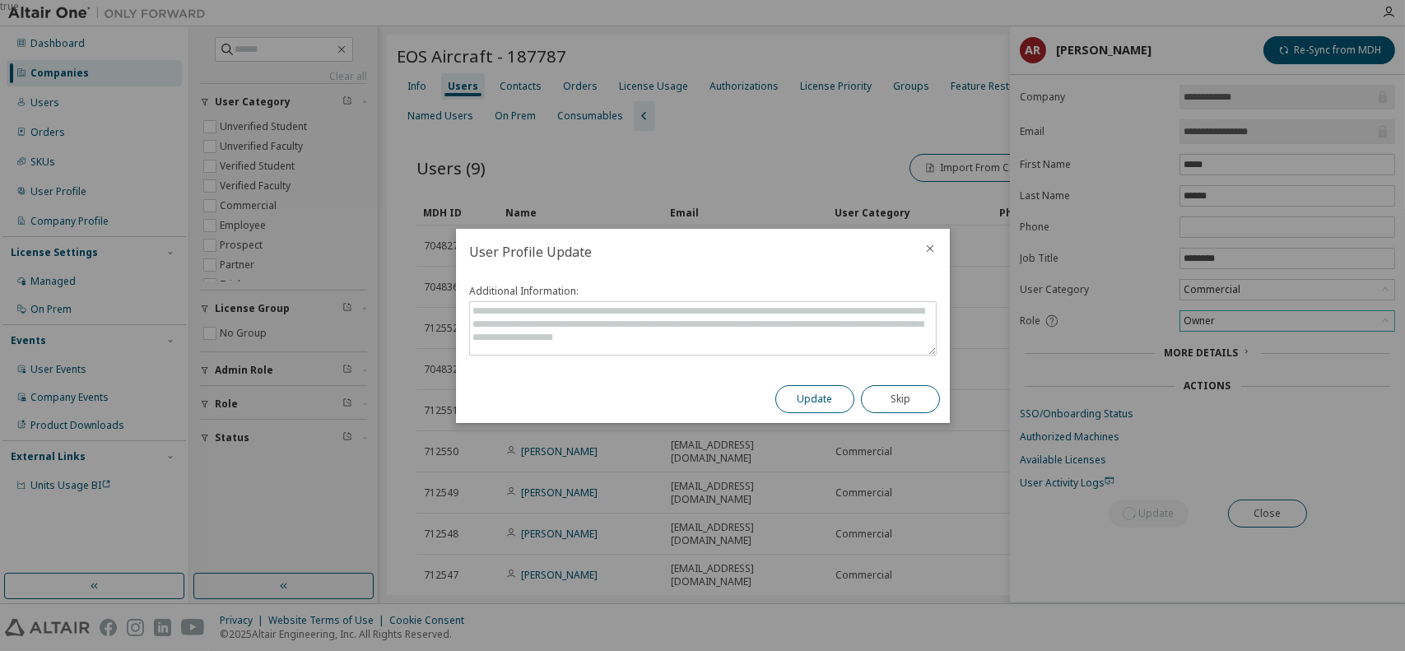
click at [819, 401] on button "Update" at bounding box center [814, 399] width 79 height 28
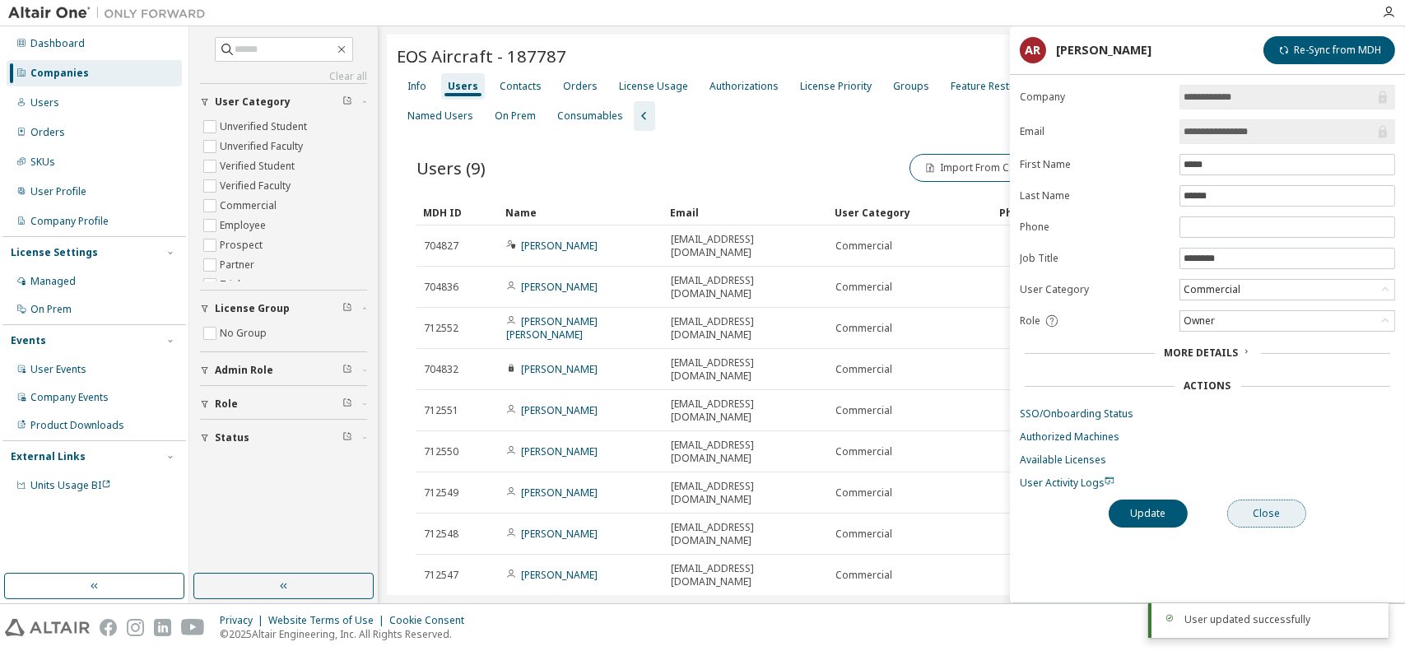
click at [1267, 513] on button "Close" at bounding box center [1266, 513] width 79 height 28
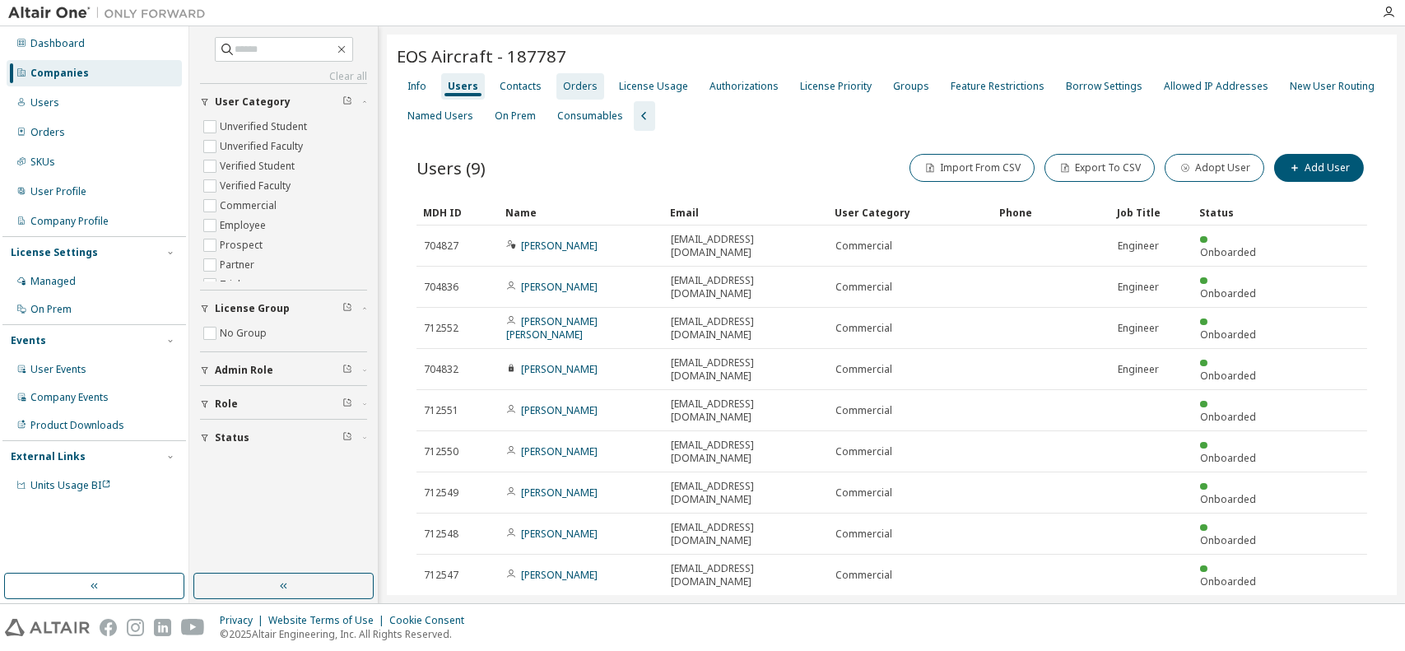
click at [574, 91] on div "Orders" at bounding box center [580, 86] width 35 height 13
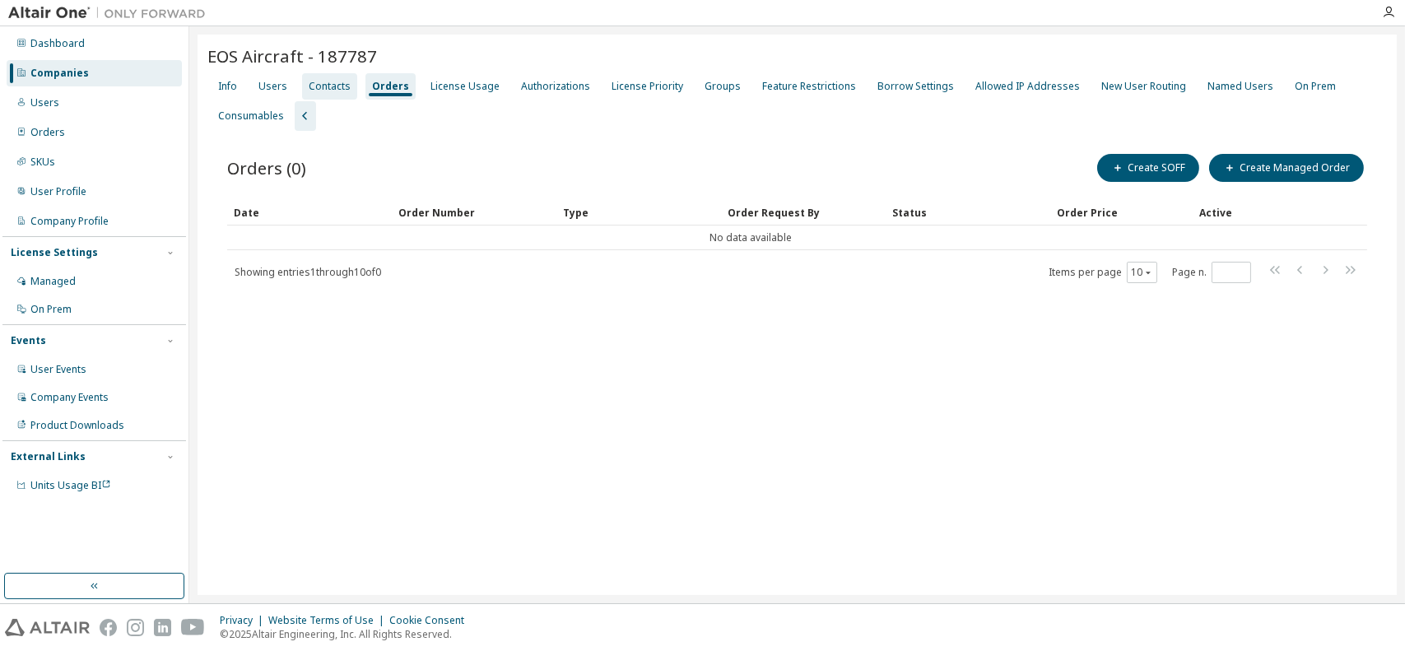
click at [328, 88] on div "Contacts" at bounding box center [330, 86] width 42 height 13
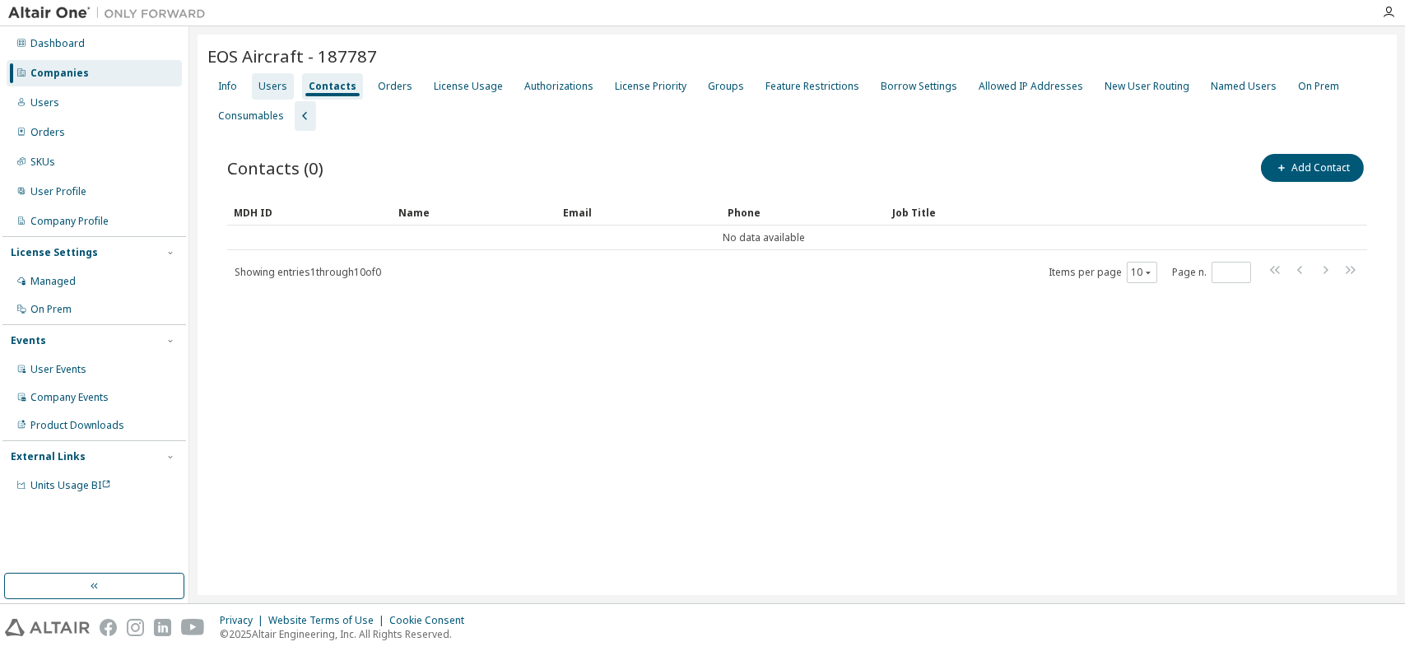
click at [276, 91] on div "Users" at bounding box center [272, 86] width 29 height 13
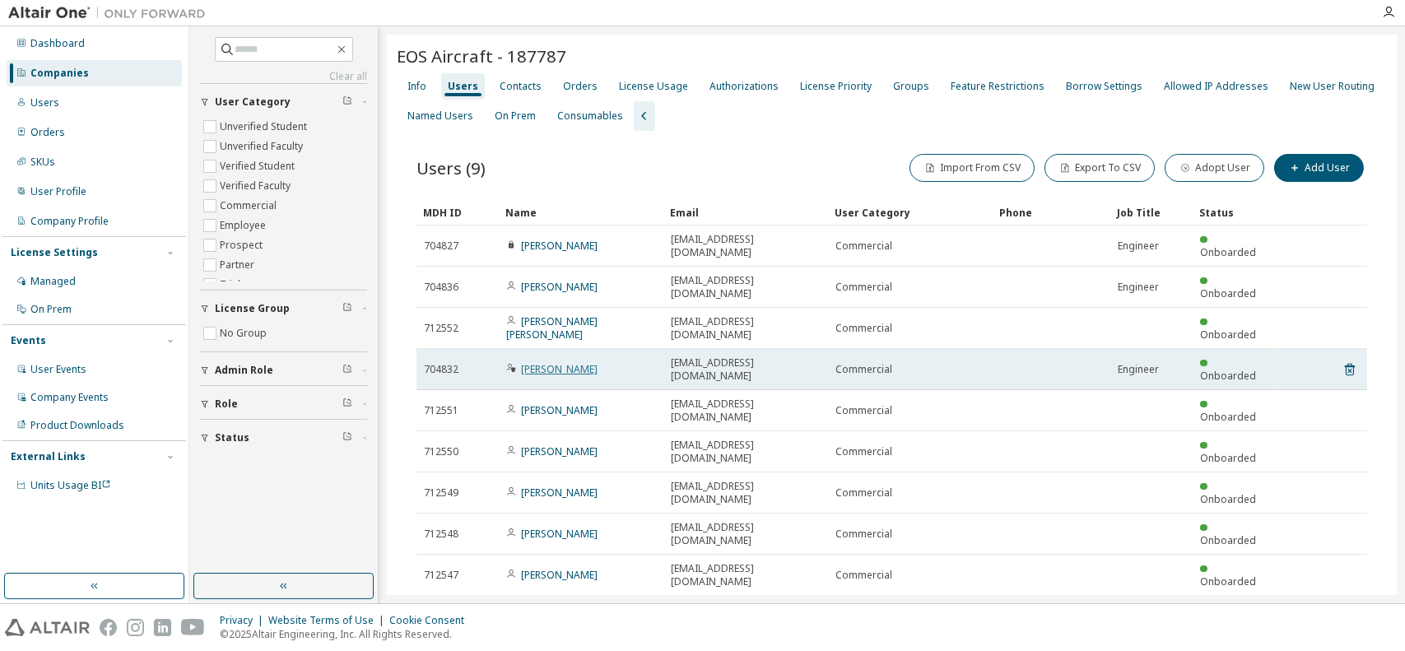
click at [590, 362] on link "[PERSON_NAME]" at bounding box center [559, 369] width 77 height 14
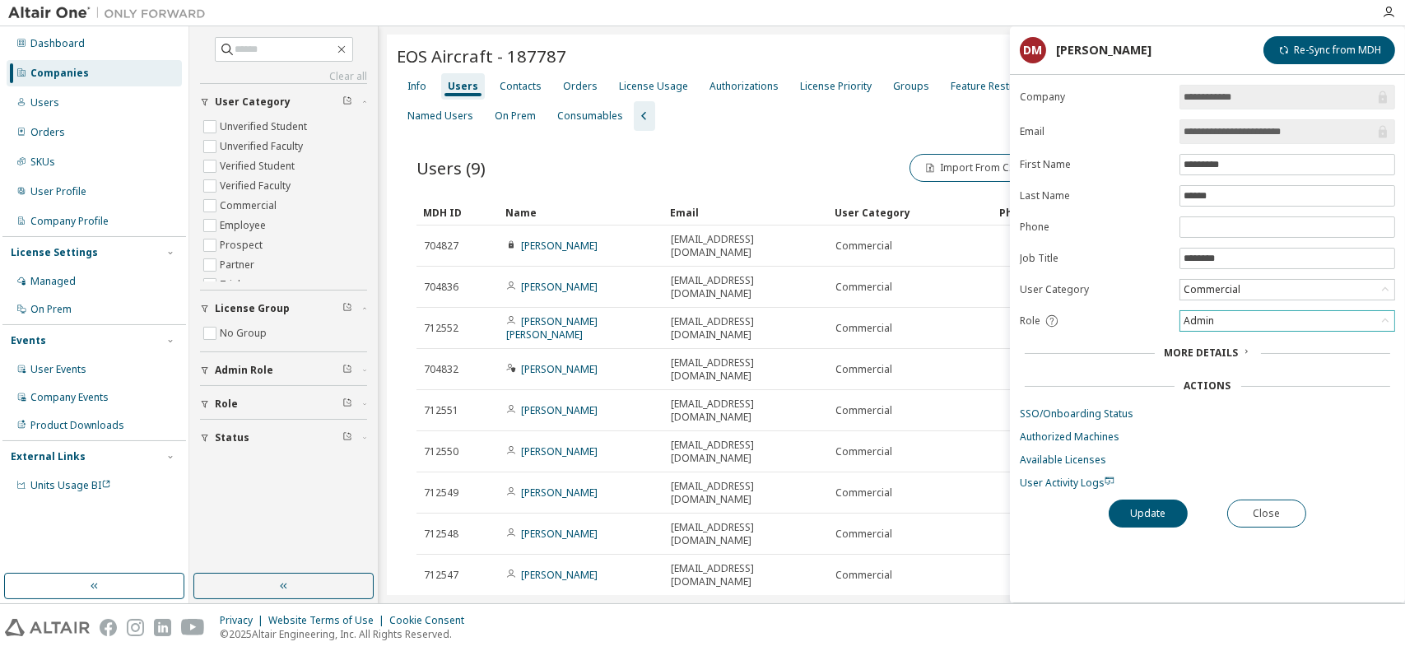
click at [1243, 316] on div "Admin" at bounding box center [1287, 321] width 214 height 20
click at [1206, 386] on li "User" at bounding box center [1286, 383] width 211 height 21
click at [1143, 499] on button "Update" at bounding box center [1147, 513] width 79 height 28
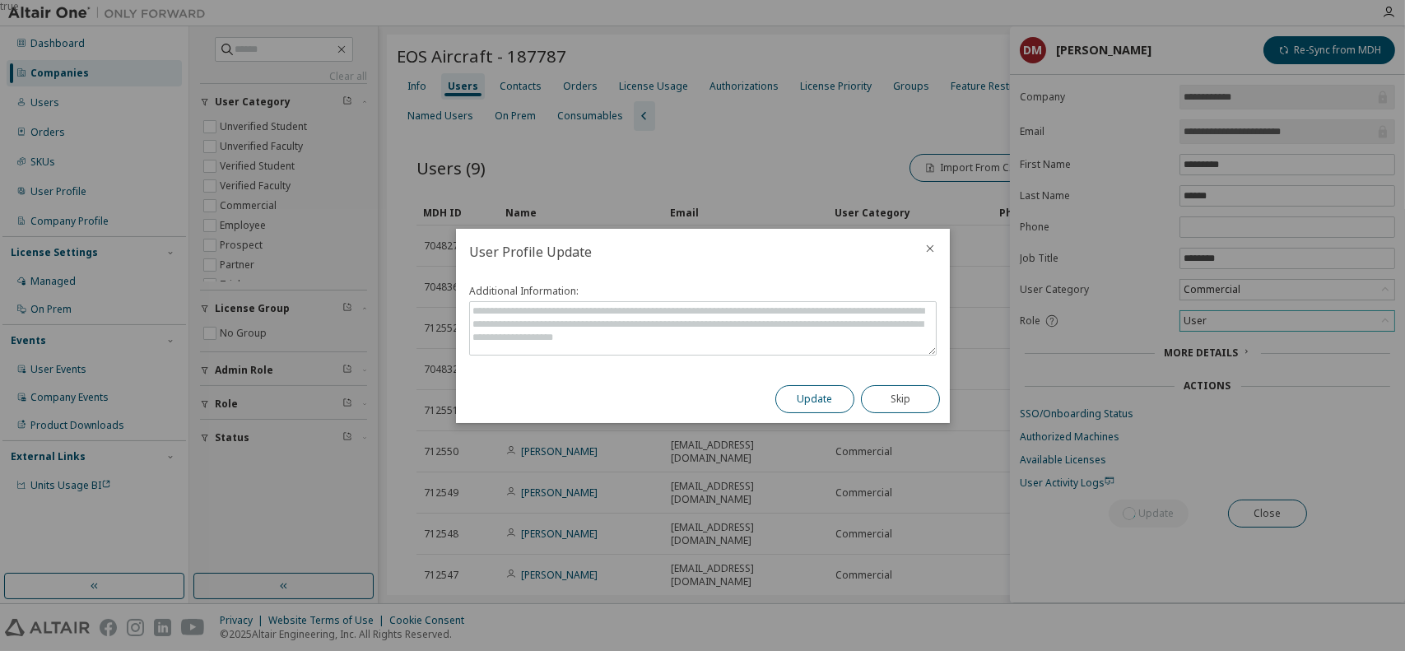
click at [814, 400] on button "Update" at bounding box center [814, 399] width 79 height 28
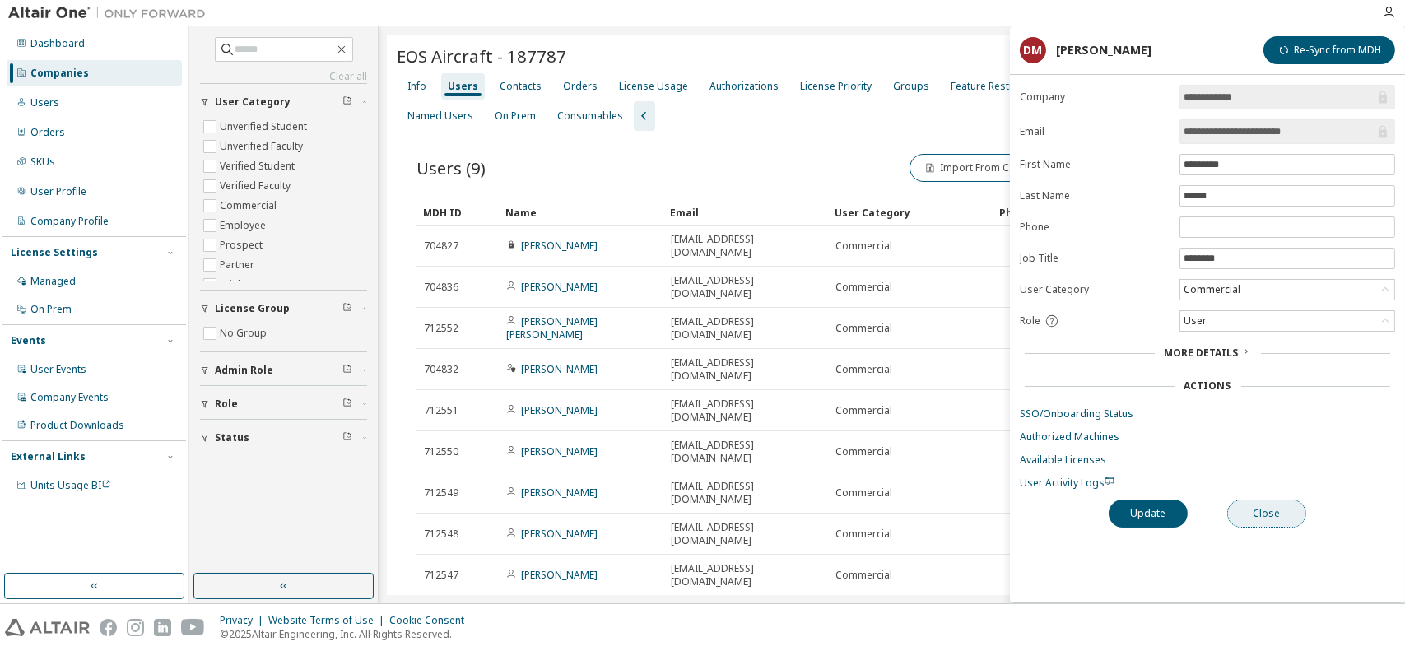
click at [1280, 518] on button "Close" at bounding box center [1266, 513] width 79 height 28
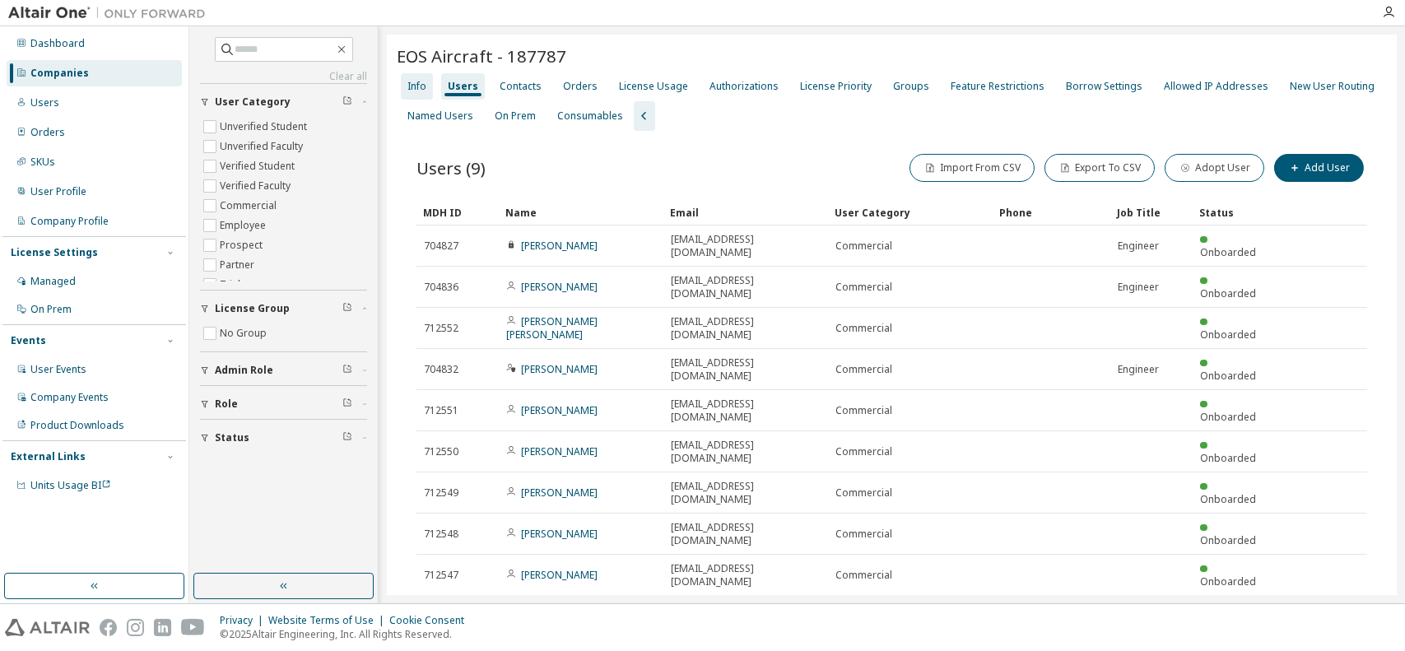
click at [423, 80] on div "Info" at bounding box center [416, 86] width 19 height 13
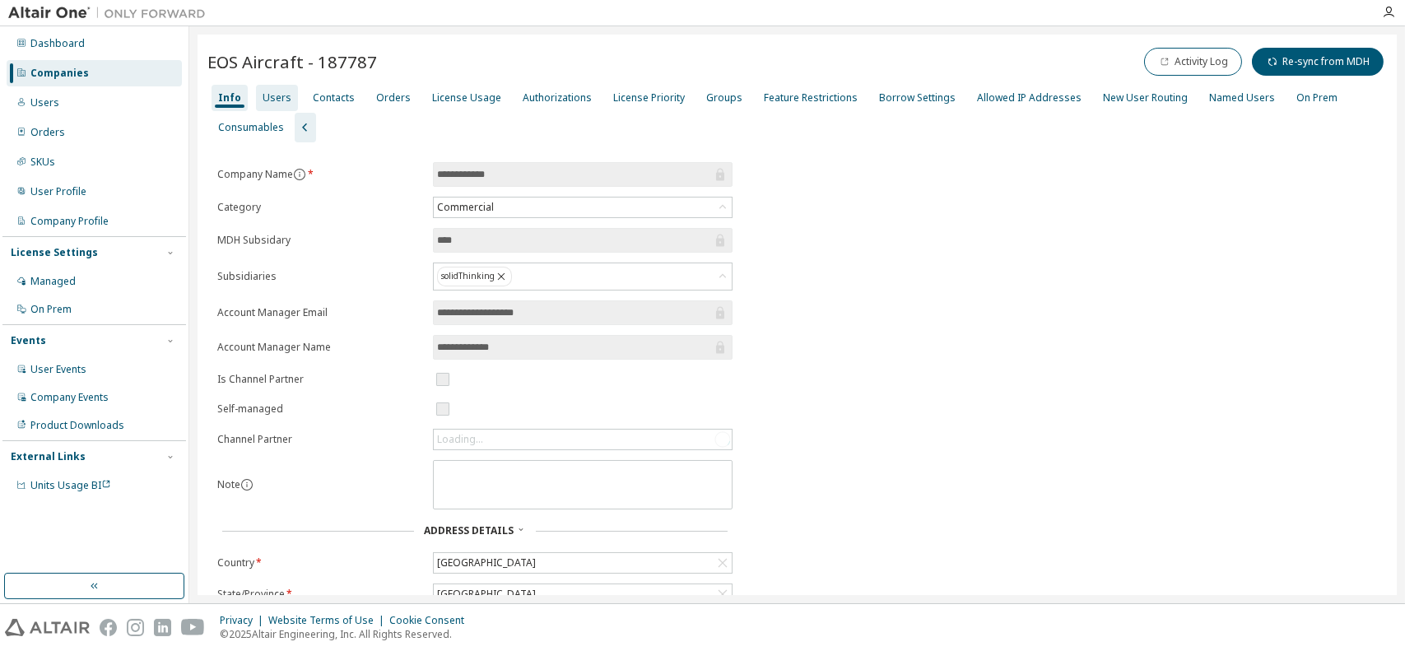
click at [270, 100] on div "Users" at bounding box center [276, 97] width 29 height 13
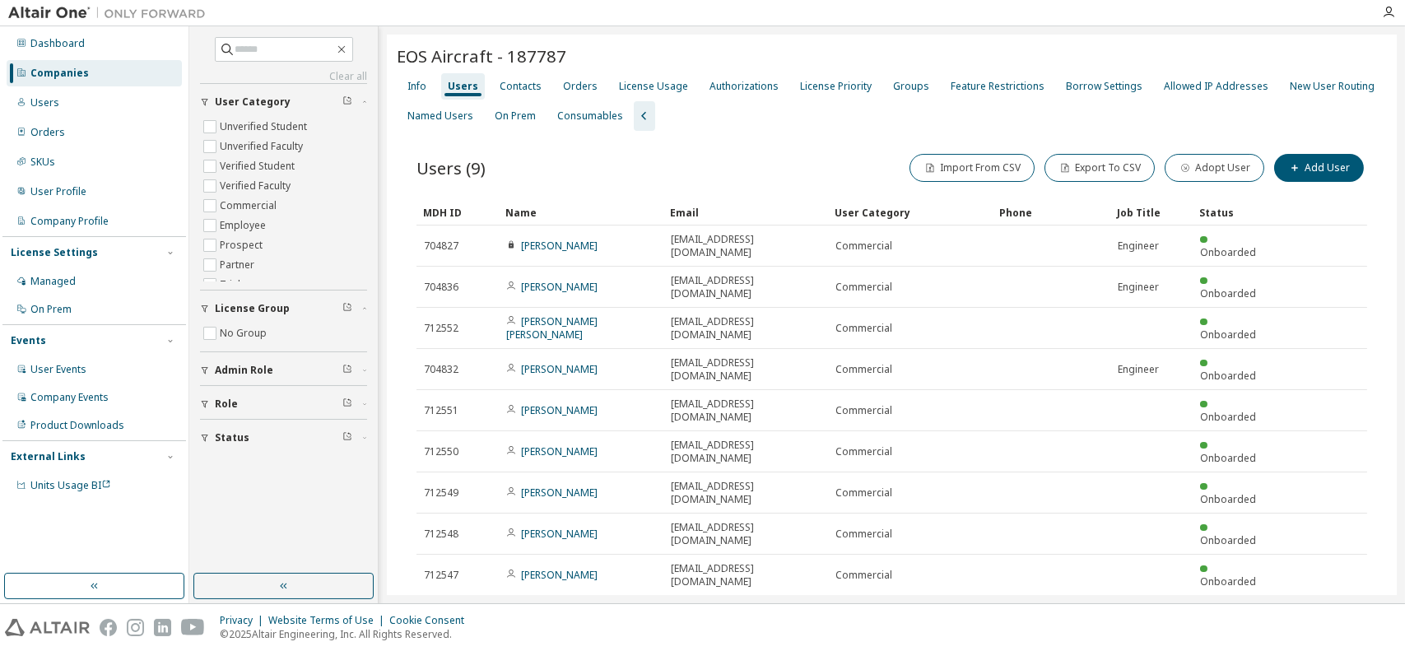
click at [666, 537] on div "Users (9) Import From CSV Export To CSV Adopt User Add User Clear Load Save Sav…" at bounding box center [892, 401] width 990 height 541
click at [823, 572] on div "EOS Aircraft - 187787 Clear Load Save Save As Field Operator Value Select filte…" at bounding box center [892, 359] width 1010 height 648
